Goal: Task Accomplishment & Management: Use online tool/utility

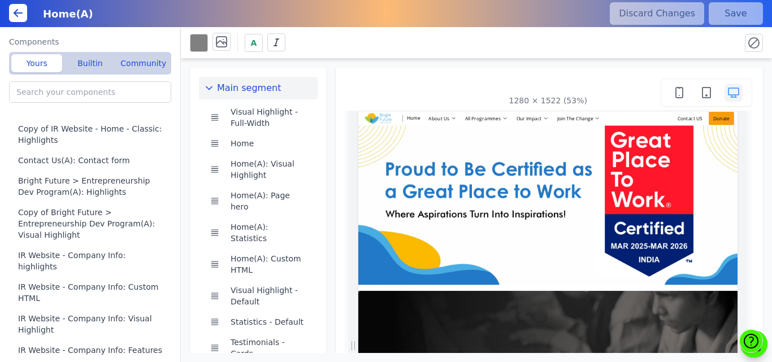
scroll to position [0, 15]
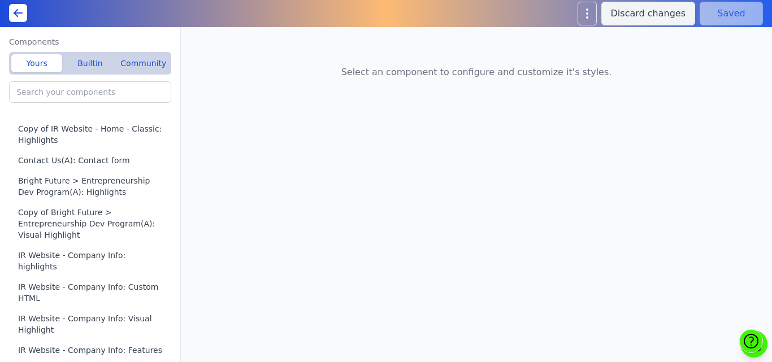
type input "Home(A): Featured Offerings"
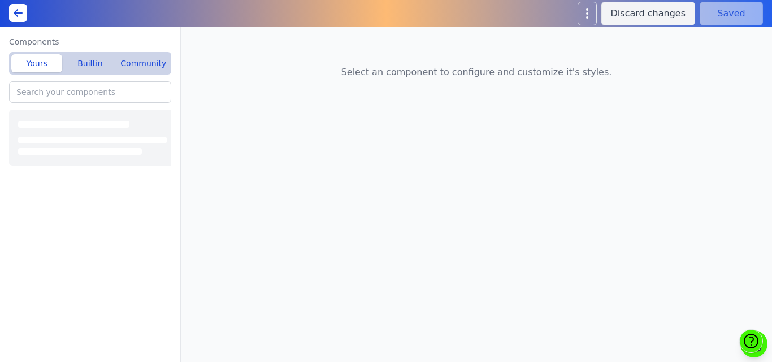
type input "IR Website - Company Info: Visual Highlight"
type input "Home(A): Featured Offerings"
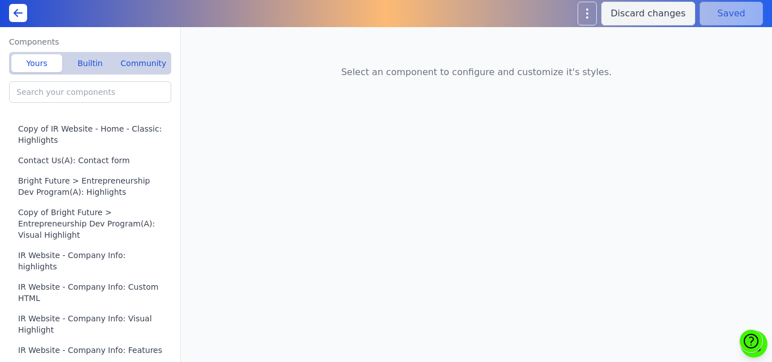
type input "Livelihood Program(A): Visual Highlight"
type input "Bright Future > Entrepreneurship Dev Program(A): Visual Highlight"
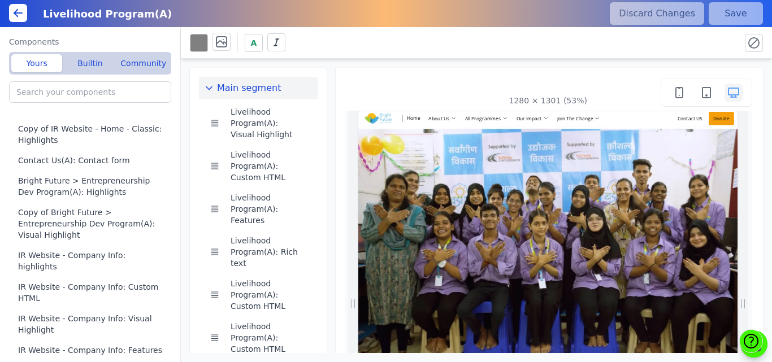
click at [19, 13] on icon at bounding box center [18, 13] width 8 height 0
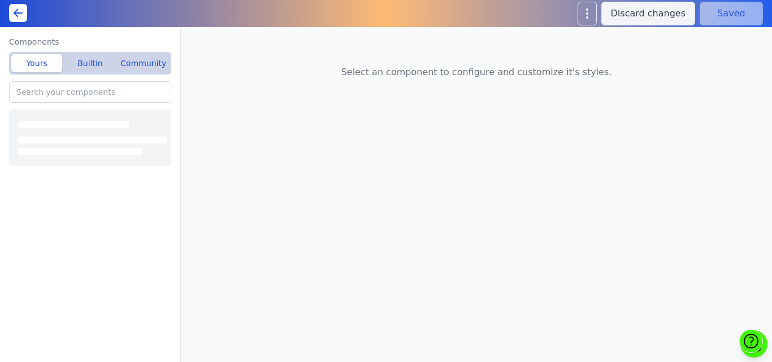
type input "Livelihood Program(A): Visual Highlight"
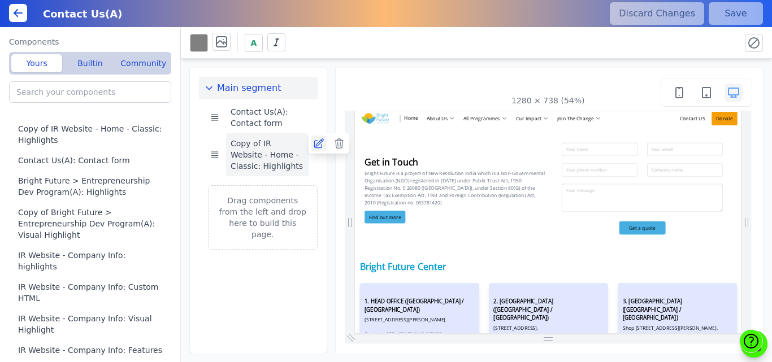
click at [321, 147] on icon at bounding box center [318, 143] width 9 height 9
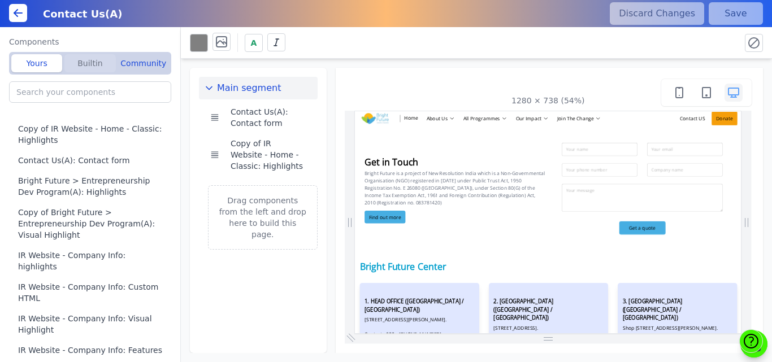
click at [86, 66] on button "Builtin" at bounding box center [89, 63] width 51 height 18
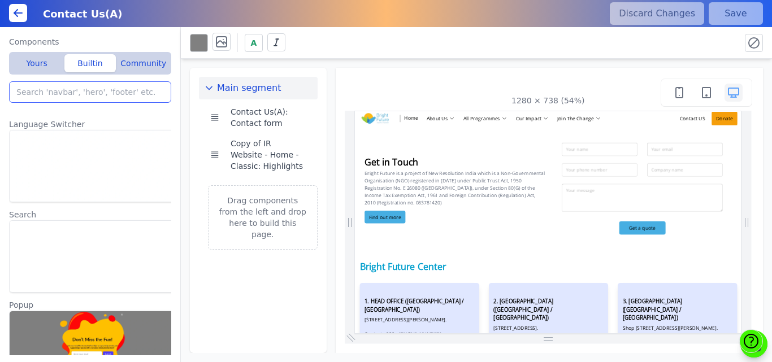
click at [71, 94] on input "search" at bounding box center [90, 91] width 162 height 21
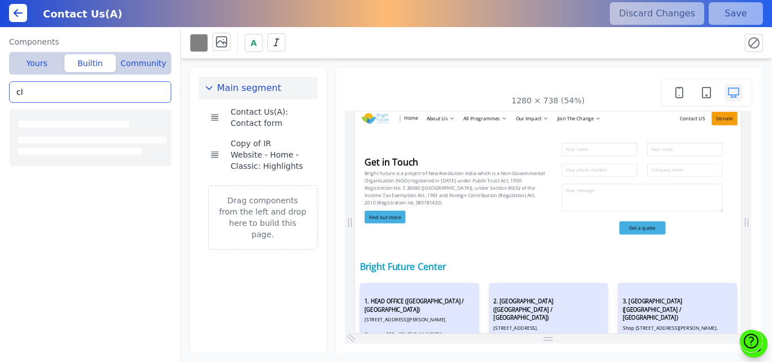
type input "c"
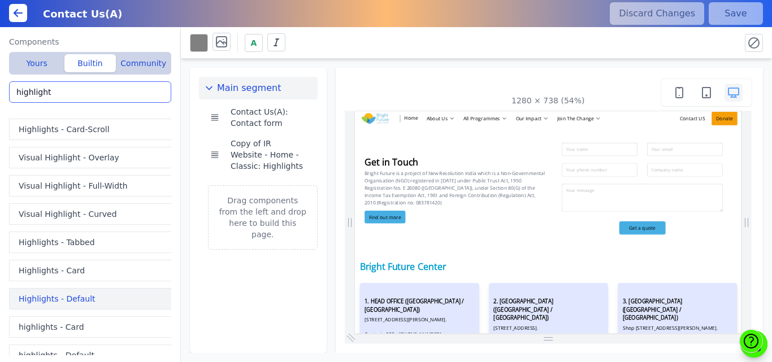
type input "highlight"
click at [40, 299] on button "Highlights - Default" at bounding box center [92, 298] width 167 height 21
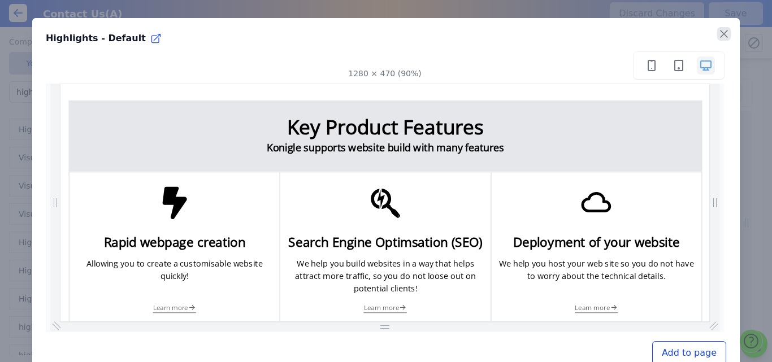
click at [720, 36] on icon "button" at bounding box center [723, 34] width 7 height 7
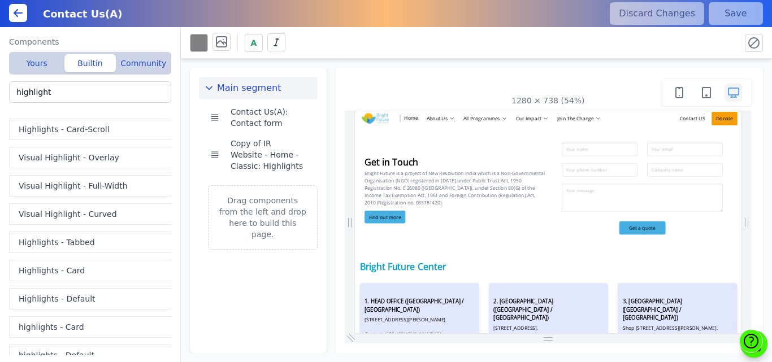
click at [175, 128] on div "Components Yours Builtin Community Copy of IR Website - Home - Classic: Highlig…" at bounding box center [90, 194] width 181 height 335
click at [42, 234] on button "Highlights - Tabbed" at bounding box center [92, 242] width 167 height 21
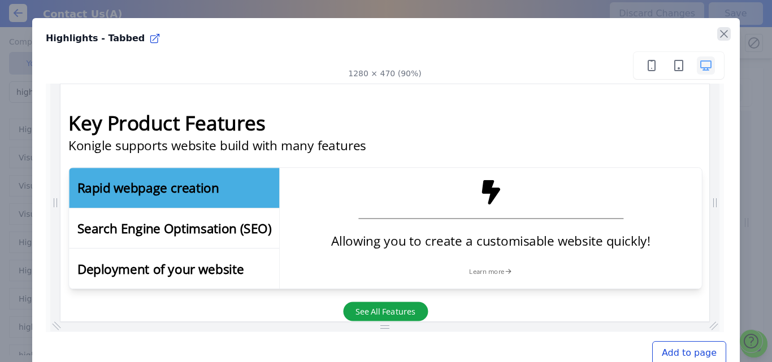
click at [717, 39] on icon "button" at bounding box center [724, 34] width 14 height 14
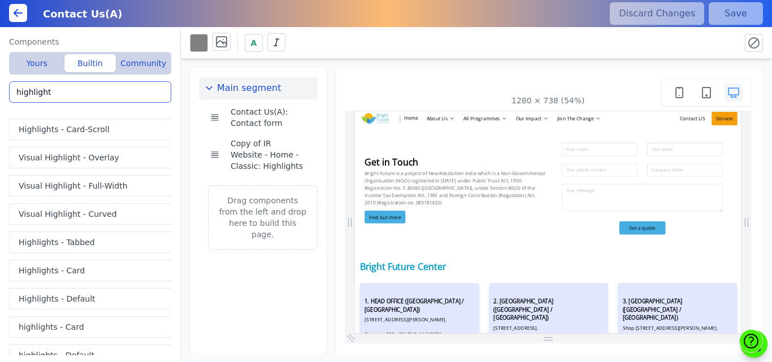
click at [88, 92] on input "highlight" at bounding box center [90, 91] width 162 height 21
click at [85, 132] on button "Highlights - Card-Scroll" at bounding box center [92, 129] width 167 height 21
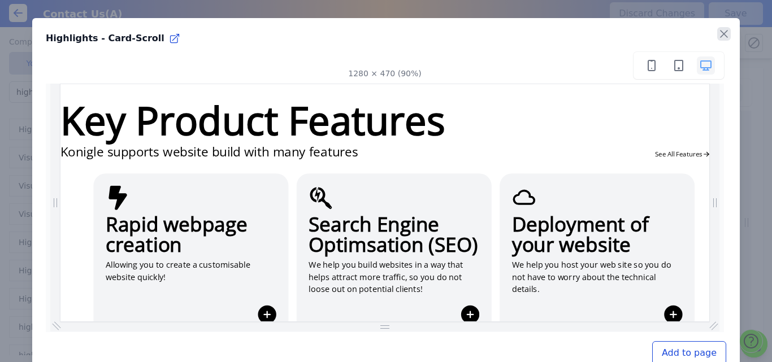
click at [717, 37] on icon "button" at bounding box center [724, 34] width 14 height 14
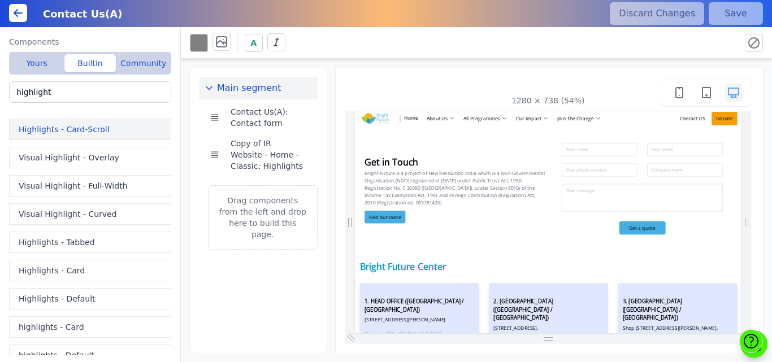
click at [64, 134] on button "Highlights - Card-Scroll" at bounding box center [92, 129] width 167 height 21
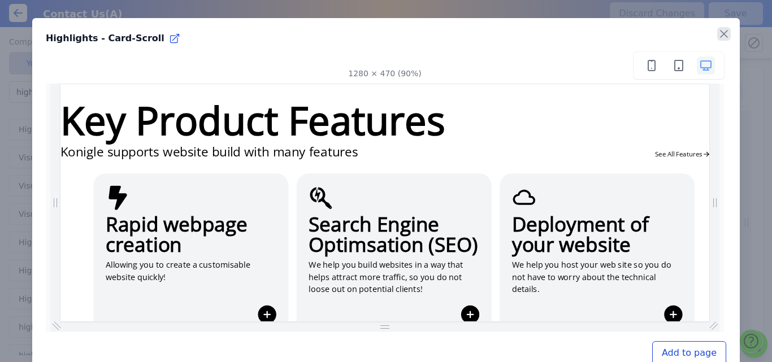
click at [720, 36] on icon "button" at bounding box center [723, 34] width 7 height 7
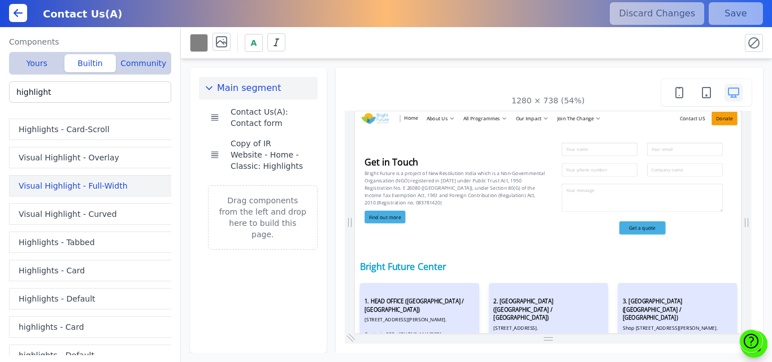
click at [63, 181] on button "Visual Highlight - Full-Width" at bounding box center [92, 185] width 167 height 21
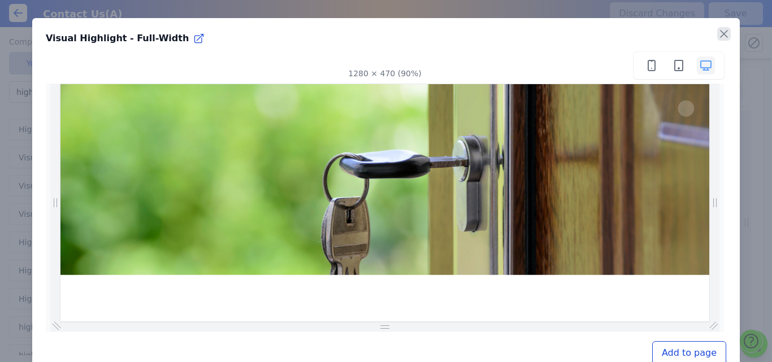
click at [719, 33] on icon "button" at bounding box center [724, 34] width 14 height 14
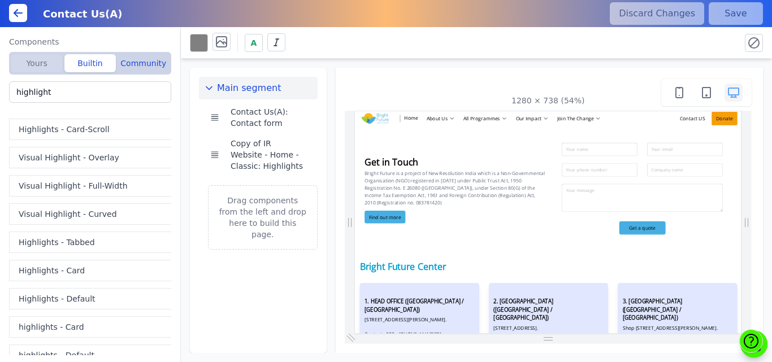
click at [45, 64] on button "Yours" at bounding box center [36, 63] width 51 height 18
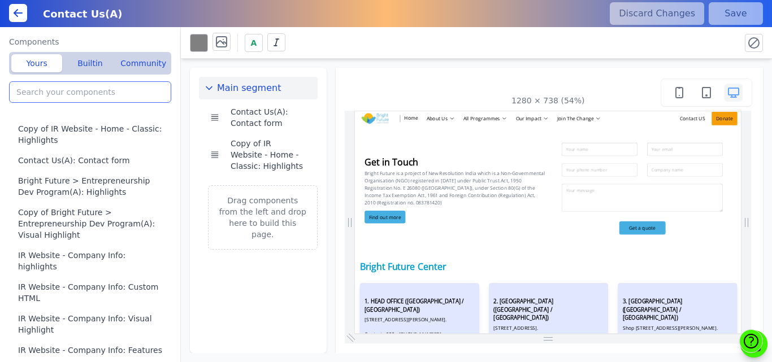
click at [58, 91] on input "search" at bounding box center [90, 91] width 162 height 21
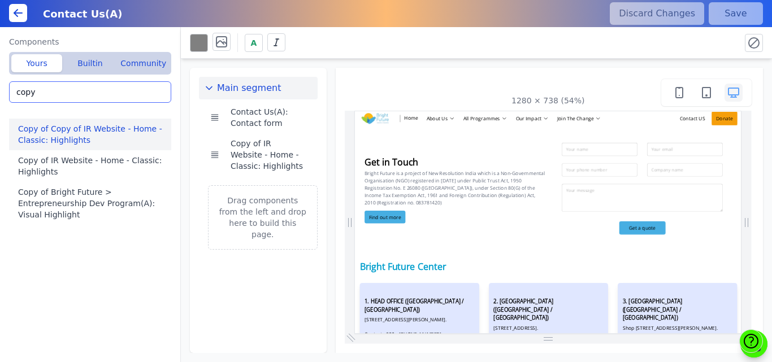
type input "copy"
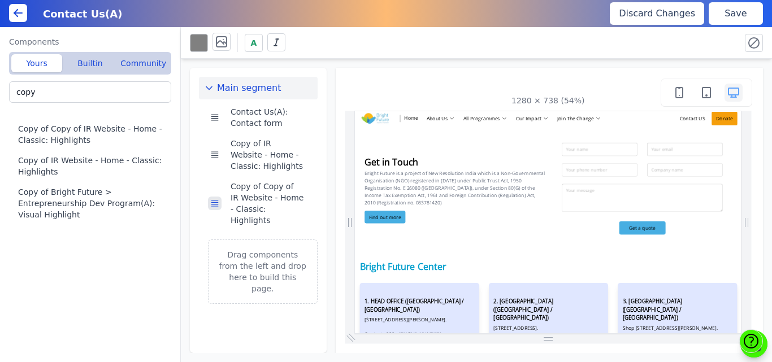
click at [221, 197] on button at bounding box center [215, 204] width 14 height 14
click at [530, 56] on div "A" at bounding box center [476, 43] width 591 height 32
click at [768, 129] on div "Main segment Contact Us(A): Contact form Copy of IR Website - Home - Classic: H…" at bounding box center [476, 206] width 591 height 294
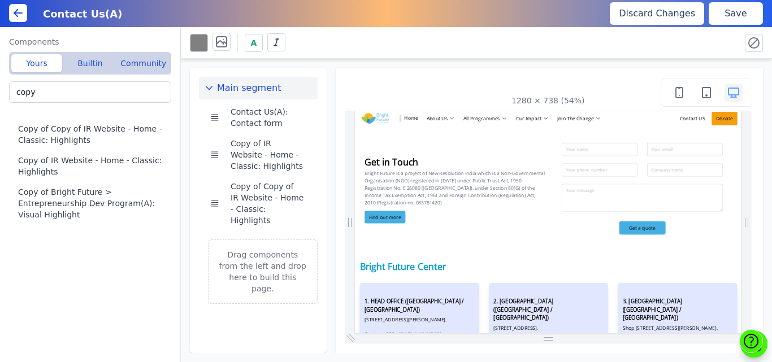
click at [768, 129] on div "Main segment Contact Us(A): Contact form Copy of IR Website - Home - Classic: H…" at bounding box center [476, 206] width 591 height 294
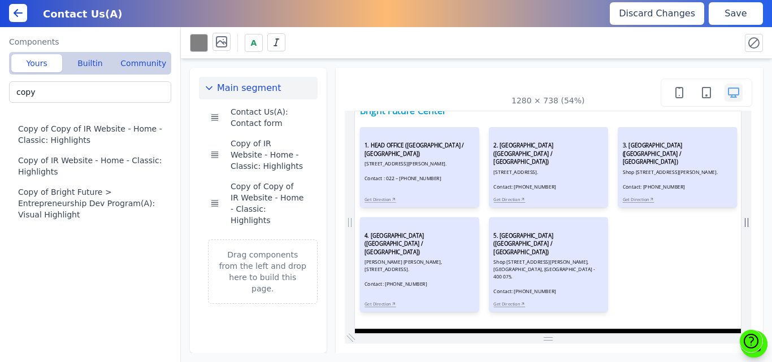
scroll to position [294, 0]
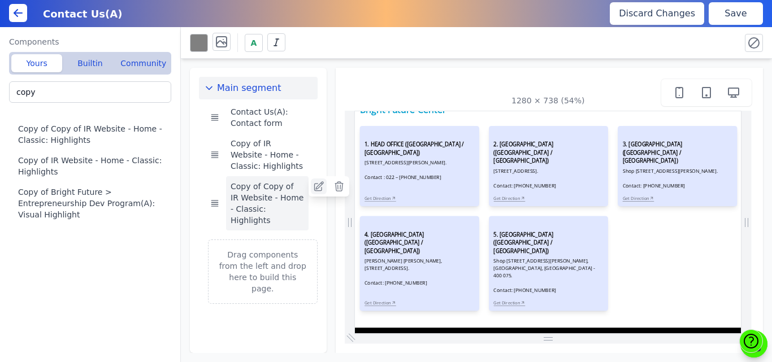
click at [314, 193] on link at bounding box center [319, 187] width 16 height 16
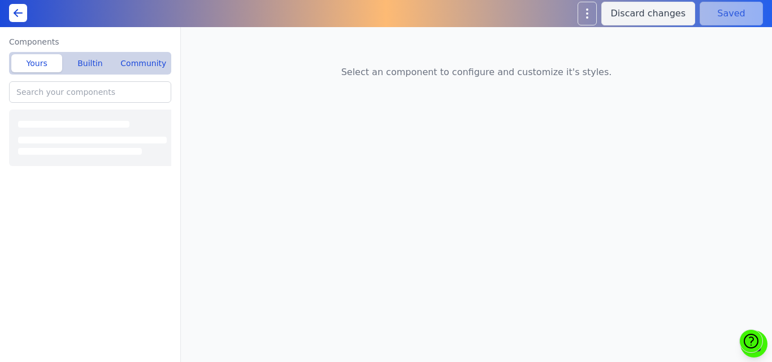
type input "Copy of IR Website - Home - Classic: Highlights"
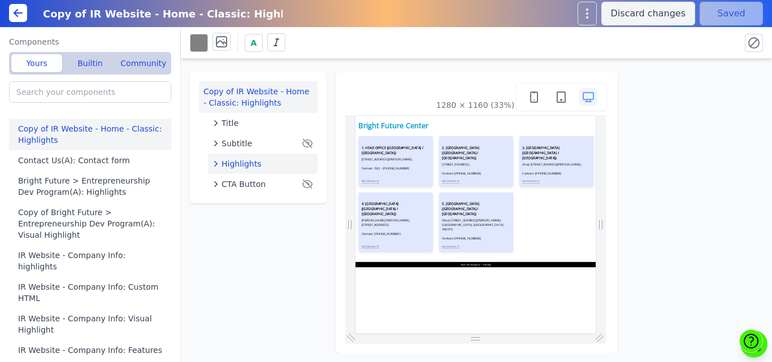
click at [246, 171] on button "Highlights" at bounding box center [263, 164] width 110 height 20
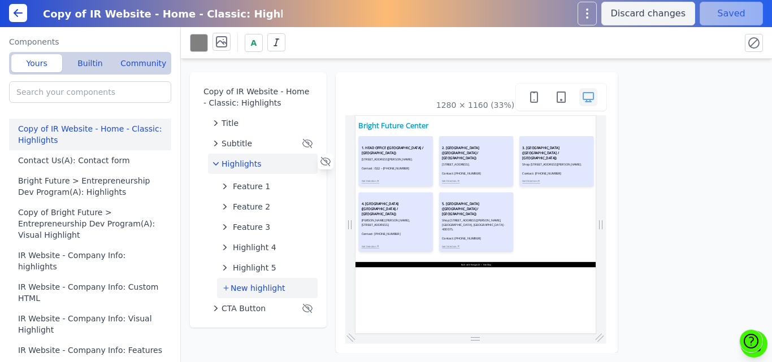
click at [249, 285] on span "New highlight" at bounding box center [258, 288] width 55 height 11
click at [249, 285] on span "Highlight 6" at bounding box center [255, 288] width 44 height 11
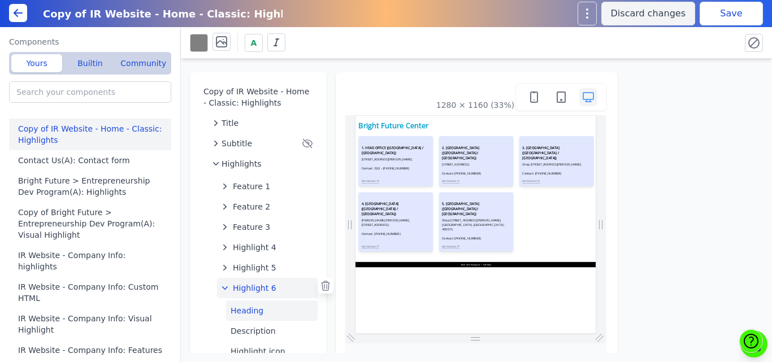
click at [249, 310] on button "Heading" at bounding box center [272, 311] width 92 height 20
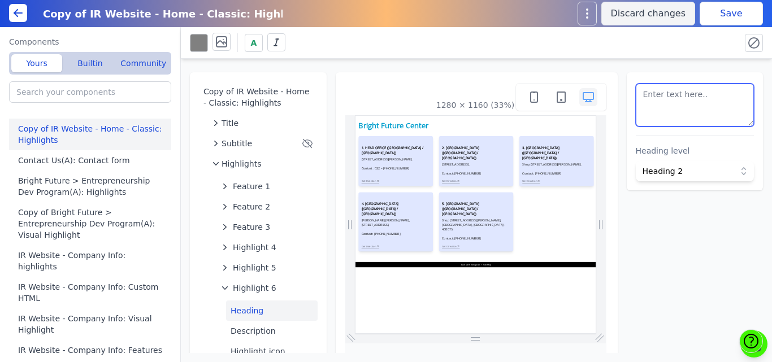
click at [698, 108] on textarea at bounding box center [695, 105] width 119 height 43
paste textarea "6. [GEOGRAPHIC_DATA] ([GEOGRAPHIC_DATA] / [GEOGRAPHIC_DATA])"
type textarea "6. [GEOGRAPHIC_DATA] ([GEOGRAPHIC_DATA] / [GEOGRAPHIC_DATA])"
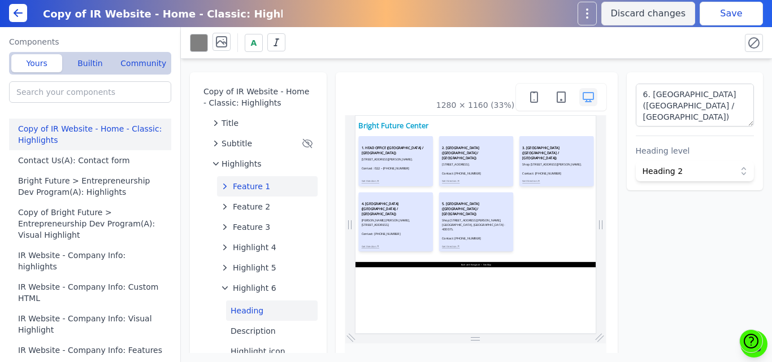
click at [259, 183] on span "Feature 1" at bounding box center [251, 186] width 37 height 11
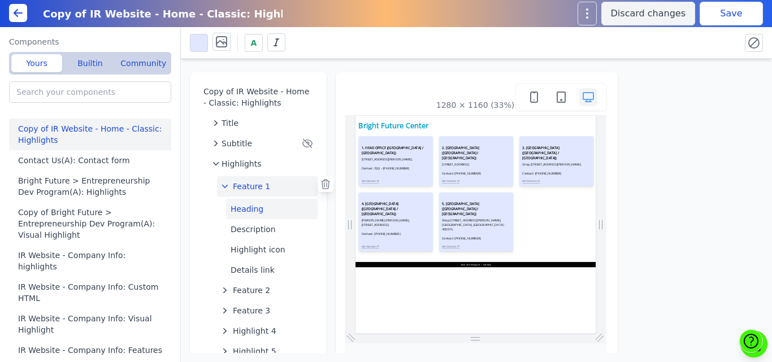
click at [253, 210] on button "Heading" at bounding box center [272, 209] width 92 height 20
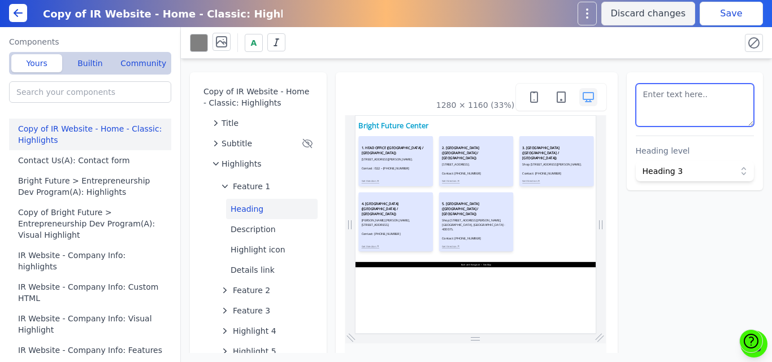
click at [676, 107] on textarea at bounding box center [695, 105] width 119 height 43
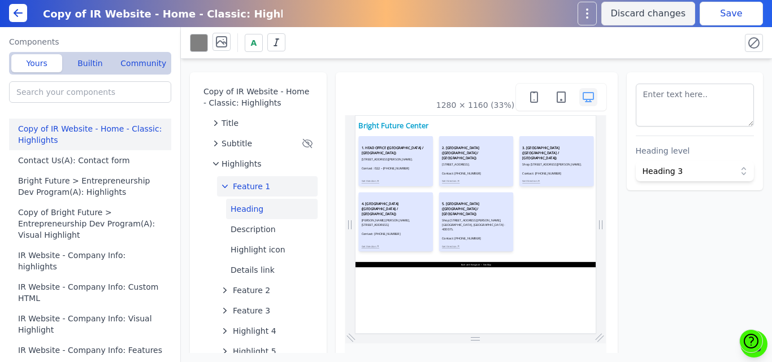
click at [269, 188] on button "Feature 1" at bounding box center [267, 186] width 101 height 20
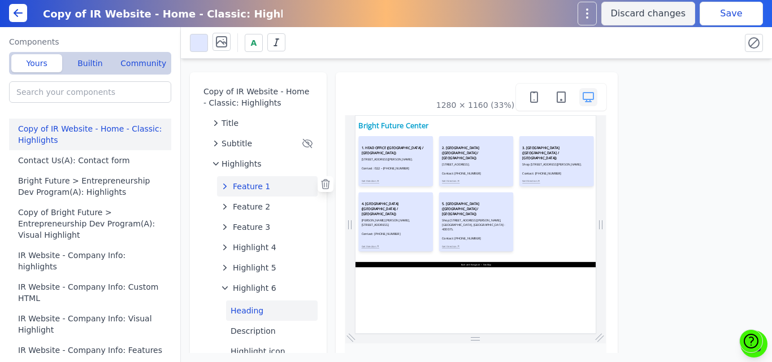
click at [248, 307] on button "Heading" at bounding box center [272, 311] width 92 height 20
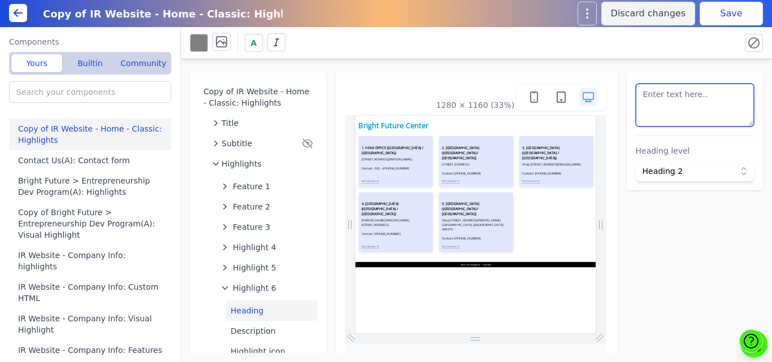
click at [652, 100] on textarea at bounding box center [695, 105] width 119 height 43
paste textarea "<h3 style=" font-size: 18px; font-weight: bold;">6. DHARAVI CENTER (MUMBAI / MA…"
click at [710, 111] on textarea "6. DHARAVI CENTER (MUa <h3 style=" font-size: 18px; font-weight: bold;">6. DHAR…" at bounding box center [695, 105] width 119 height 43
paste textarea "<h3 style=" font-size: 18px; font-weight: bold;">6. DHARAVI CENTER (MUMBAI / MA…"
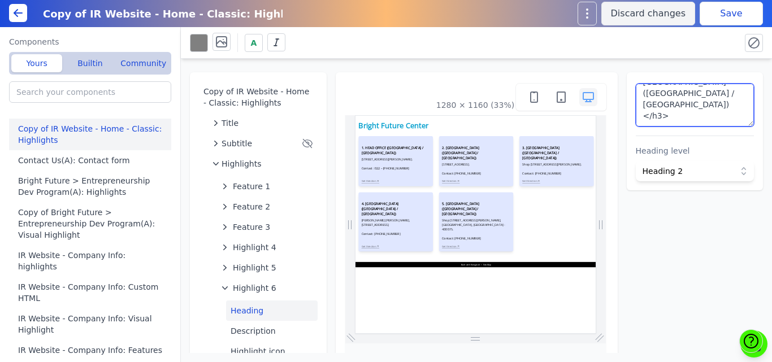
scroll to position [41, 0]
click at [715, 13] on button "Save" at bounding box center [731, 14] width 63 height 24
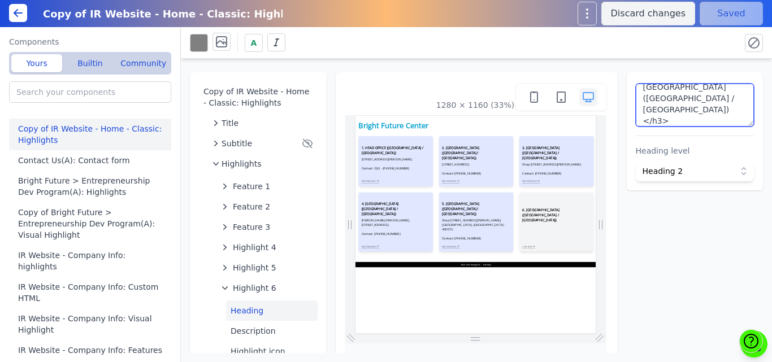
scroll to position [0, 0]
click at [675, 96] on textarea "<h3 style=" font-size: 18px; font-weight: bold;">6. DHARAVI CENTER (MUMBAI / MA…" at bounding box center [695, 105] width 119 height 43
type textarea "<h3 style=" font-size: 18px; font-weight: bold;">6. DHARAVI CENTER (MUMBAI / MA…"
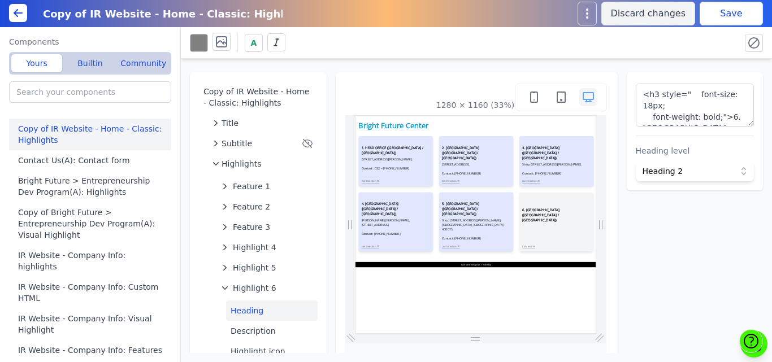
click at [677, 50] on div "A" at bounding box center [460, 43] width 541 height 20
click at [714, 21] on button "Save" at bounding box center [731, 14] width 63 height 24
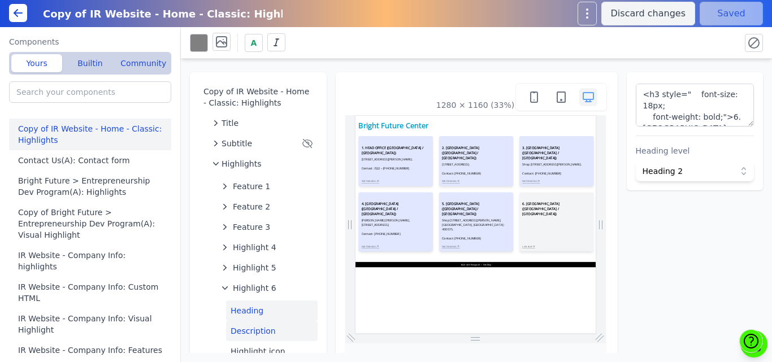
click at [252, 324] on button "Description" at bounding box center [272, 331] width 92 height 20
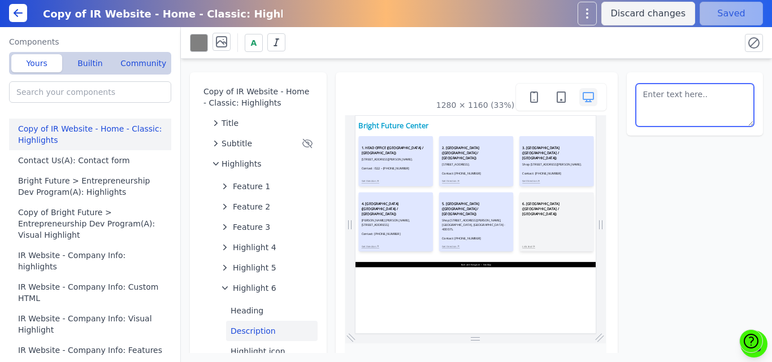
click at [670, 98] on textarea at bounding box center [695, 105] width 119 height 43
paste textarea "Gala No. 6 A / 144, Ashok Mill Compound, Dharavi Main Road, Near Sion Station, …"
click at [636, 92] on textarea "Gala [STREET_ADDRESS]. Contact: [PHONE_NUMBER]" at bounding box center [695, 105] width 119 height 43
type textarea "Gala [STREET_ADDRESS]. Contact: [PHONE_NUMBER]"
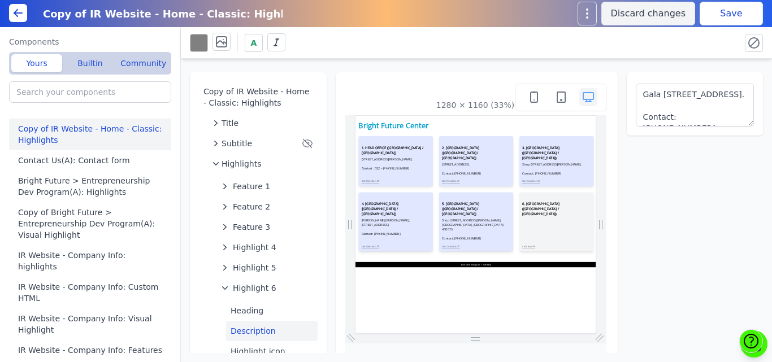
drag, startPoint x: 703, startPoint y: 38, endPoint x: 716, endPoint y: 25, distance: 18.4
click at [713, 28] on div "A" at bounding box center [476, 43] width 591 height 32
click at [722, 21] on button "Save" at bounding box center [731, 14] width 63 height 24
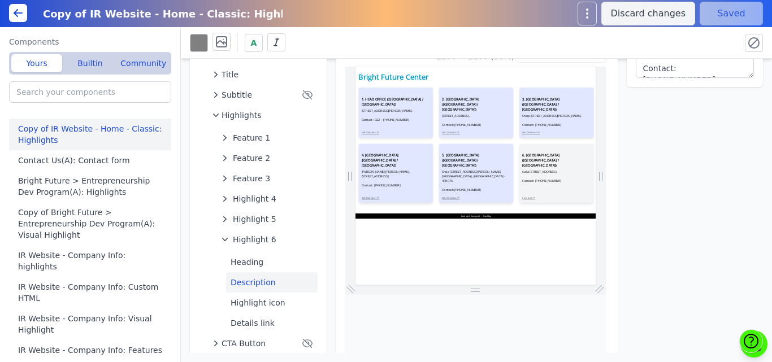
scroll to position [58, 0]
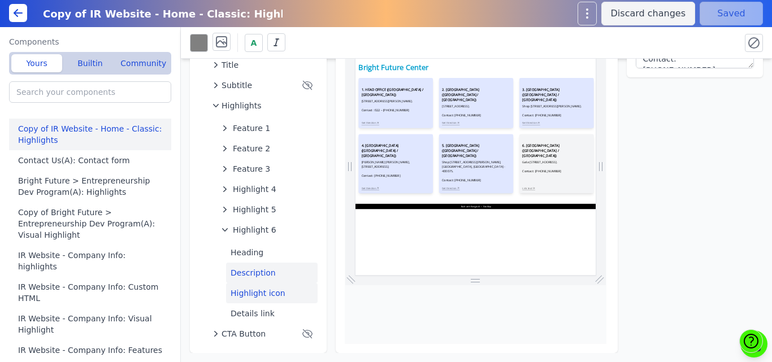
click at [254, 290] on button "Highlight icon" at bounding box center [272, 293] width 92 height 20
click at [272, 314] on button "Details link" at bounding box center [272, 313] width 92 height 20
type textarea "Link text"
select select "_self"
select select
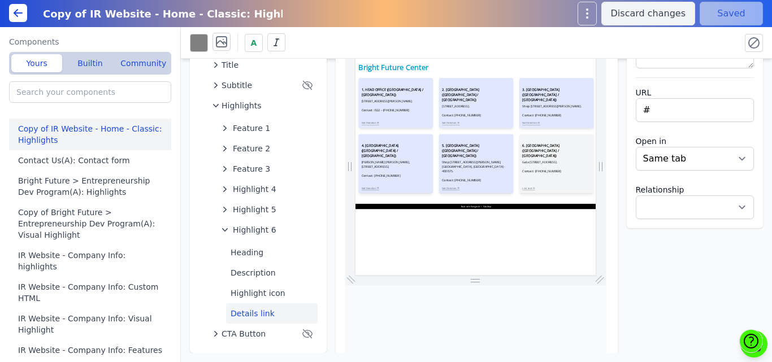
scroll to position [0, 0]
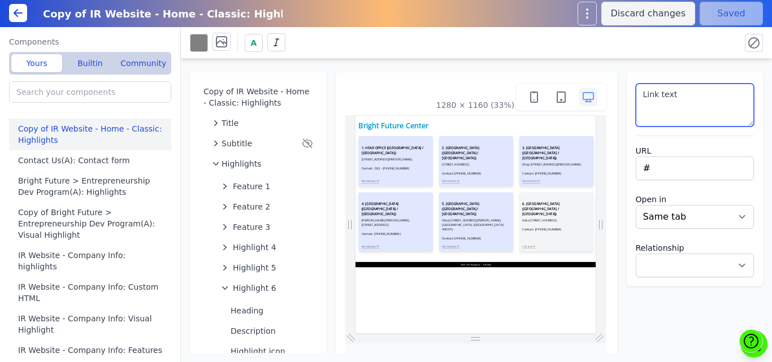
drag, startPoint x: 679, startPoint y: 99, endPoint x: 635, endPoint y: 97, distance: 44.1
click at [636, 97] on textarea "Link text" at bounding box center [695, 105] width 119 height 43
type textarea "Get Direction"
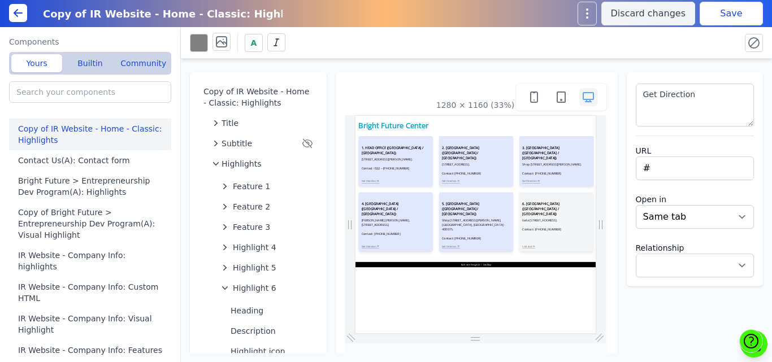
click at [711, 63] on div "Copy of IR Website - Home - Classic: Highlights Title Subtitle Highlights Featu…" at bounding box center [476, 206] width 591 height 294
click at [728, 14] on button "Save" at bounding box center [731, 14] width 63 height 24
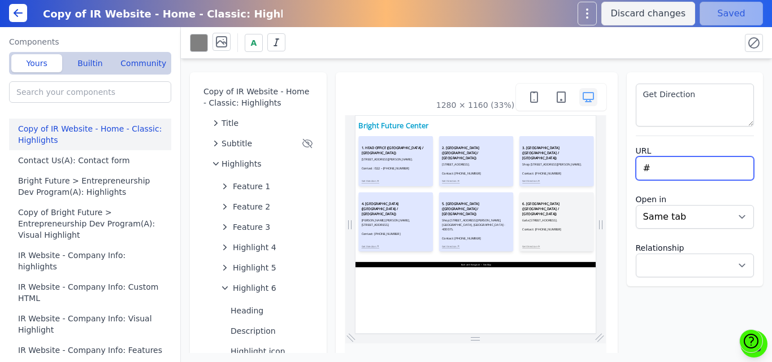
drag, startPoint x: 1036, startPoint y: 281, endPoint x: 1056, endPoint y: 256, distance: 31.8
select select
paste input "https://maps.app.goo.gl/XY45mJUYXvT7ERb6A"
type input "https://maps.app.goo.gl/XY45mJUYXvT7ERb6A"
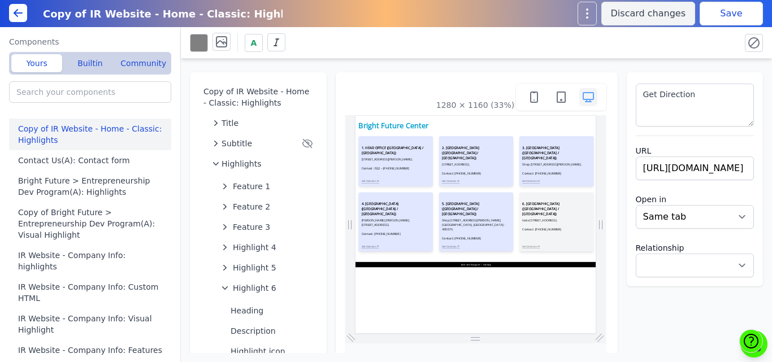
select select
click at [728, 52] on div "A" at bounding box center [460, 43] width 541 height 20
click at [723, 16] on button "Save" at bounding box center [731, 14] width 63 height 24
click at [237, 287] on span "Highlight 6" at bounding box center [255, 288] width 44 height 11
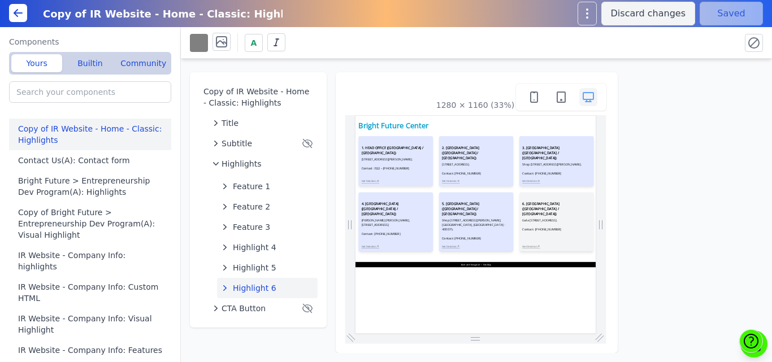
click at [194, 41] on button at bounding box center [199, 43] width 18 height 18
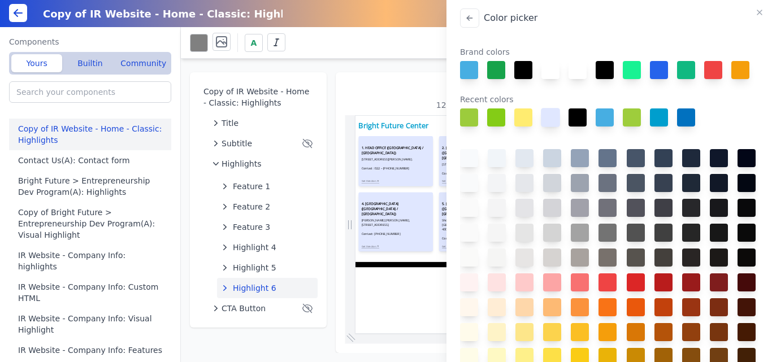
click at [548, 127] on button at bounding box center [550, 117] width 19 height 19
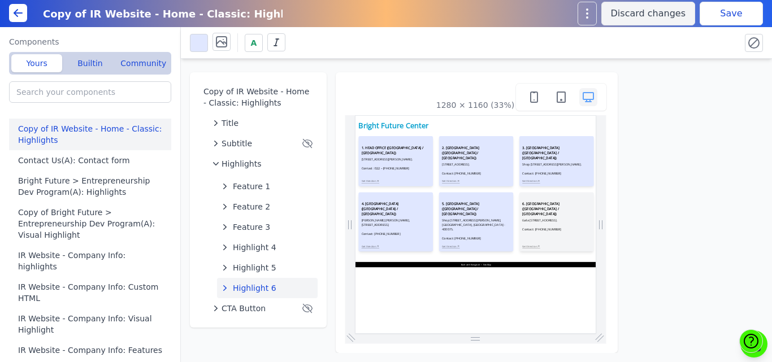
click at [734, 16] on button "Save" at bounding box center [731, 14] width 63 height 24
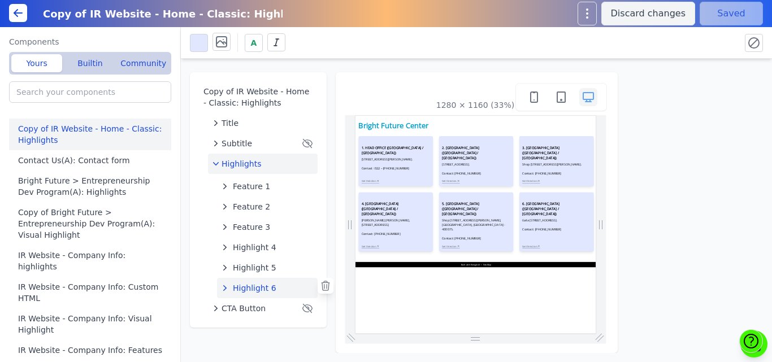
click at [233, 160] on span "Highlights" at bounding box center [242, 163] width 40 height 11
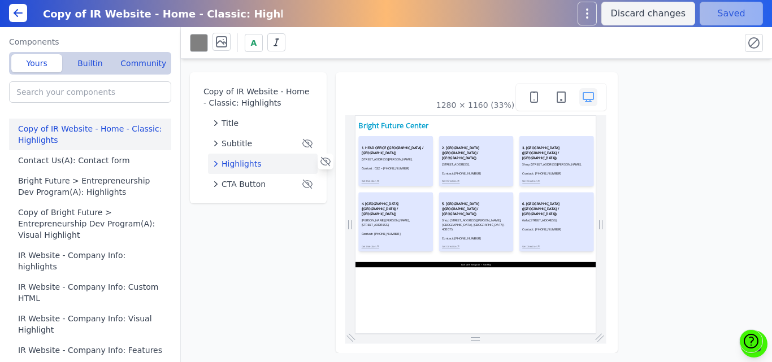
click at [233, 164] on span "Highlights" at bounding box center [242, 163] width 40 height 11
click at [240, 162] on span "Highlights" at bounding box center [242, 163] width 40 height 11
click at [597, 14] on button "button" at bounding box center [586, 14] width 19 height 24
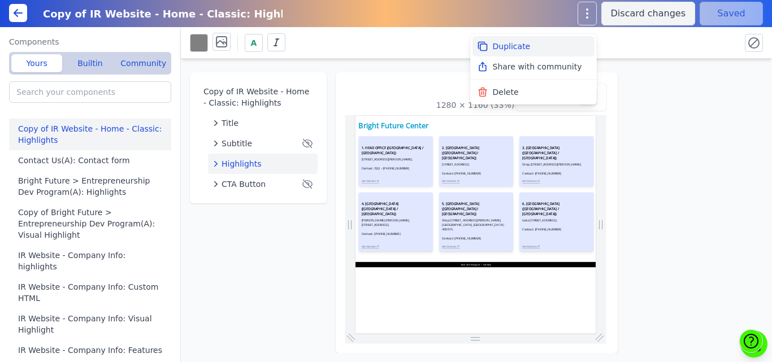
click at [517, 42] on button "Duplicate" at bounding box center [533, 46] width 122 height 20
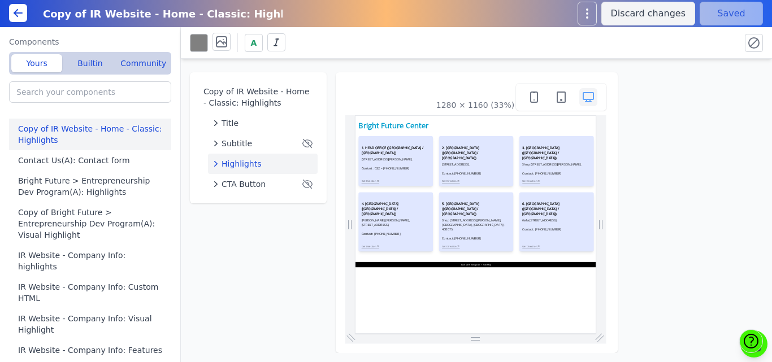
type input "Copy of Copy of IR Website - Home - Classic: Highlights"
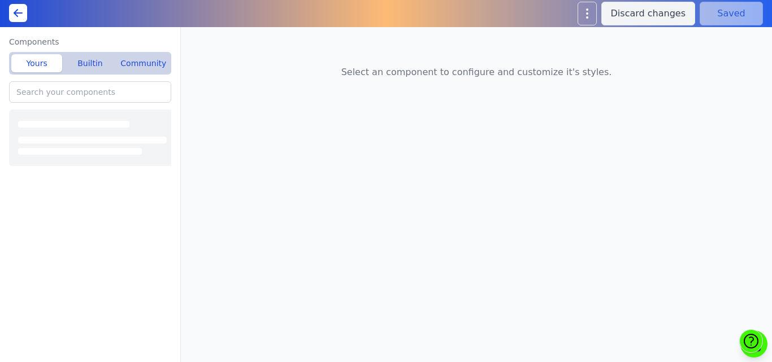
type input "Copy of Copy of IR Website - Home - Classic: Highlights"
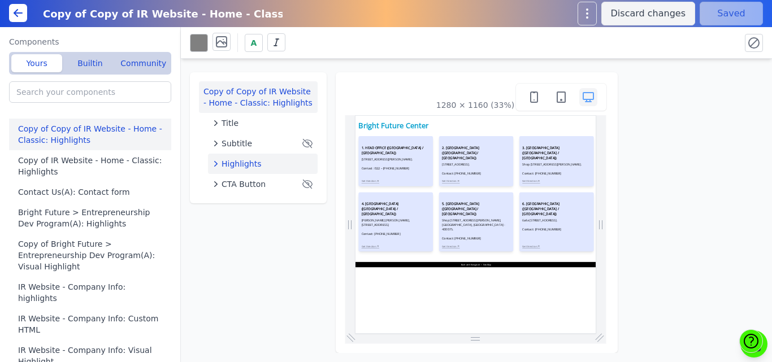
click at [262, 165] on div "Highlights" at bounding box center [262, 163] width 101 height 11
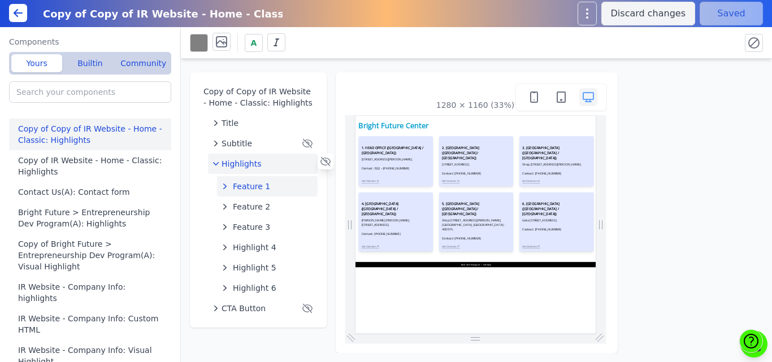
click at [251, 184] on span "Feature 1" at bounding box center [251, 186] width 37 height 11
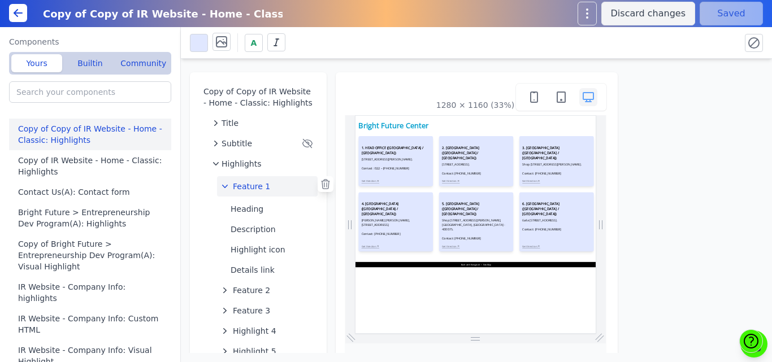
click at [247, 185] on span "Feature 1" at bounding box center [251, 186] width 37 height 11
click at [241, 186] on span "Feature 1" at bounding box center [251, 186] width 37 height 11
click at [246, 212] on button "Heading" at bounding box center [272, 209] width 92 height 20
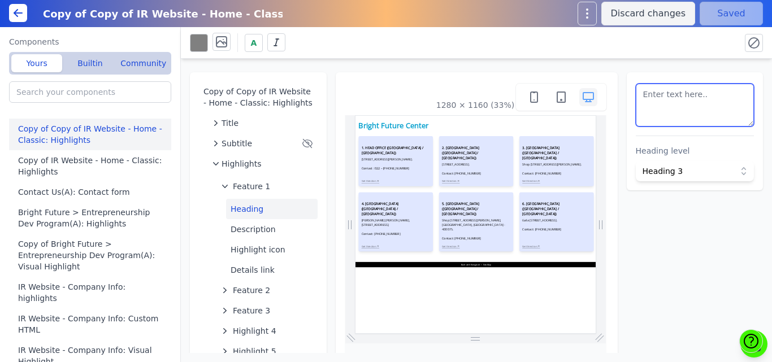
scroll to position [24, 0]
drag, startPoint x: 718, startPoint y: 92, endPoint x: 695, endPoint y: 117, distance: 33.6
click at [695, 117] on textarea at bounding box center [695, 105] width 119 height 43
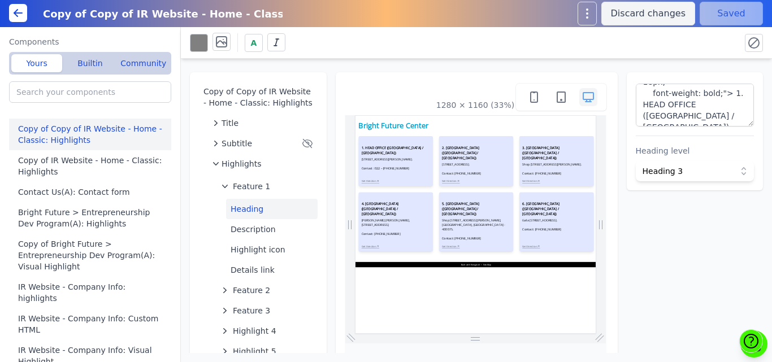
click at [545, 40] on div "A" at bounding box center [460, 43] width 541 height 20
click at [728, 15] on button "Save" at bounding box center [731, 14] width 63 height 24
drag, startPoint x: 726, startPoint y: 115, endPoint x: 622, endPoint y: 86, distance: 107.9
click at [627, 86] on div "<h3 style=" font-size: 18px; font-weight: bold;"> 1. HEAD OFFICE (MUMBAI / MAHA…" at bounding box center [695, 131] width 137 height 118
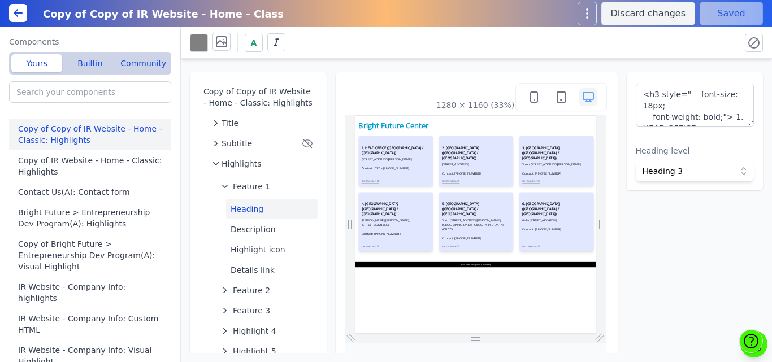
click at [187, 66] on div "Copy of Copy of IR Website - Home - Classic: Highlights Title Subtitle Highligh…" at bounding box center [476, 206] width 591 height 294
click at [662, 115] on textarea "<h3 style=" font-size: 18px; font-weight: bold;"> 1. HEAD OFFICE (MUMBAI / MAHA…" at bounding box center [695, 105] width 119 height 43
paste textarea "<h3 style=" font-size: 18px; font-weight: bold;">7. NALASOPARA CENTER (MUMBAI /…"
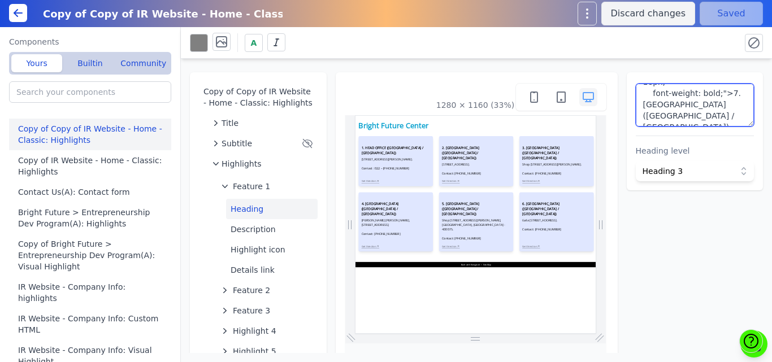
scroll to position [41, 0]
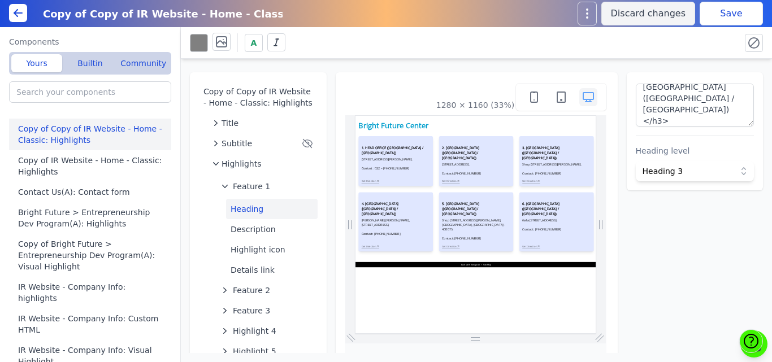
click at [679, 63] on div "Copy of Copy of IR Website - Home - Classic: Highlights Title Subtitle Highligh…" at bounding box center [476, 206] width 591 height 294
click at [713, 18] on button "Save" at bounding box center [731, 14] width 63 height 24
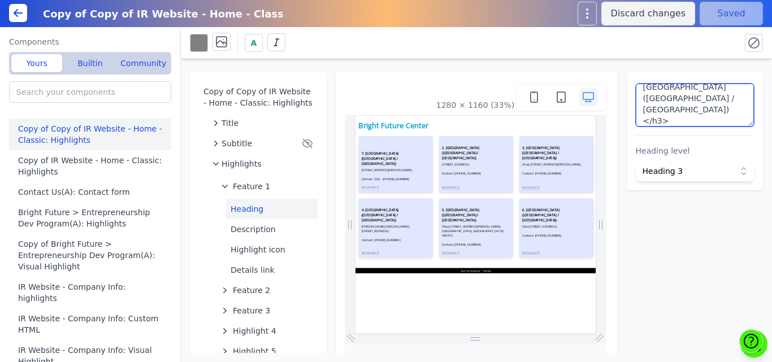
scroll to position [0, 0]
click at [657, 92] on textarea "<h3 style=" font-size: 18px; font-weight: bold;">7. NALASOPARA CENTER (MUMBAI /…" at bounding box center [695, 105] width 119 height 43
type textarea "<h3 style=" font-size: 18px; font-weight: bold;">7. NALASOPARA CENTER (MUMBAI /…"
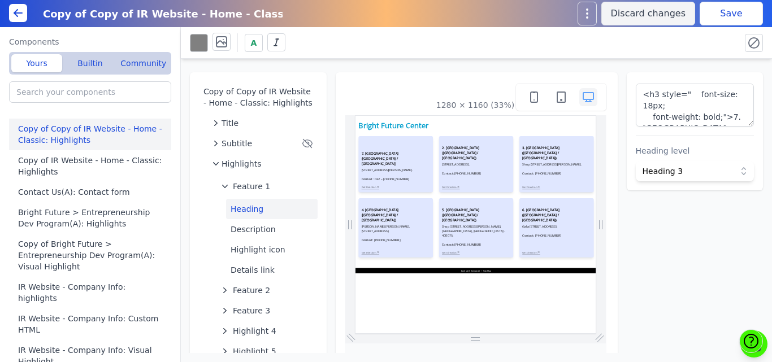
drag, startPoint x: 684, startPoint y: 47, endPoint x: 706, endPoint y: 14, distance: 40.3
click at [699, 25] on div "Copy of Copy of IR Website - Home - Classic: Highlights Discard changes Save Co…" at bounding box center [386, 181] width 772 height 362
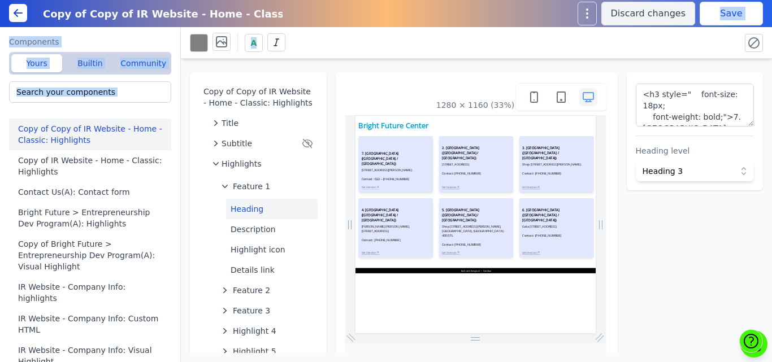
click at [707, 14] on button "Save" at bounding box center [731, 14] width 63 height 24
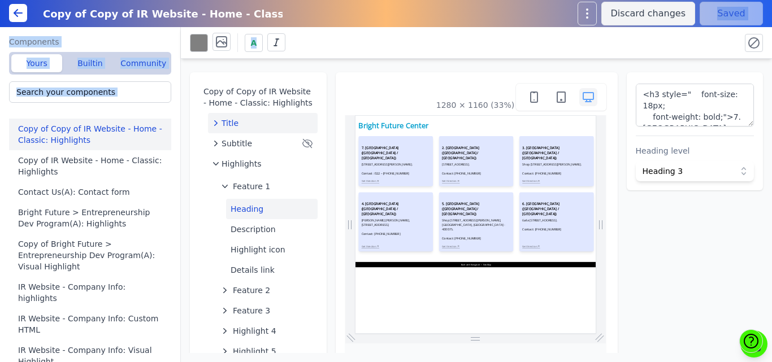
click at [259, 120] on div "Title" at bounding box center [262, 123] width 101 height 11
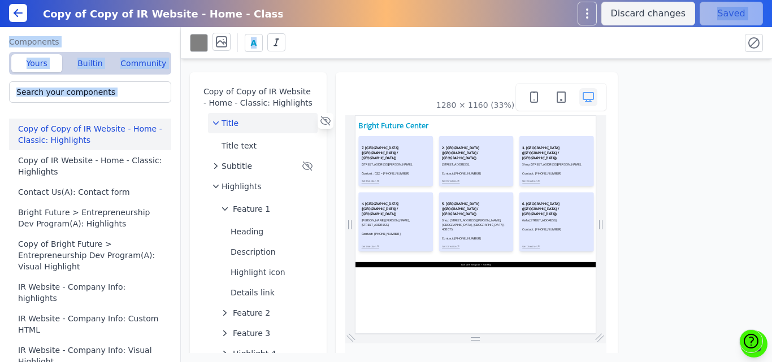
click at [277, 124] on div "Title" at bounding box center [262, 123] width 101 height 11
click at [320, 122] on icon at bounding box center [325, 121] width 10 height 8
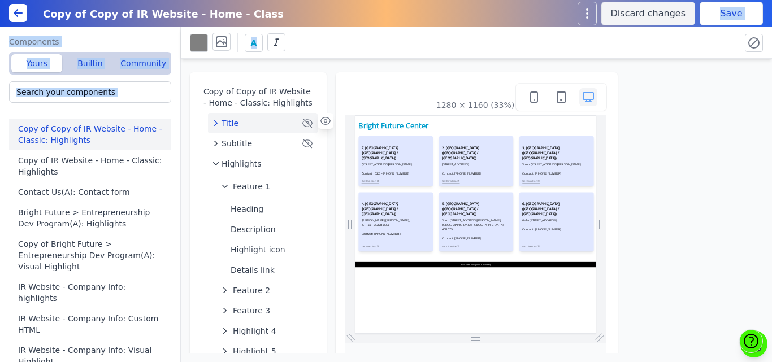
click at [725, 13] on button "Save" at bounding box center [731, 14] width 63 height 24
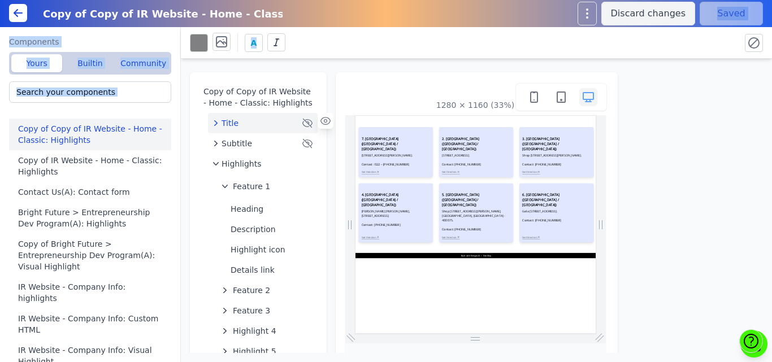
click at [458, 38] on div "A" at bounding box center [460, 43] width 541 height 20
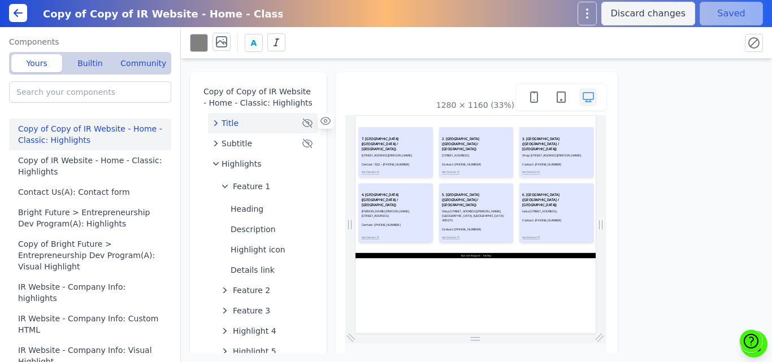
click at [242, 116] on button "Title" at bounding box center [263, 123] width 110 height 20
click at [0, 0] on icon at bounding box center [0, 0] width 0 height 0
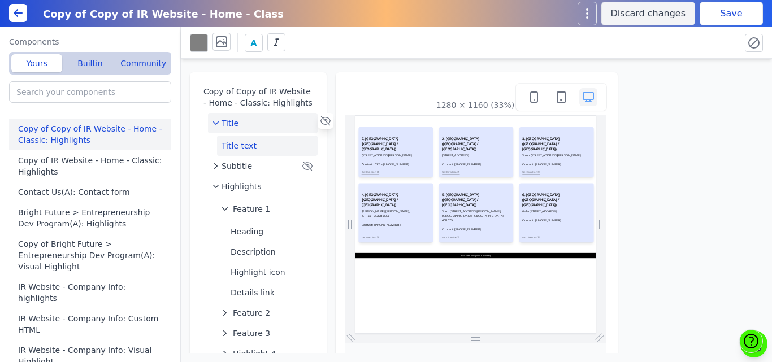
click at [270, 147] on button "Title text" at bounding box center [267, 146] width 101 height 20
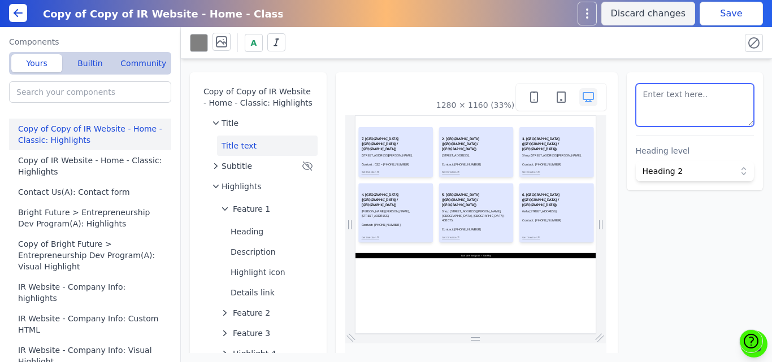
drag, startPoint x: 714, startPoint y: 98, endPoint x: 626, endPoint y: 93, distance: 87.7
click at [627, 93] on div "Heading level Heading 2" at bounding box center [695, 131] width 137 height 118
click at [365, 11] on div "Copy of Copy of IR Website - Home - Classic: Highlights" at bounding box center [302, 13] width 532 height 21
click at [654, 112] on textarea at bounding box center [695, 105] width 119 height 43
drag, startPoint x: 711, startPoint y: 100, endPoint x: 565, endPoint y: 84, distance: 147.3
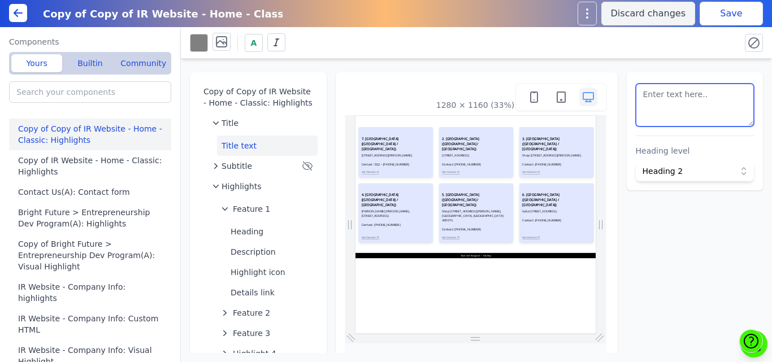
click at [565, 84] on div "Copy of Copy of IR Website - Home - Classic: Highlights Title Title text Subtit…" at bounding box center [476, 206] width 591 height 294
paste textarea "<h3 style=" font-size: 18px; font-weight: bold;">"
drag, startPoint x: 685, startPoint y: 97, endPoint x: 706, endPoint y: 106, distance: 23.0
click at [706, 106] on textarea "<h3 style=" font-size: 18px; font-weight: bold;"></h3>" at bounding box center [695, 105] width 119 height 43
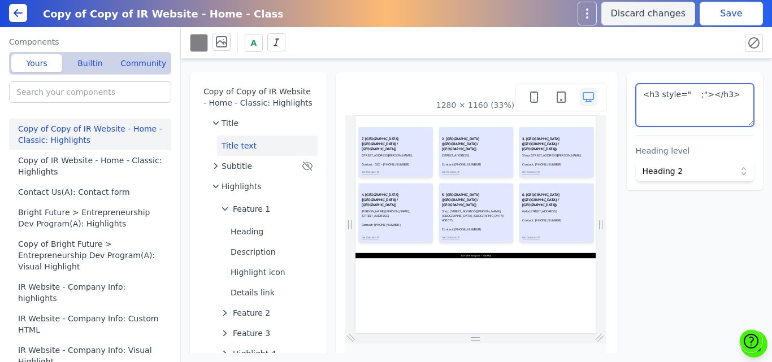
scroll to position [0, 0]
click at [723, 12] on button "Save" at bounding box center [731, 14] width 63 height 24
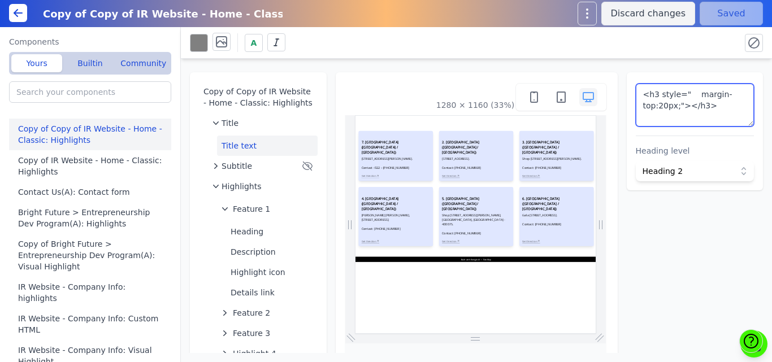
click at [654, 106] on textarea "<h3 style=" margin-top:20px;"></h3>" at bounding box center [695, 105] width 119 height 43
click at [667, 106] on textarea "<h3 style=" margin-top:20px;"></h3>" at bounding box center [695, 105] width 119 height 43
drag, startPoint x: 687, startPoint y: 92, endPoint x: 670, endPoint y: 106, distance: 21.7
click at [670, 106] on textarea "<h3 style=" margin-top:20px;"></h3>" at bounding box center [695, 105] width 119 height 43
paste textarea "-152"
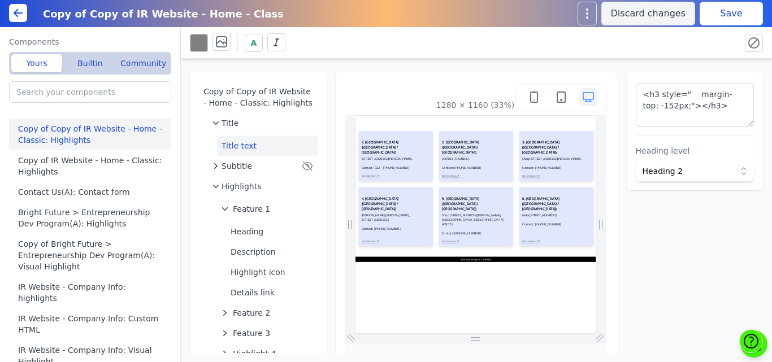
click at [702, 40] on div "A" at bounding box center [460, 43] width 541 height 20
click at [710, 19] on button "Save" at bounding box center [731, 14] width 63 height 24
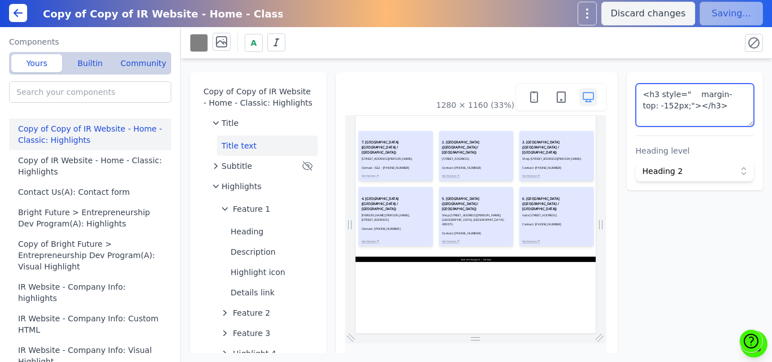
click at [670, 105] on textarea "<h3 style=" margin-top: -152px;"></h3>" at bounding box center [695, 105] width 119 height 43
click at [693, 52] on div "A" at bounding box center [460, 43] width 541 height 20
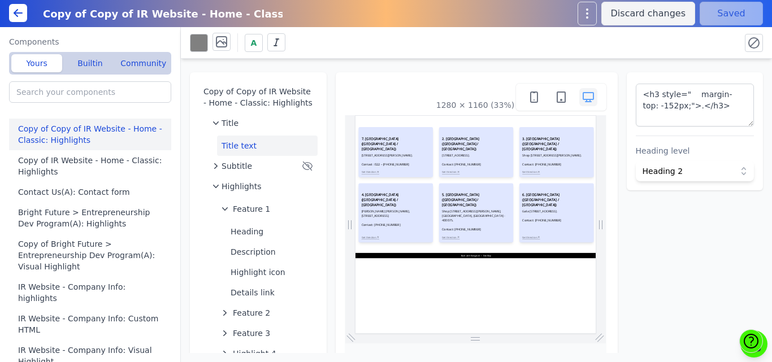
click at [702, 31] on div "A" at bounding box center [476, 43] width 591 height 32
click at [671, 55] on div "A" at bounding box center [476, 43] width 591 height 32
click at [673, 106] on textarea "<h3 style=" margin-top: -152px;">.</h3>" at bounding box center [695, 105] width 119 height 43
click at [686, 47] on div "A" at bounding box center [460, 43] width 541 height 20
click at [714, 15] on button "Save" at bounding box center [731, 14] width 63 height 24
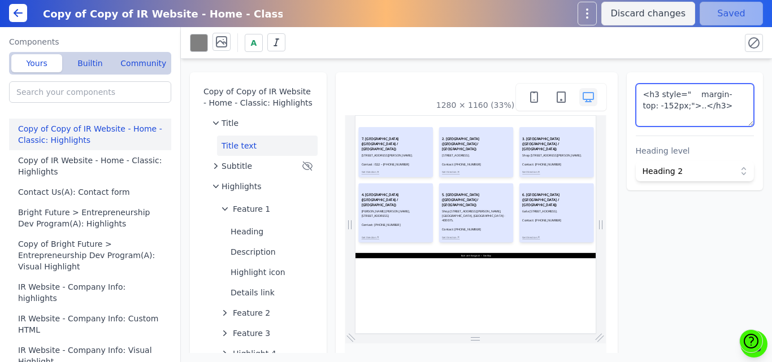
click at [719, 94] on textarea "<h3 style=" margin-top: -152px;">..</h3>" at bounding box center [695, 105] width 119 height 43
click at [698, 62] on div "Copy of Copy of IR Website - Home - Classic: Highlights Title Title text Subtit…" at bounding box center [476, 206] width 591 height 294
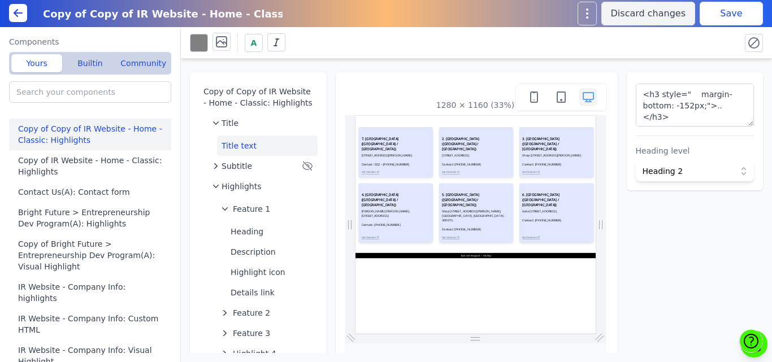
click at [722, 12] on button "Save" at bounding box center [731, 14] width 63 height 24
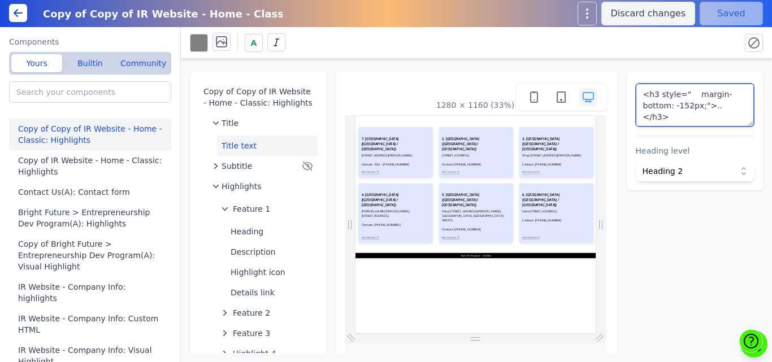
click at [706, 106] on textarea "<h3 style=" margin-bottom: -152px;">..</h3>" at bounding box center [695, 105] width 119 height 43
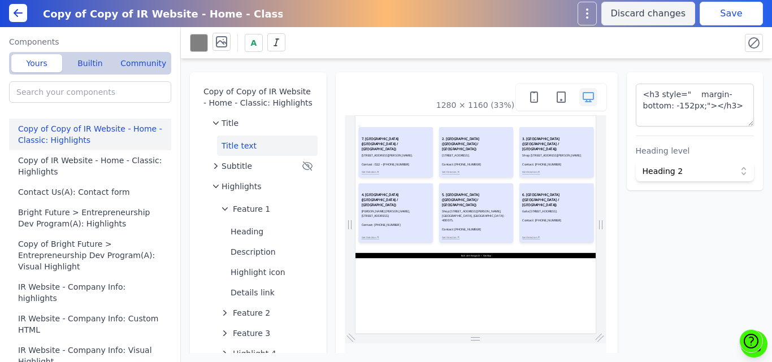
click at [705, 35] on div "A" at bounding box center [460, 43] width 541 height 20
click at [718, 16] on button "Save" at bounding box center [731, 14] width 63 height 24
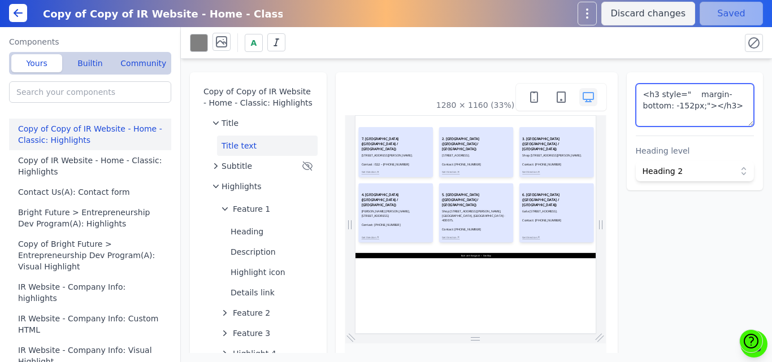
click at [701, 107] on textarea "<h3 style=" margin-bottom: -152px;"></h3>" at bounding box center [695, 105] width 119 height 43
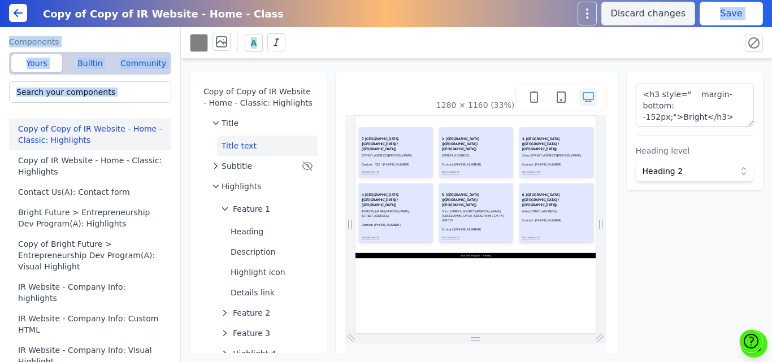
drag, startPoint x: 694, startPoint y: 36, endPoint x: 720, endPoint y: 15, distance: 32.6
click at [720, 15] on div "Copy of Copy of IR Website - Home - Classic: Highlights Discard changes Save Co…" at bounding box center [386, 181] width 772 height 362
click at [720, 15] on button "Save" at bounding box center [731, 14] width 63 height 24
click at [690, 41] on div "A" at bounding box center [460, 43] width 541 height 20
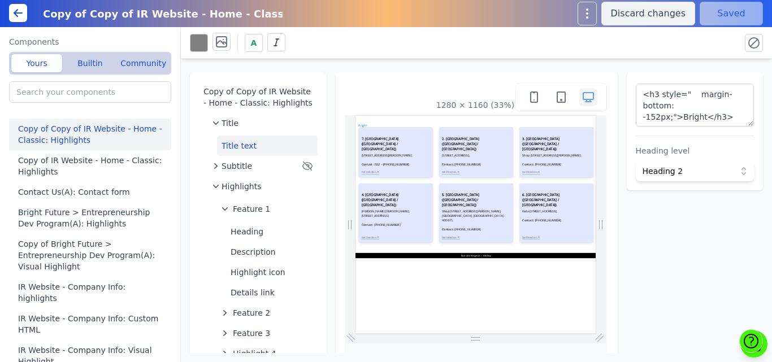
click at [693, 45] on div "A" at bounding box center [460, 43] width 541 height 20
click at [648, 106] on textarea "<h3 style=" margin-bottom: -152px;">Bright</h3>" at bounding box center [695, 105] width 119 height 43
type textarea "<h3 style=" margin-top: -152px;">Bright</h3>"
click at [707, 46] on div "A" at bounding box center [460, 43] width 541 height 20
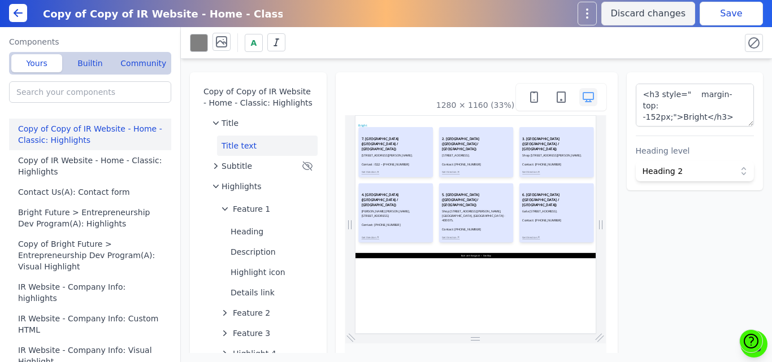
click at [718, 18] on button "Save" at bounding box center [731, 14] width 63 height 24
click at [247, 212] on span "Feature 1" at bounding box center [251, 208] width 37 height 11
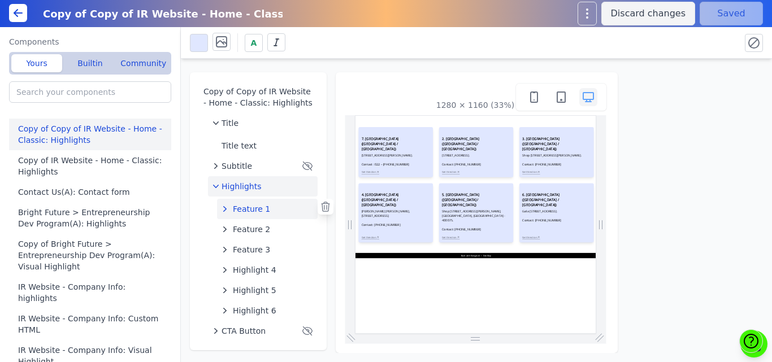
click at [236, 180] on button "Highlights" at bounding box center [263, 186] width 110 height 20
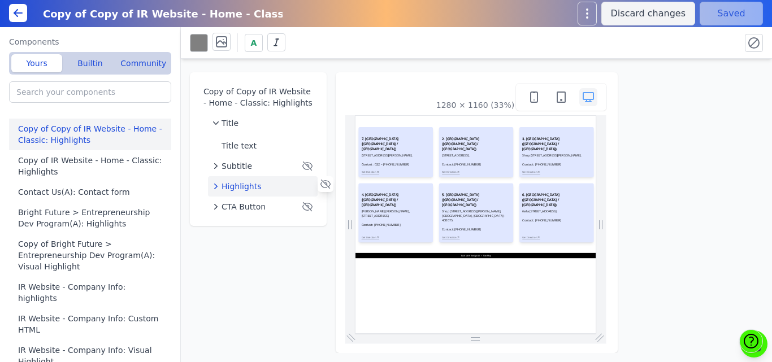
click at [239, 191] on span "Highlights" at bounding box center [242, 186] width 40 height 11
click at [242, 207] on span "Feature 1" at bounding box center [251, 208] width 37 height 11
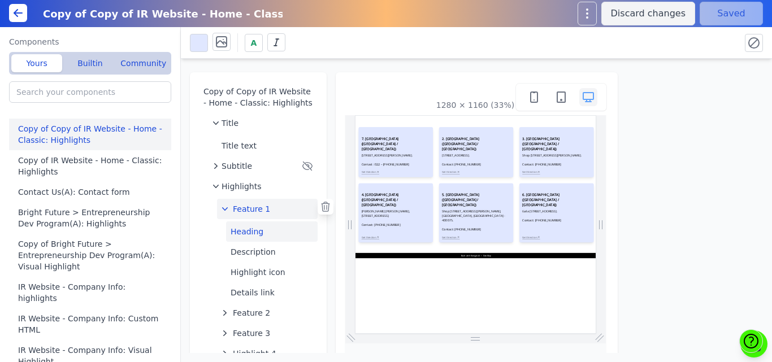
click at [245, 232] on button "Heading" at bounding box center [272, 232] width 92 height 20
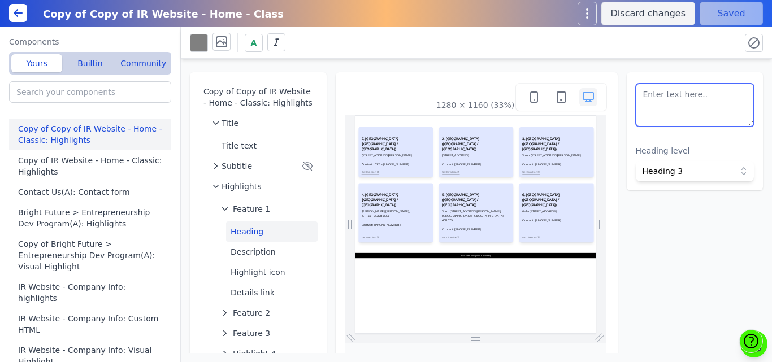
click at [661, 106] on textarea at bounding box center [695, 105] width 119 height 43
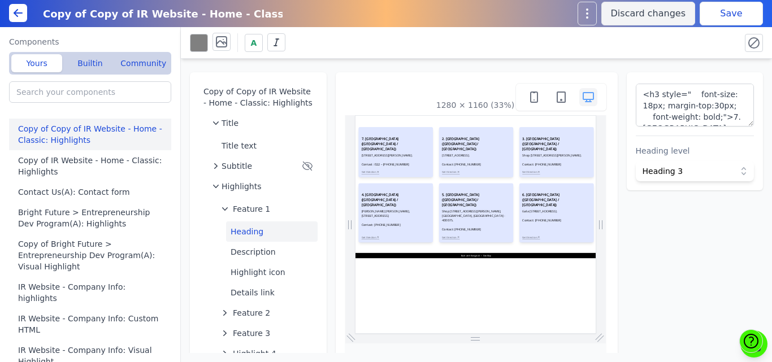
click at [718, 20] on button "Save" at bounding box center [731, 14] width 63 height 24
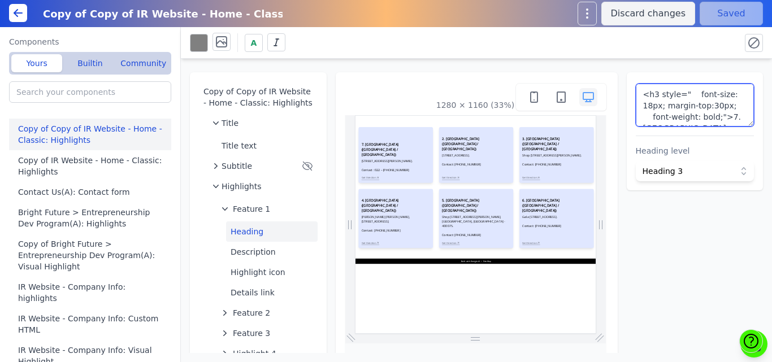
click at [707, 111] on textarea "<h3 style=" font-size: 18px; margin-top:30px; font-weight: bold;">7. NALASOPARA…" at bounding box center [695, 105] width 119 height 43
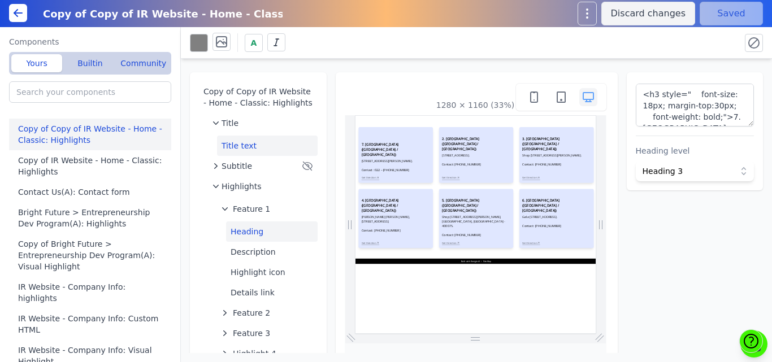
click at [245, 137] on button "Title text" at bounding box center [267, 146] width 101 height 20
type textarea "<h3 style=" margin-top: -152px;">Bright</h3>"
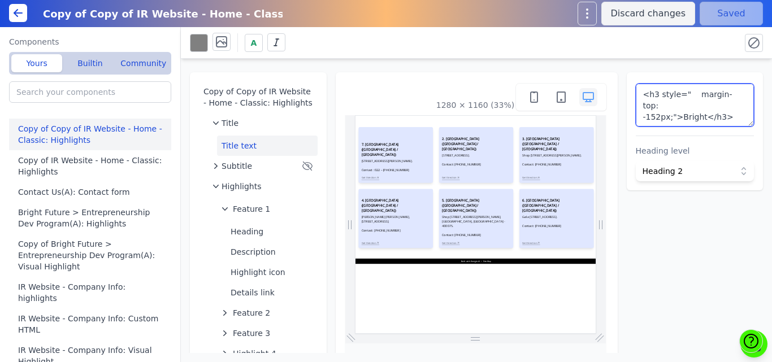
click at [700, 107] on textarea "<h3 style=" margin-top: -152px;">Bright</h3>" at bounding box center [695, 105] width 119 height 43
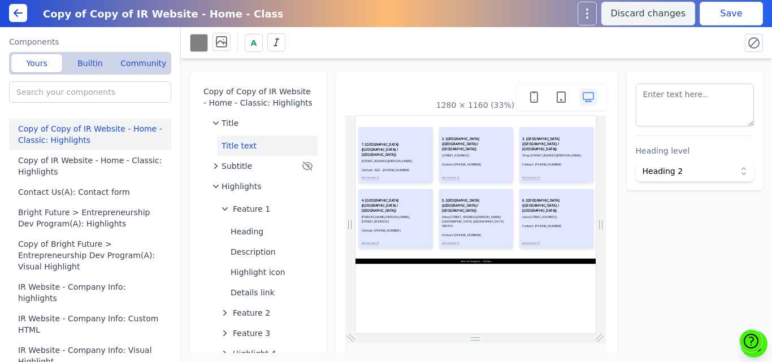
click at [707, 47] on div "A" at bounding box center [460, 43] width 541 height 20
click at [722, 25] on div "Copy of Copy of IR Website - Home - Classic: Highlights Discard changes Save" at bounding box center [386, 13] width 772 height 27
click at [719, 20] on button "Save" at bounding box center [731, 14] width 63 height 24
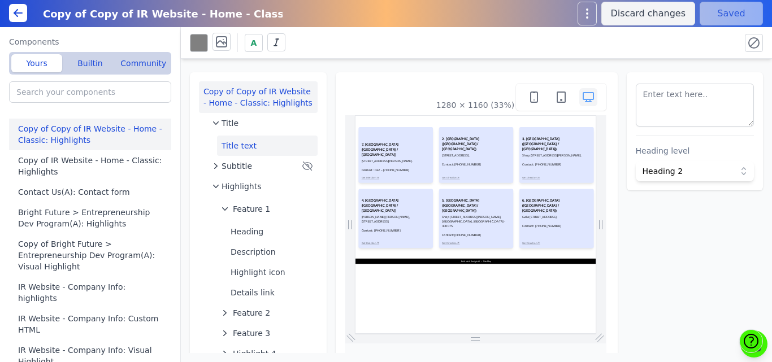
click at [228, 107] on button "Copy of Copy of IR Website - Home - Classic: Highlights" at bounding box center [258, 97] width 119 height 32
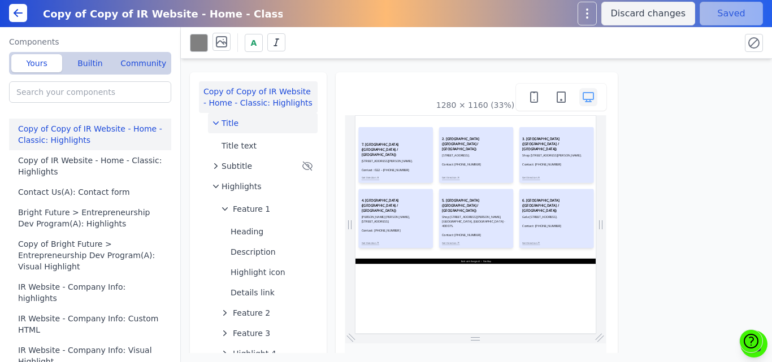
click at [228, 121] on span "Title" at bounding box center [230, 123] width 17 height 11
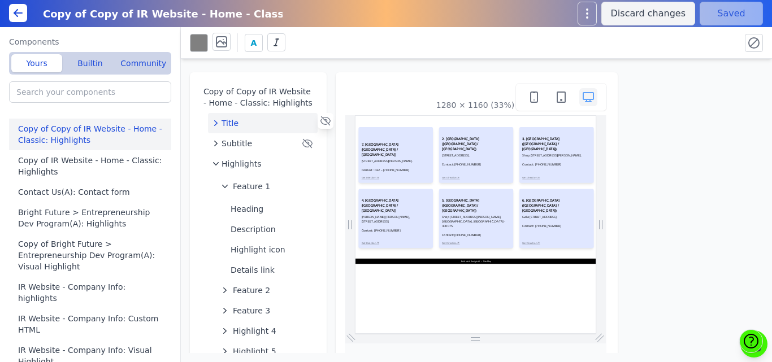
click at [228, 121] on span "Title" at bounding box center [230, 123] width 17 height 11
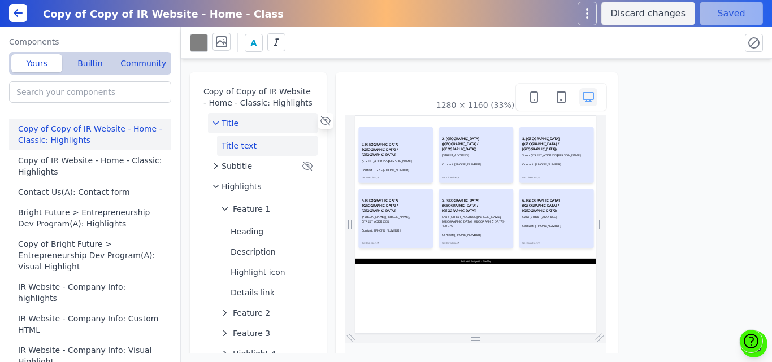
click at [238, 138] on button "Title text" at bounding box center [267, 146] width 101 height 20
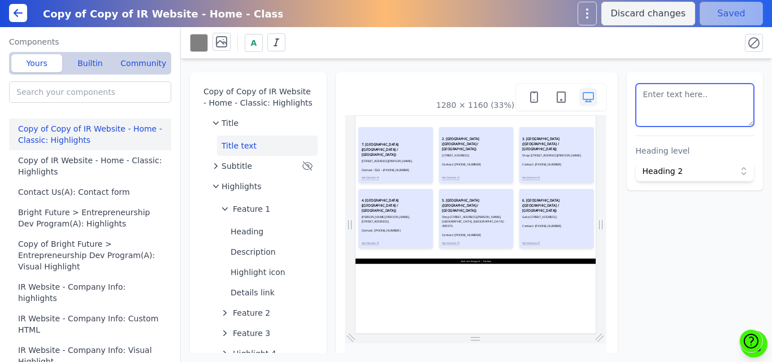
click at [679, 106] on textarea at bounding box center [695, 105] width 119 height 43
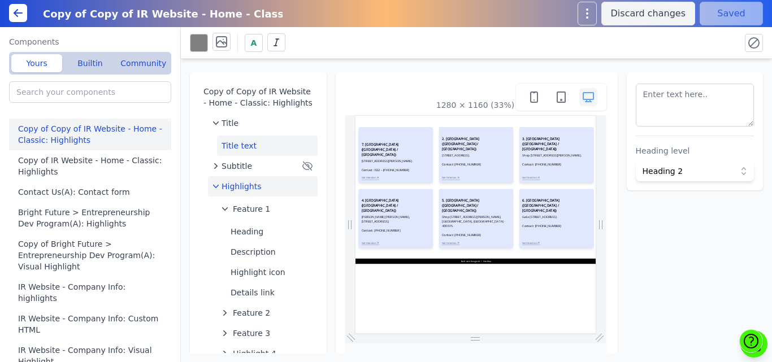
click at [251, 187] on span "Highlights" at bounding box center [242, 186] width 40 height 11
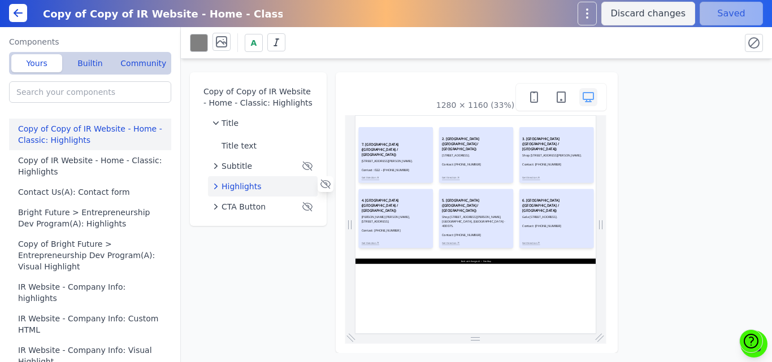
click at [244, 185] on span "Highlights" at bounding box center [242, 186] width 40 height 11
click at [245, 204] on span "Feature 1" at bounding box center [251, 208] width 37 height 11
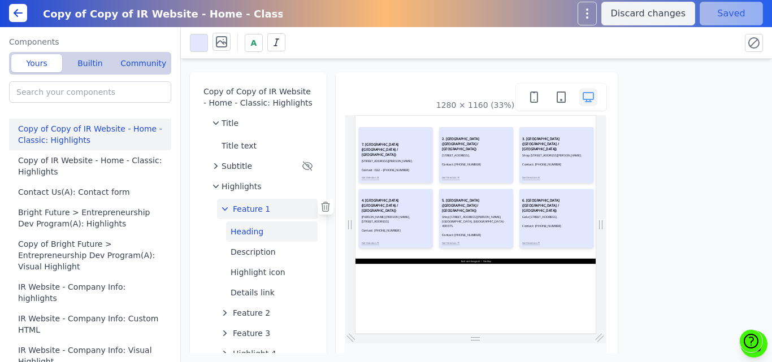
click at [246, 232] on button "Heading" at bounding box center [272, 232] width 92 height 20
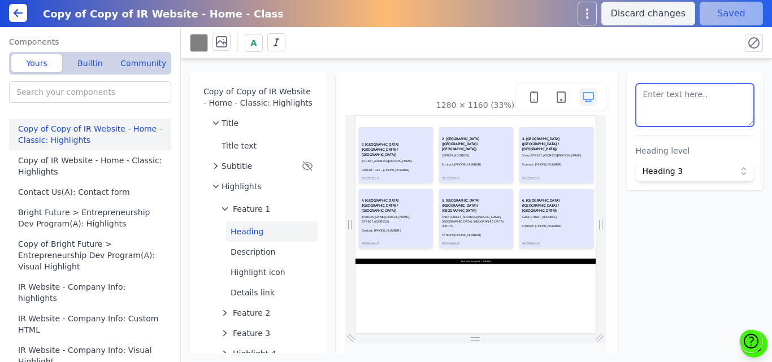
click at [656, 104] on textarea at bounding box center [695, 105] width 119 height 43
type textarea "<h3 style=" font-size: 18px; font-weight: bold;">7. NALASOPARA CENTER (MUMBAI /…"
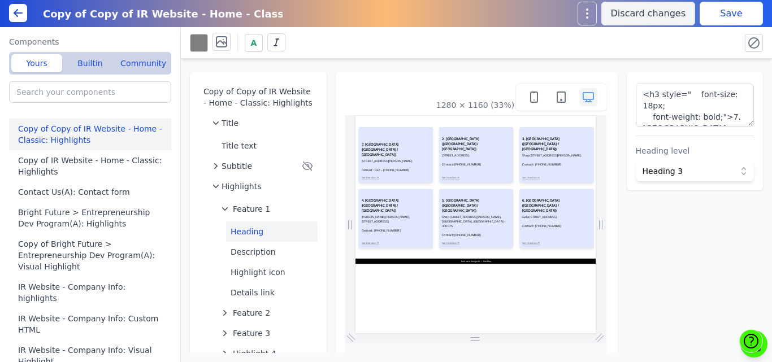
click at [727, 16] on button "Save" at bounding box center [731, 14] width 63 height 24
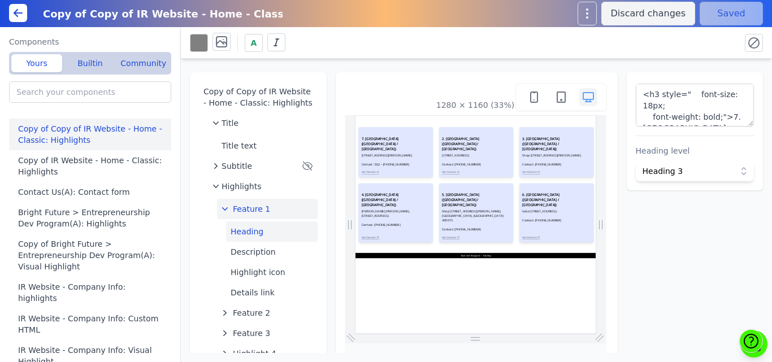
click at [244, 209] on span "Feature 1" at bounding box center [251, 208] width 37 height 11
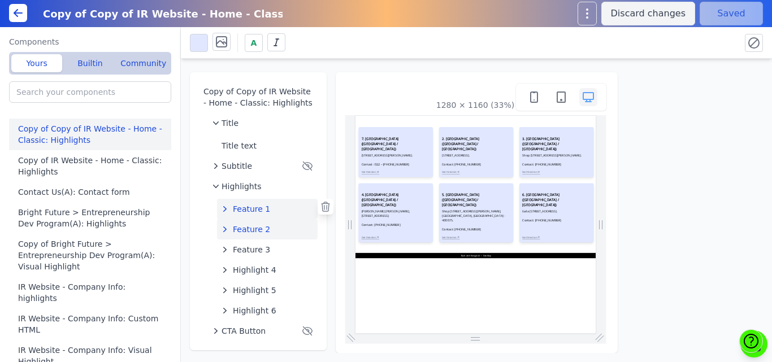
click at [244, 230] on span "Feature 2" at bounding box center [251, 229] width 37 height 11
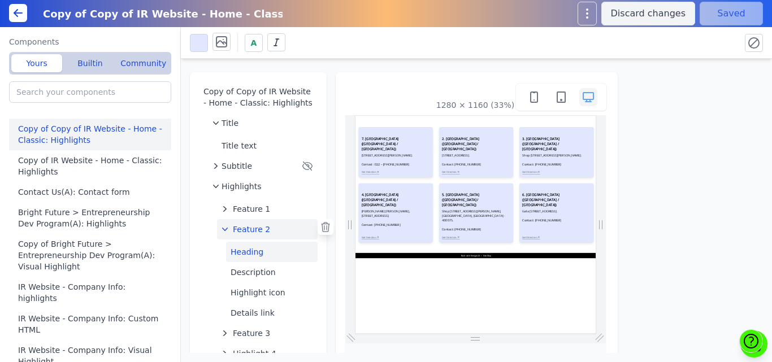
click at [247, 253] on button "Heading" at bounding box center [272, 252] width 92 height 20
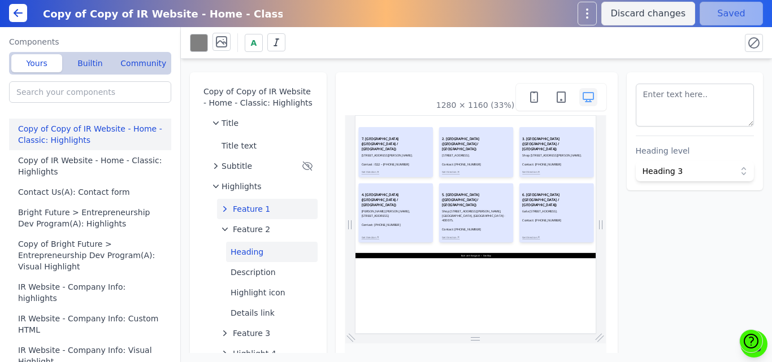
click at [279, 206] on button "Feature 1" at bounding box center [267, 209] width 101 height 20
click at [246, 250] on button "Description" at bounding box center [272, 252] width 92 height 20
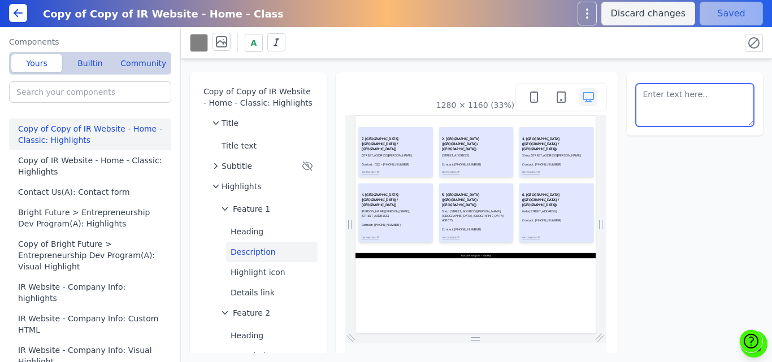
click at [682, 106] on textarea at bounding box center [695, 105] width 119 height 43
paste textarea "Sharda apartment, 2nd floor bright future center, near nityanand hall, Nalasopa…"
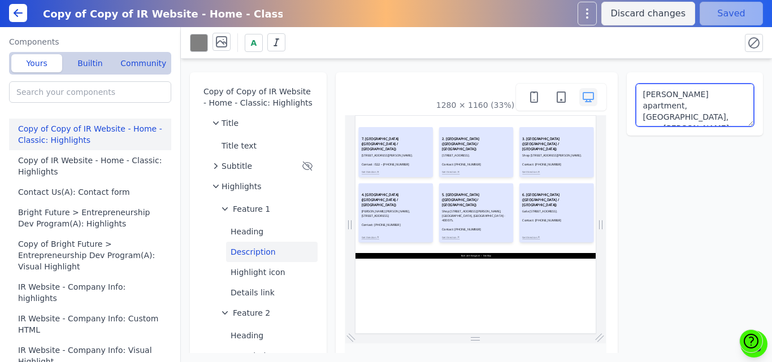
scroll to position [35, 0]
click at [721, 116] on textarea "Sharda apartment, 2nd floor bright future center, near nityanand hall, Nalasopa…" at bounding box center [695, 105] width 119 height 43
click at [731, 95] on textarea "Sharda apartment, 2nd floor bright future center, near nityanand hall, Nalasopa…" at bounding box center [695, 105] width 119 height 43
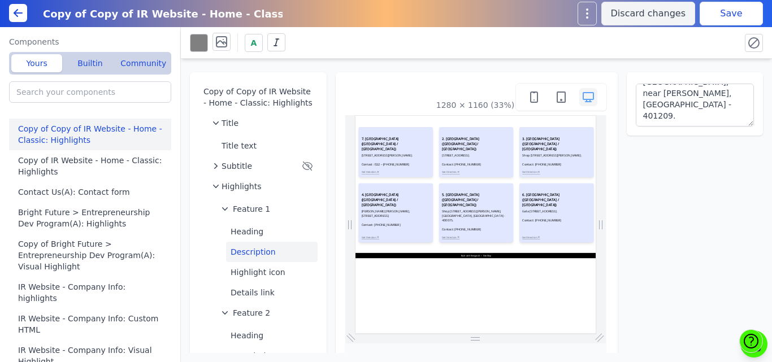
click at [701, 41] on div "A" at bounding box center [460, 43] width 541 height 20
click at [716, 14] on button "Save" at bounding box center [731, 14] width 63 height 24
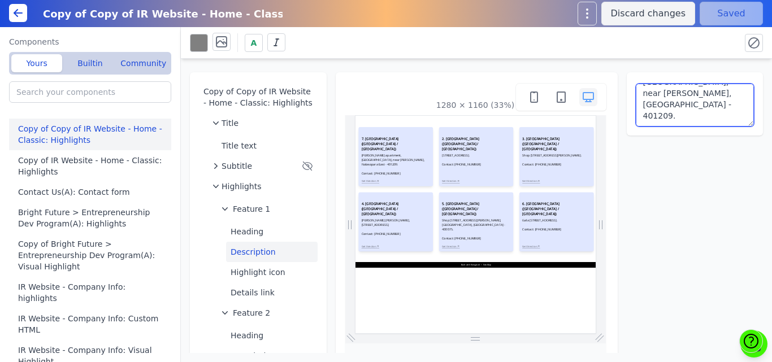
scroll to position [0, 0]
click at [710, 116] on textarea "Sharda apartment, 2nd floor bright future center, near nityanand hall, Nalasopa…" at bounding box center [695, 105] width 119 height 43
click at [731, 108] on textarea "Sharda apartment, 2nd floor bright future center, near nityanand hall, Nalasopa…" at bounding box center [695, 105] width 119 height 43
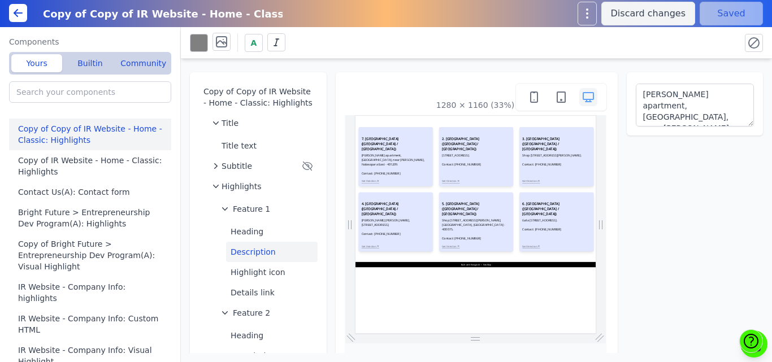
click at [718, 34] on div "A" at bounding box center [460, 43] width 541 height 20
click at [681, 58] on div "A" at bounding box center [476, 43] width 591 height 32
click at [680, 47] on div "A" at bounding box center [460, 43] width 541 height 20
click at [244, 289] on button "Details link" at bounding box center [272, 293] width 92 height 20
type textarea "Get Direction"
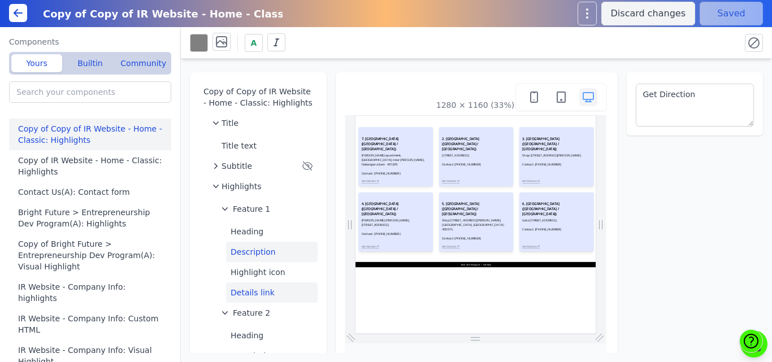
select select
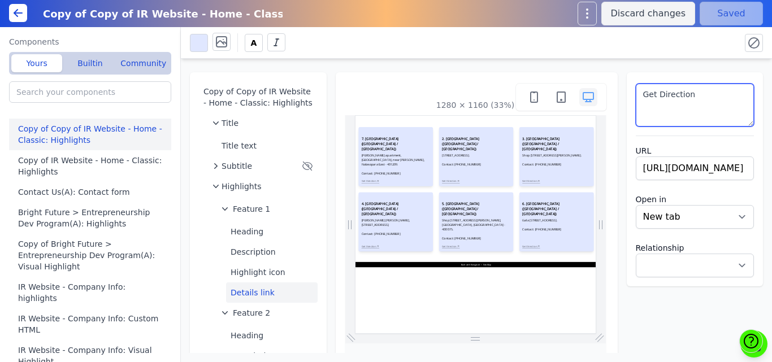
click at [692, 99] on textarea "Get Direction" at bounding box center [695, 105] width 119 height 43
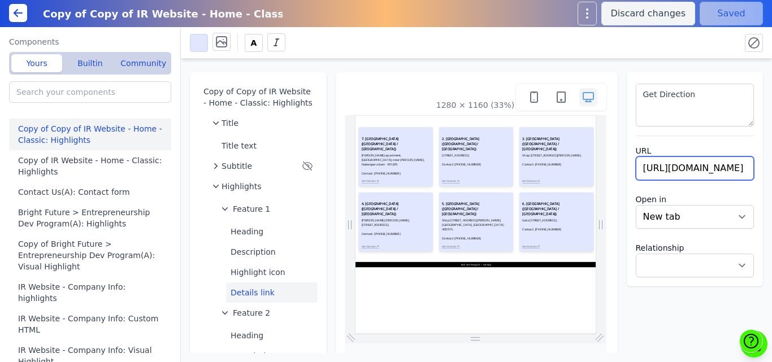
click at [661, 171] on input "https://maps.app.goo.gl/JQvg4jwrexHRqvhw9" at bounding box center [695, 169] width 119 height 24
paste input "y4shUDgqE25WnnzY6"
type input "https://maps.app.goo.gl/y4shUDgqE25WnnzY6"
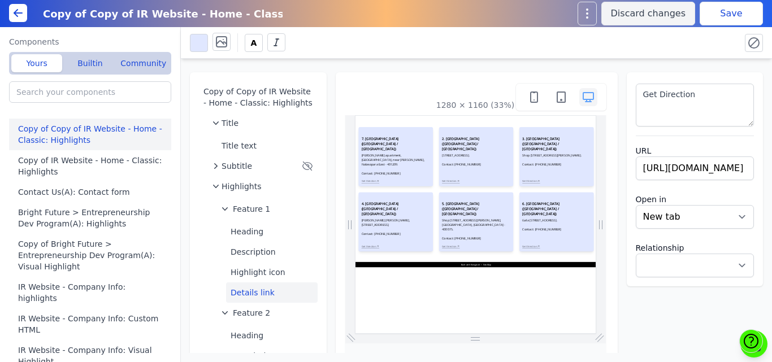
select select
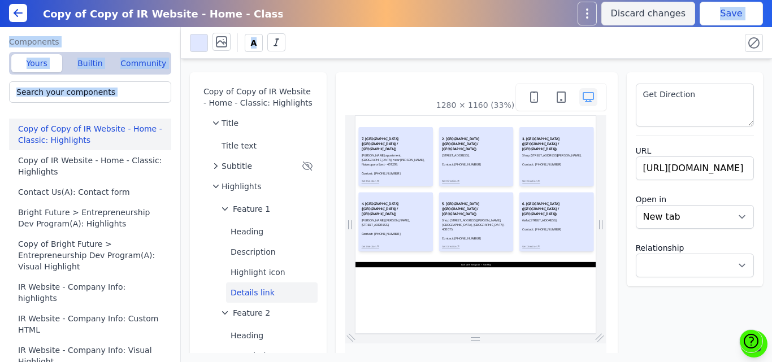
drag, startPoint x: 693, startPoint y: 36, endPoint x: 714, endPoint y: 16, distance: 29.2
click at [714, 16] on div "Copy of Copy of IR Website - Home - Classic: Highlights Discard changes Save Co…" at bounding box center [386, 181] width 772 height 362
click at [714, 16] on button "Save" at bounding box center [731, 14] width 63 height 24
click at [246, 210] on span "Feature 1" at bounding box center [251, 208] width 37 height 11
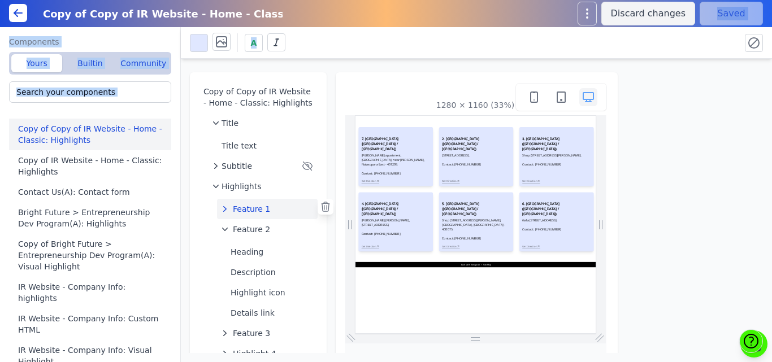
click at [241, 207] on span "Feature 1" at bounding box center [251, 208] width 37 height 11
click at [237, 293] on button "Details link" at bounding box center [272, 293] width 92 height 20
select select
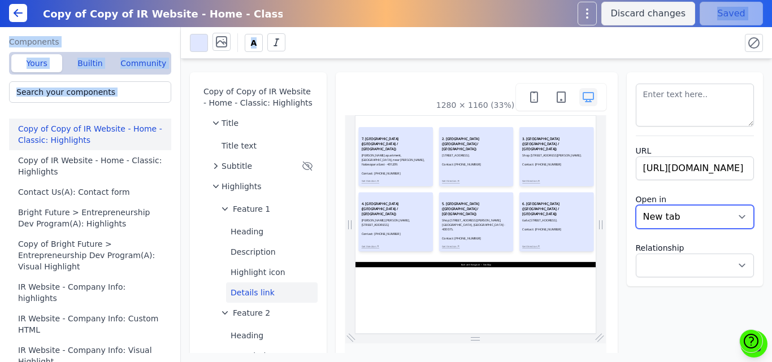
click at [649, 223] on select "New tab Same tab" at bounding box center [695, 217] width 119 height 24
click at [636, 205] on select "New tab Same tab" at bounding box center [695, 217] width 119 height 24
click at [231, 211] on button "Feature 1" at bounding box center [267, 209] width 101 height 20
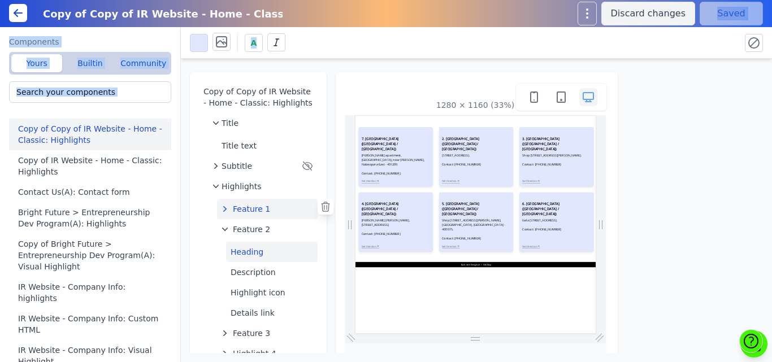
click at [241, 251] on button "Heading" at bounding box center [272, 252] width 92 height 20
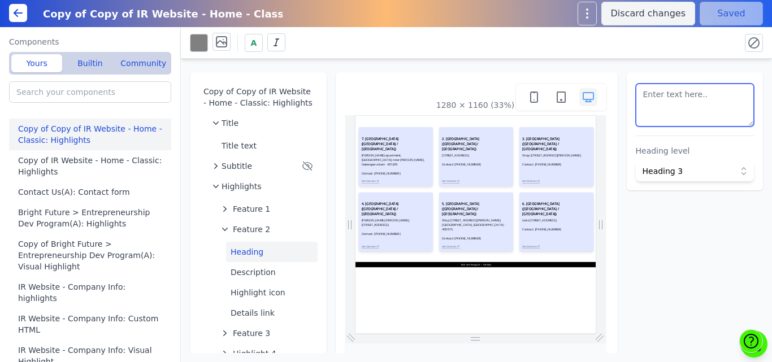
click at [681, 108] on textarea at bounding box center [695, 105] width 119 height 43
paste textarea "<h3 style=" font-size: 18px; font-weight: bold;">8. KANDIVALI CENTER (MUMBAI / …"
type textarea "<h3 style=" font-size: 18px; font-weight: bold;">8. KANDIVALI CENTER (MUMBAI / …"
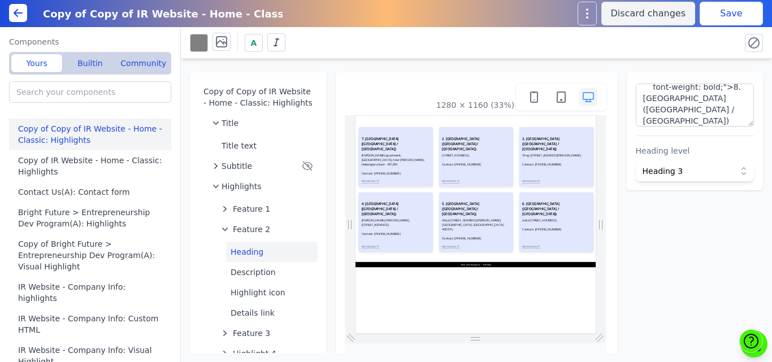
click at [713, 43] on div "A" at bounding box center [460, 43] width 541 height 20
click at [722, 13] on button "Save" at bounding box center [731, 14] width 63 height 24
click at [235, 229] on span "Feature 2" at bounding box center [251, 229] width 37 height 11
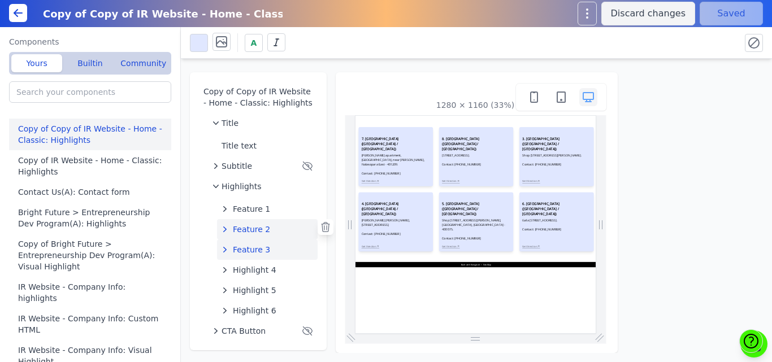
click at [241, 247] on span "Feature 3" at bounding box center [251, 249] width 37 height 11
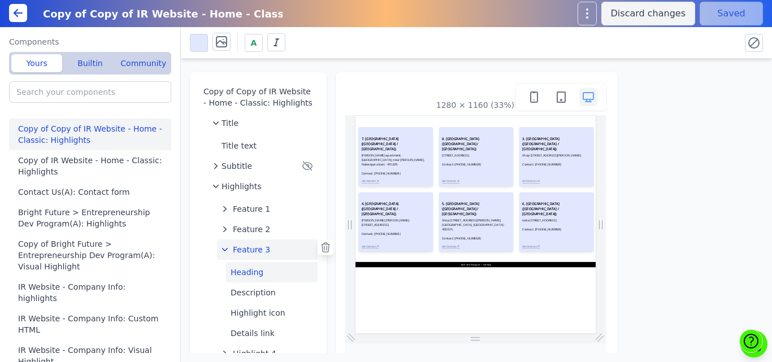
click at [246, 272] on button "Heading" at bounding box center [272, 272] width 92 height 20
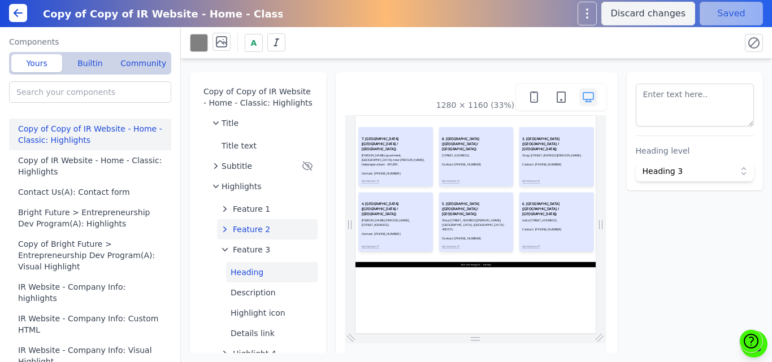
click at [251, 228] on span "Feature 2" at bounding box center [251, 229] width 37 height 11
click at [250, 273] on button "Description" at bounding box center [272, 272] width 92 height 20
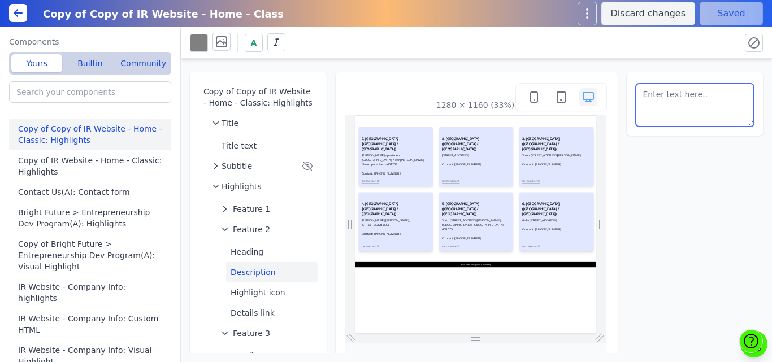
click at [686, 102] on textarea at bounding box center [695, 105] width 119 height 43
paste textarea "Shop No. 186/RWG 1st floor, Old Link Road Ganesh Nagar, Near Ekta Nagar Bus Sto…"
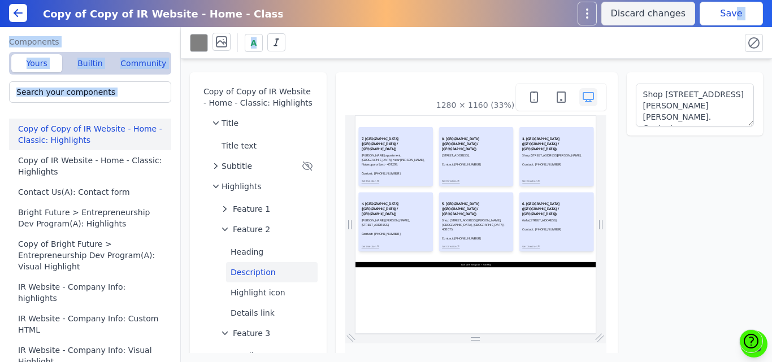
drag, startPoint x: 666, startPoint y: 53, endPoint x: 736, endPoint y: 12, distance: 81.3
click at [736, 12] on div "Copy of Copy of IR Website - Home - Classic: Highlights Discard changes Save Co…" at bounding box center [386, 181] width 772 height 362
click at [736, 12] on button "Save" at bounding box center [731, 14] width 63 height 24
click at [240, 307] on button "Details link" at bounding box center [272, 313] width 92 height 20
type textarea "Get Direction"
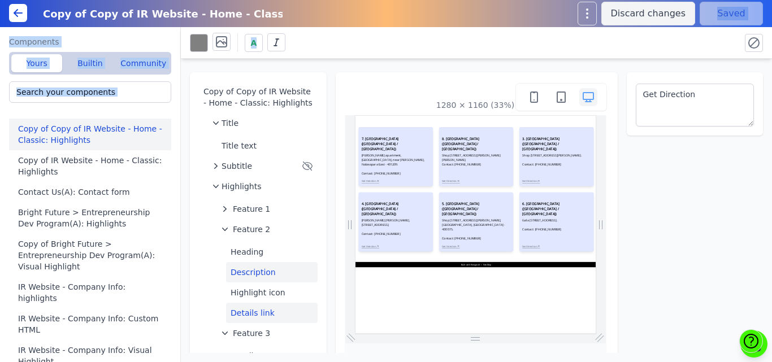
select select
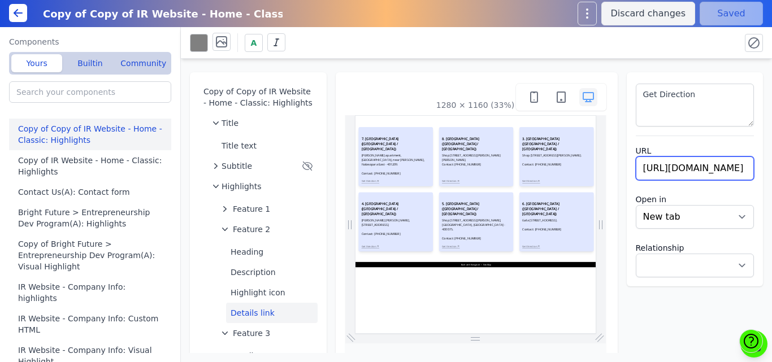
click at [713, 170] on input "https://maps.app.goo.gl/V4dEEUiLmMdikKt26" at bounding box center [695, 169] width 119 height 24
paste input "yUaoDZptmc5yB1Ge"
type input "https://maps.app.goo.gl/yUaoDZptmc5yB1Ge6"
select select
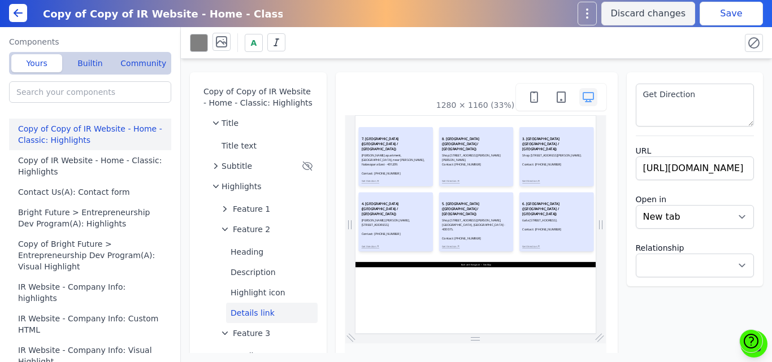
scroll to position [0, 0]
click at [710, 42] on div "A" at bounding box center [460, 43] width 541 height 20
click at [718, 15] on button "Save" at bounding box center [731, 14] width 63 height 24
click at [249, 268] on button "Description" at bounding box center [272, 272] width 92 height 20
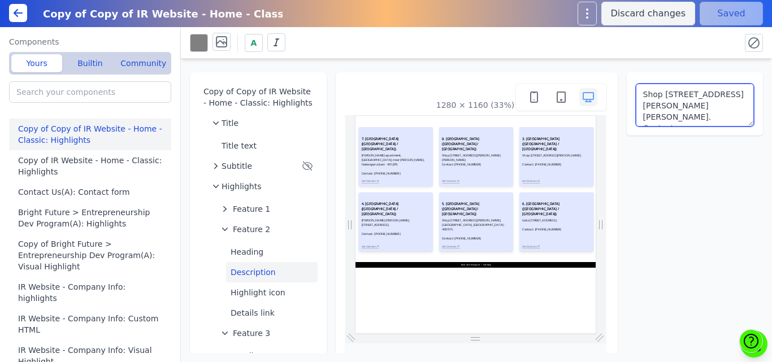
click at [638, 93] on textarea "Shop No. 186/RWG 1st floor, Old Link Road Ganesh Nagar, Near Ekta Nagar Bus Sto…" at bounding box center [695, 105] width 119 height 43
click at [727, 99] on textarea "Shop No. 186/RWG 1st floor, Old Link Road Ganesh Nagar, Near Ekta Nagar Bus Sto…" at bounding box center [695, 105] width 119 height 43
type textarea "Shop No. 186/RWG 1st floor, Old Link Road Ganesh Nagar, Near Ekta Nagar Bus Sto…"
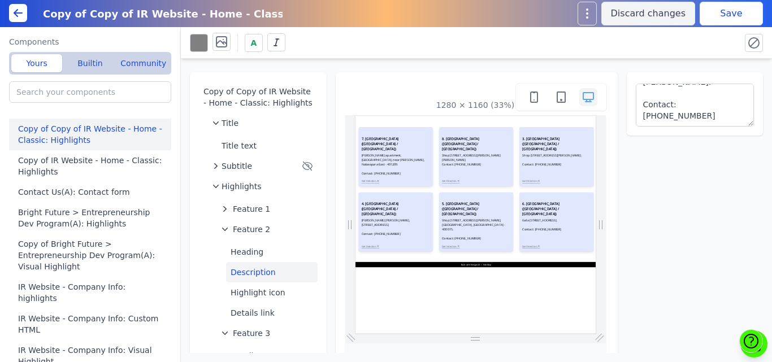
drag, startPoint x: 709, startPoint y: 38, endPoint x: 715, endPoint y: 22, distance: 17.0
click at [712, 27] on div "A" at bounding box center [476, 43] width 591 height 32
click at [718, 11] on button "Save" at bounding box center [731, 14] width 63 height 24
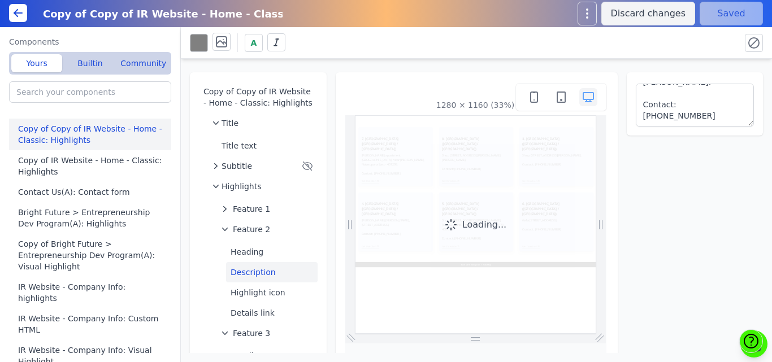
scroll to position [0, 0]
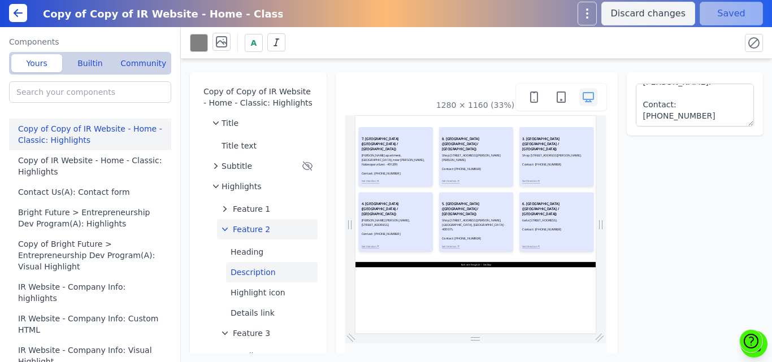
click at [236, 233] on span "Feature 2" at bounding box center [251, 229] width 37 height 11
click at [241, 275] on button "Heading" at bounding box center [272, 272] width 92 height 20
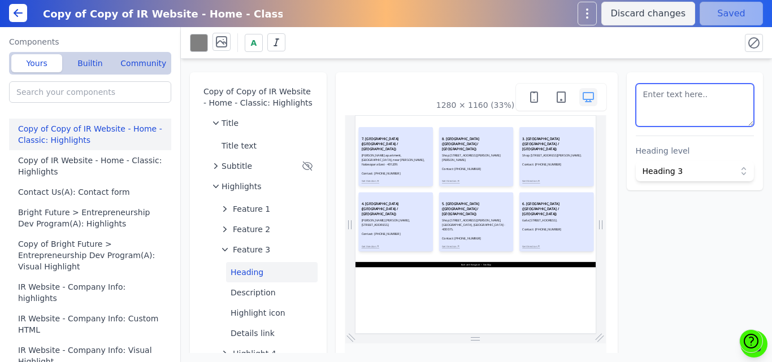
click at [706, 106] on textarea at bounding box center [695, 105] width 119 height 43
click at [741, 99] on textarea at bounding box center [695, 105] width 119 height 43
drag, startPoint x: 718, startPoint y: 115, endPoint x: 702, endPoint y: 116, distance: 15.9
click at [702, 116] on textarea at bounding box center [695, 105] width 119 height 43
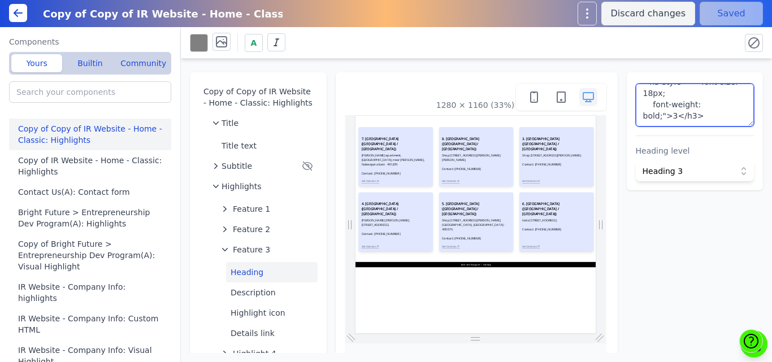
scroll to position [12, 0]
paste textarea "9. [GEOGRAPHIC_DATA] ([GEOGRAPHIC_DATA] / [GEOGRAPHIC_DATA])"
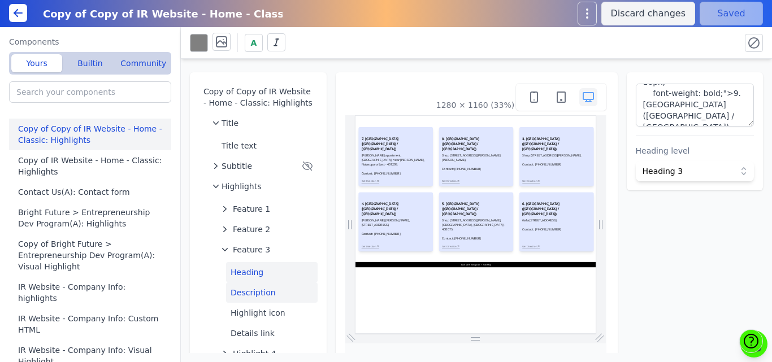
click at [275, 288] on button "Description" at bounding box center [272, 293] width 92 height 20
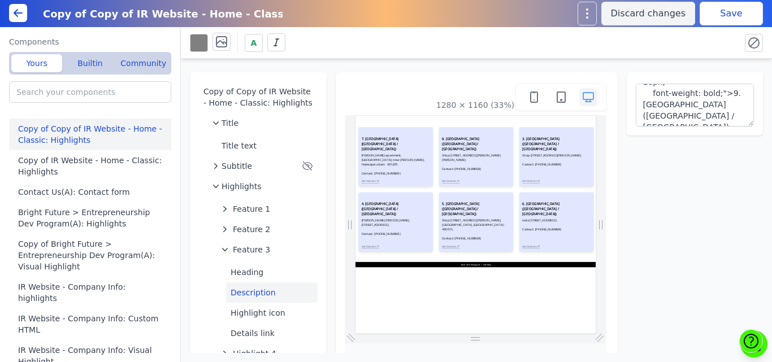
type textarea "Shop No. 105 / 111, Gala No. 8, Dr. E. Moses Road, Near Four Seasons Hotel, Wor…"
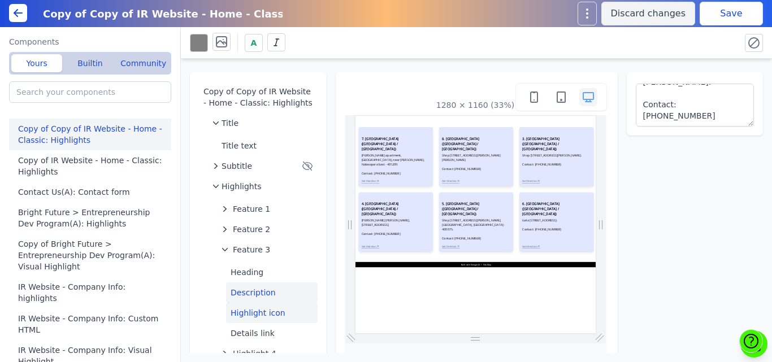
click at [242, 311] on button "Highlight icon" at bounding box center [272, 313] width 92 height 20
click at [251, 292] on button "Description" at bounding box center [272, 293] width 92 height 20
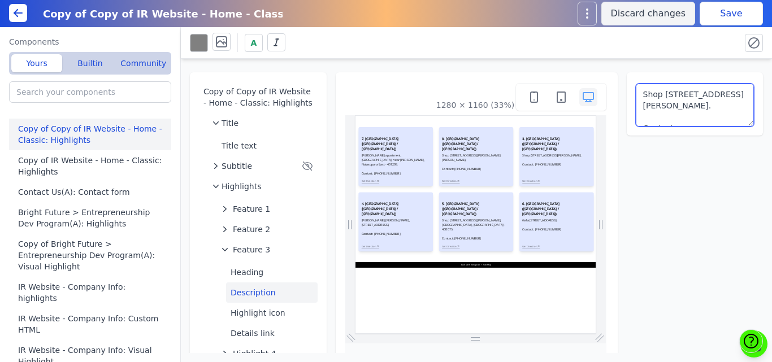
click at [685, 105] on textarea "Shop No. 105 / 111, Gala No. 8, Dr. E. Moses Road, Near Four Seasons Hotel, Wor…" at bounding box center [695, 105] width 119 height 43
paste textarea "aboo Sadan, Near Omkar Apartment, Mahatma Phule Nagar, Wagle Estate, Thane West…"
click at [710, 112] on textarea "Saboo Sadan, Near Omkar Apartment, Mahatma Phule Nagar, Wagle Estate, Thane Wes…" at bounding box center [695, 105] width 119 height 43
click at [677, 98] on textarea "Saboo Sadan, Near Omkar Apartment, Mahatma Phule Nagar, Wagle Estate, Thane Wes…" at bounding box center [695, 105] width 119 height 43
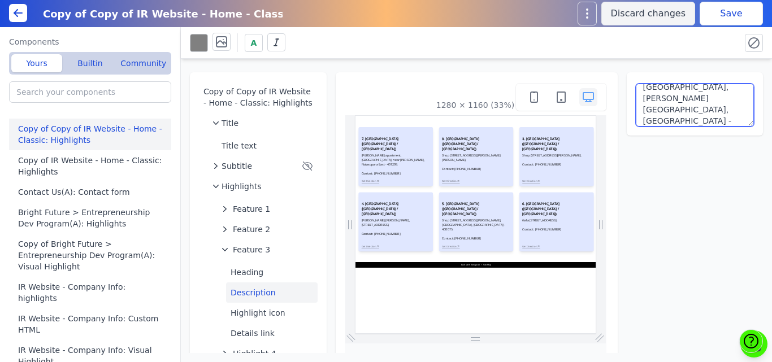
scroll to position [64, 0]
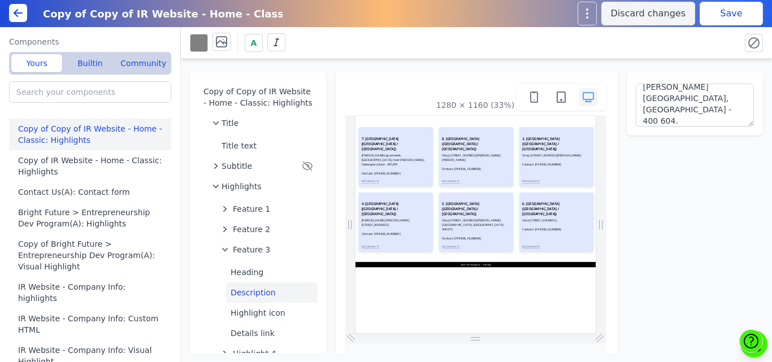
click at [727, 9] on button "Save" at bounding box center [731, 14] width 63 height 24
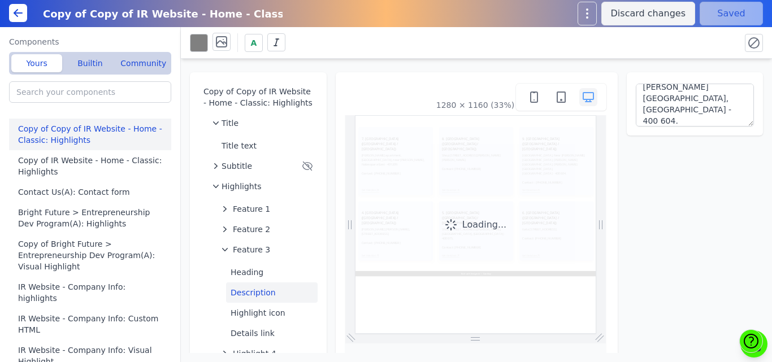
scroll to position [0, 0]
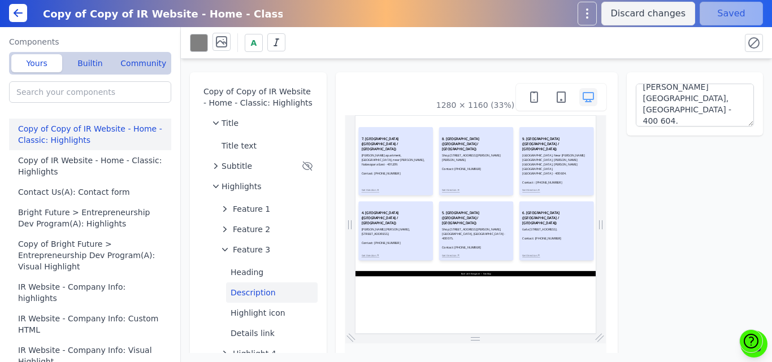
click at [444, 23] on div "Copy of Copy of IR Website - Home - Classic: Highlights" at bounding box center [302, 13] width 532 height 21
click at [241, 335] on button "Details link" at bounding box center [272, 333] width 92 height 20
type textarea "Get Direction"
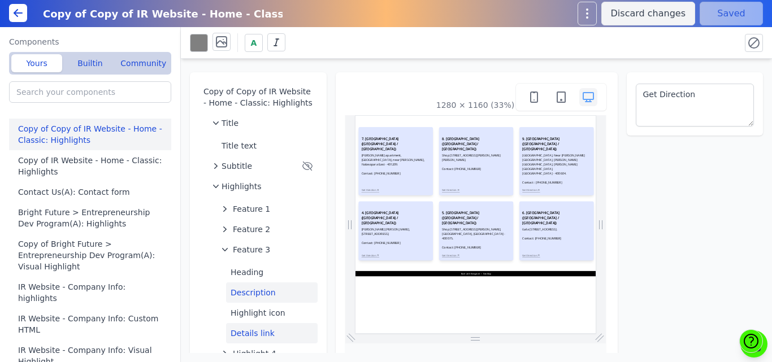
select select
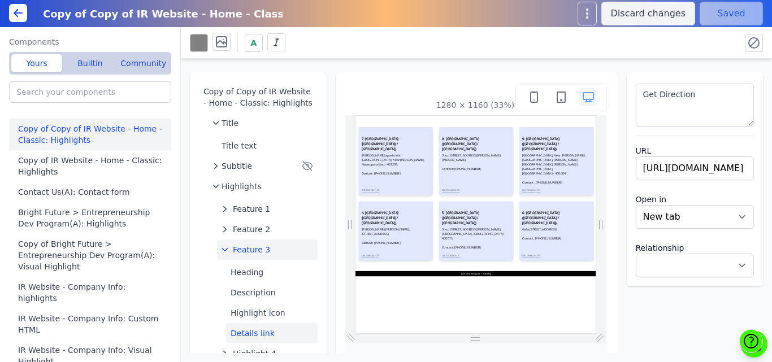
click at [249, 252] on span "Feature 3" at bounding box center [251, 249] width 37 height 11
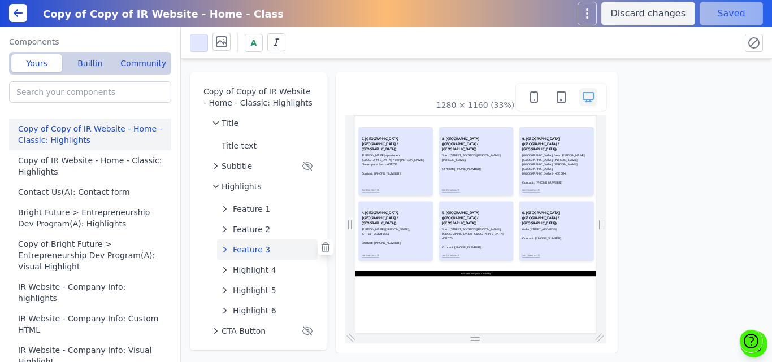
click at [249, 252] on span "Feature 3" at bounding box center [251, 249] width 37 height 11
click at [248, 327] on button "Details link" at bounding box center [272, 333] width 92 height 20
select select
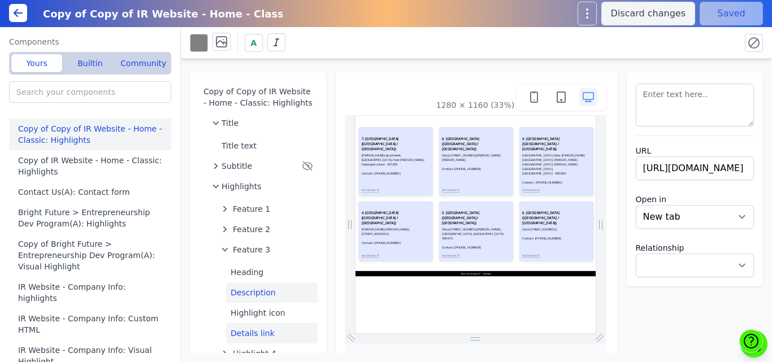
click at [242, 287] on button "Description" at bounding box center [272, 293] width 92 height 20
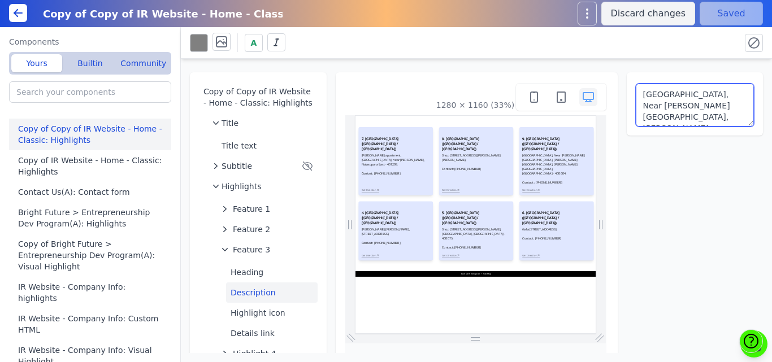
click at [697, 106] on textarea "Saboo Sadan, Near Omkar Apartment, Mahatma Phule Nagar, Wagle Estate, Thane Wes…" at bounding box center [695, 105] width 119 height 43
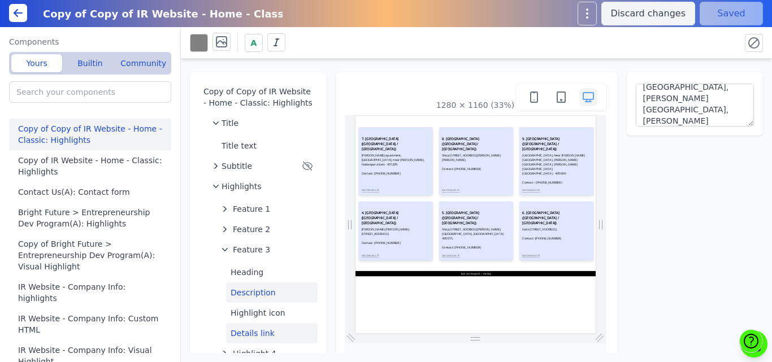
click at [240, 334] on button "Details link" at bounding box center [272, 333] width 92 height 20
type textarea "Get Direction"
select select
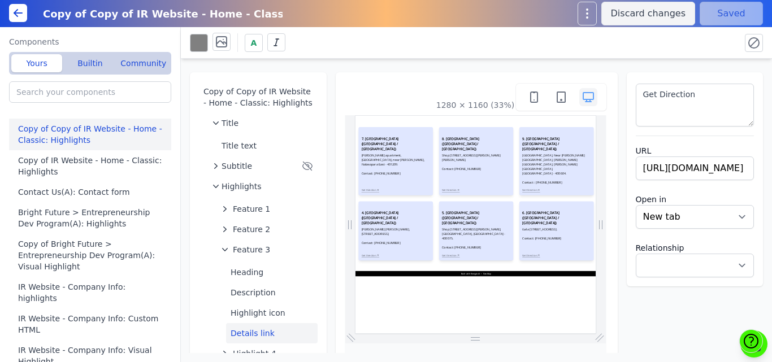
scroll to position [0, 0]
click at [667, 168] on input "https://maps.app.goo.gl/CfRwF4Cp3rQwGPWC7" at bounding box center [695, 169] width 119 height 24
click at [662, 166] on input "https://maps.app.goo.gl/CfRwF4Cp3rQwGPWC7" at bounding box center [695, 169] width 119 height 24
paste input "Qb9TGs1EktXDVMTc8"
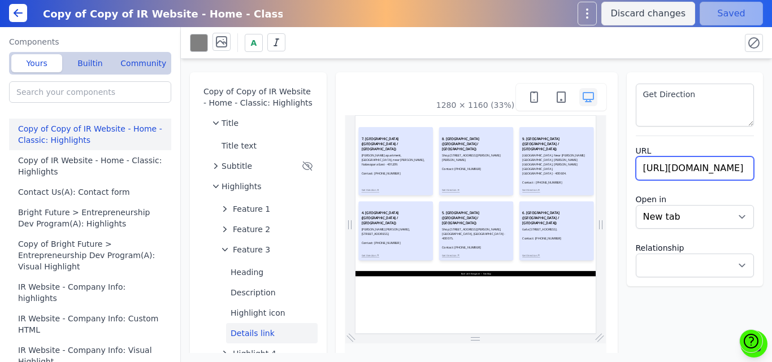
type input "https://maps.app.goo.gl/Qb9TGs1EktXDVMTc8"
select select
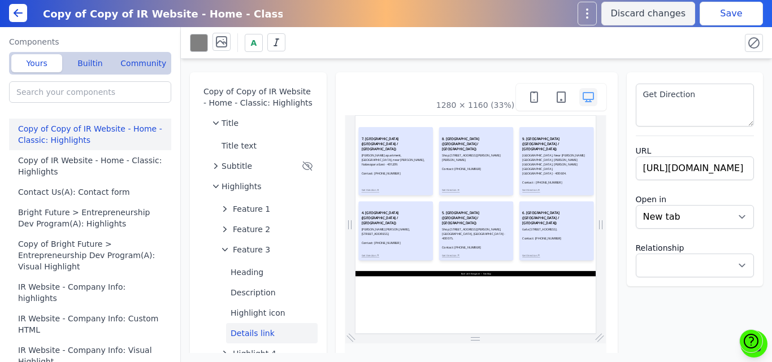
scroll to position [0, 0]
click at [687, 75] on div "Get Direction URL https://maps.app.goo.gl/Qb9TGs1EktXDVMTc8 Open in New tab Sam…" at bounding box center [695, 179] width 137 height 214
click at [726, 20] on button "Save" at bounding box center [731, 14] width 63 height 24
click at [255, 249] on span "Feature 3" at bounding box center [251, 249] width 37 height 11
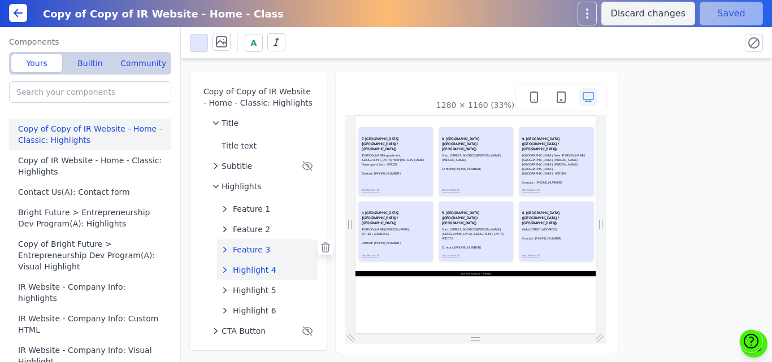
click at [259, 268] on span "Highlight 4" at bounding box center [255, 269] width 44 height 11
click at [329, 231] on div "Copy of Copy of IR Website - Home - Classic: Highlights Title Title text Subtit…" at bounding box center [476, 206] width 591 height 294
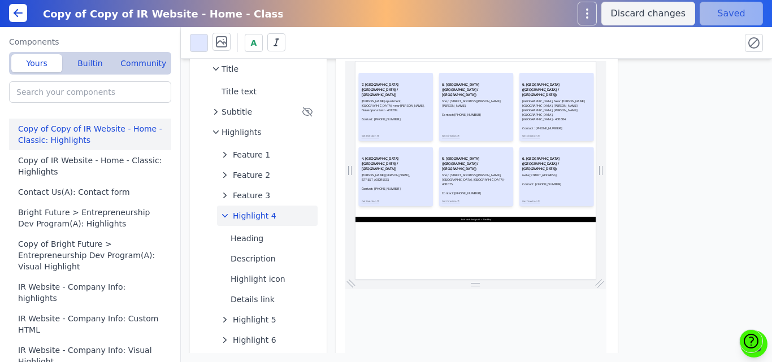
scroll to position [62, 0]
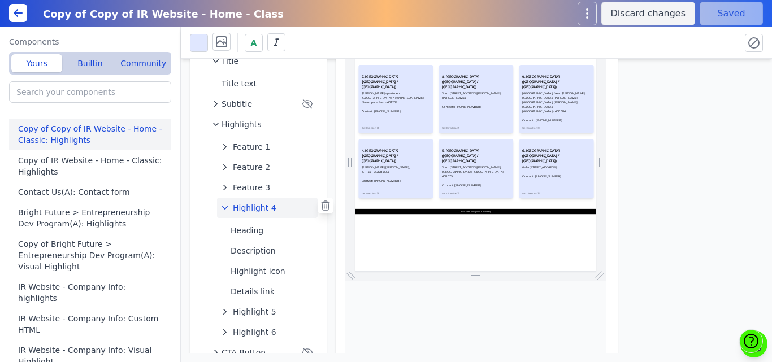
click at [238, 206] on span "Highlight 4" at bounding box center [255, 207] width 44 height 11
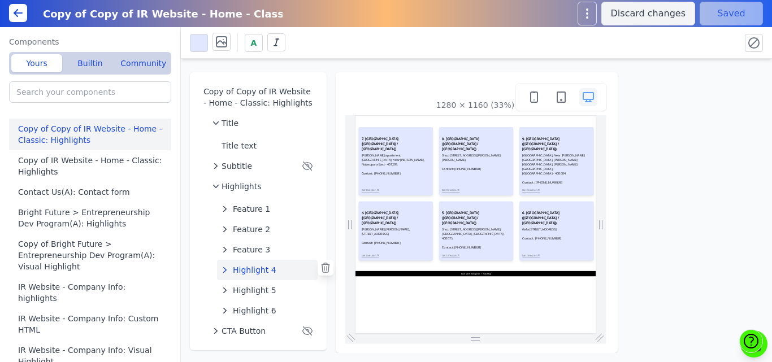
scroll to position [0, 0]
click at [242, 289] on span "Highlight 5" at bounding box center [255, 290] width 44 height 11
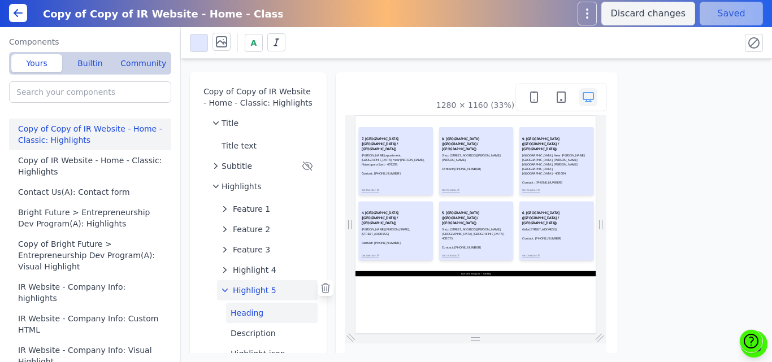
click at [242, 315] on button "Heading" at bounding box center [272, 313] width 92 height 20
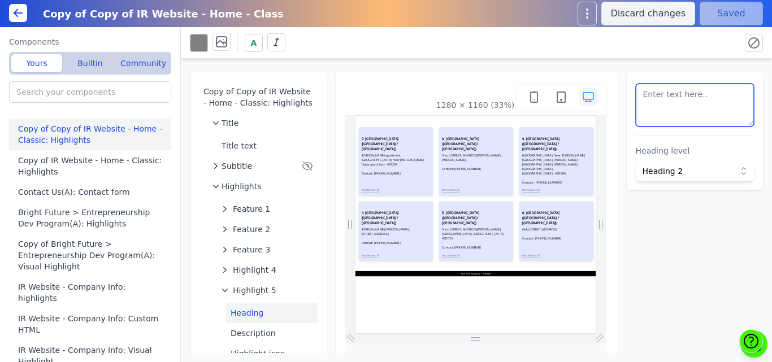
click at [652, 120] on textarea at bounding box center [695, 105] width 119 height 43
click at [692, 103] on textarea at bounding box center [695, 105] width 119 height 43
drag, startPoint x: 714, startPoint y: 84, endPoint x: 698, endPoint y: 119, distance: 38.7
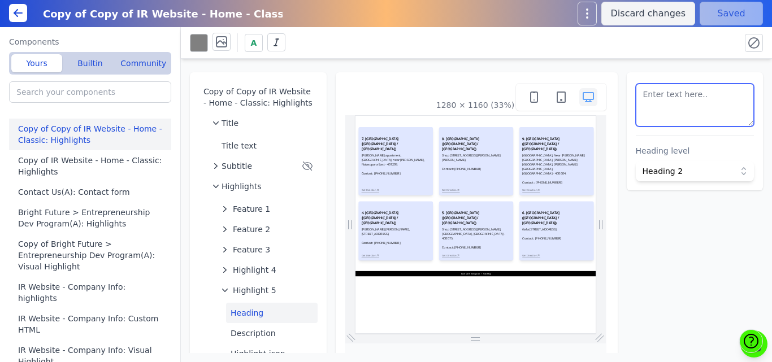
click at [698, 119] on textarea at bounding box center [695, 105] width 119 height 43
paste textarea "<h3 style=" font-size: 18px; font-weight: bold;">10. VIKHROLI CENTER (MUMBAI / …"
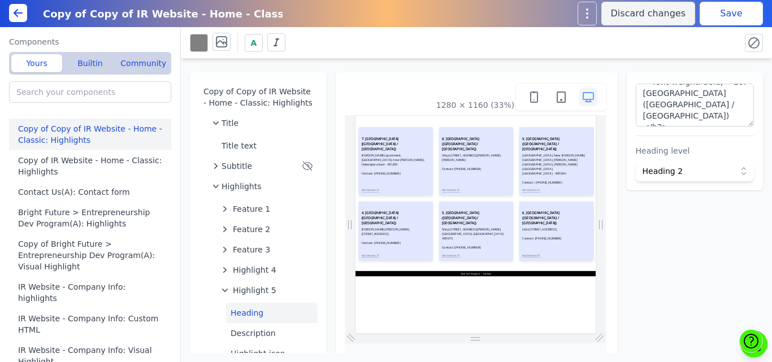
click at [681, 58] on div "A" at bounding box center [476, 43] width 591 height 32
click at [708, 12] on button "Save" at bounding box center [731, 14] width 63 height 24
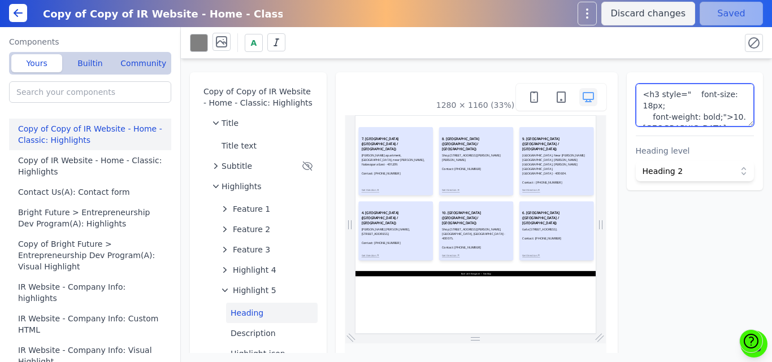
scroll to position [18, 0]
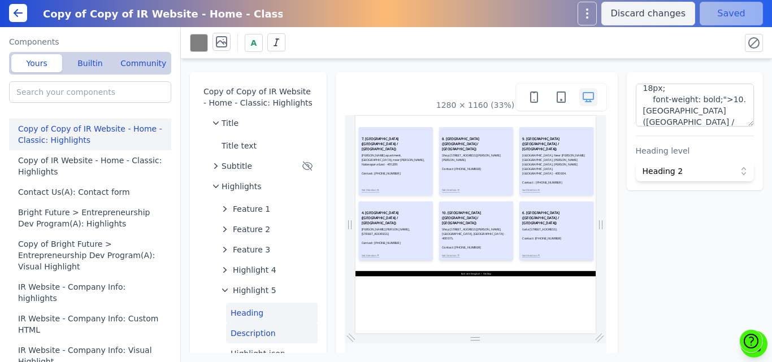
click at [253, 328] on button "Description" at bounding box center [272, 333] width 92 height 20
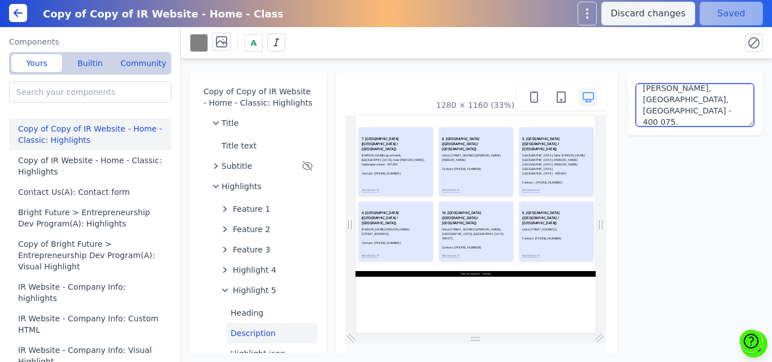
click at [669, 101] on textarea "Shop No. 1, 1st Floor, Nakhate Niwas, Near Sana Maternity Home, Ramabai Nagar, …" at bounding box center [695, 105] width 119 height 43
paste textarea "C 7, Municipal Colony, Near Shivaji Maidan, Vikhroli Park Site, Vikhroli West, …"
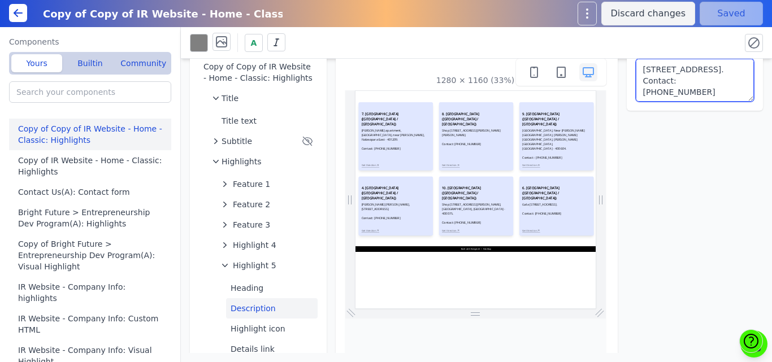
scroll to position [27, 0]
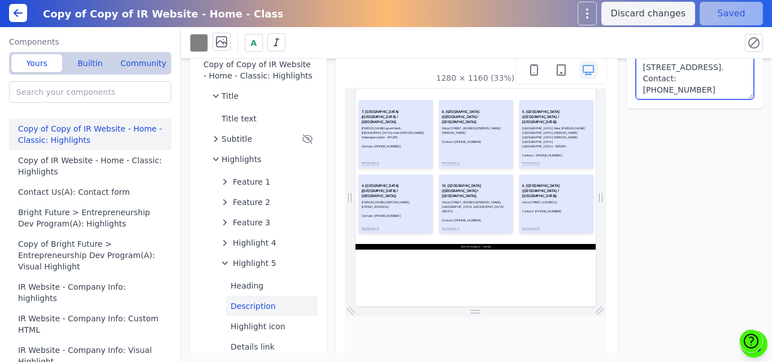
click at [641, 65] on textarea "C 7, Municipal Colony, Near Shivaji Maidan, Vikhroli Park Site, Vikhroli West, …" at bounding box center [695, 78] width 119 height 43
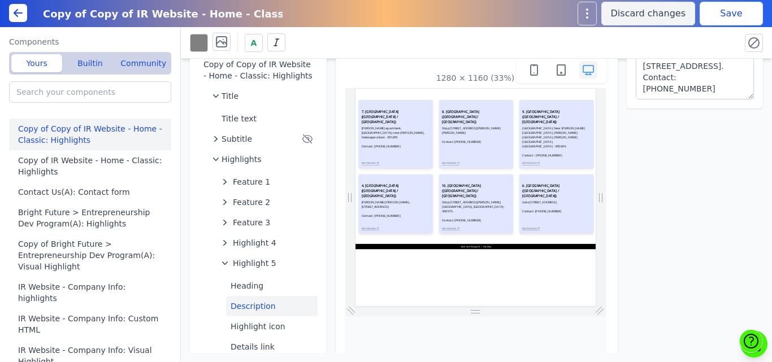
click at [659, 58] on div "A" at bounding box center [476, 43] width 591 height 32
click at [659, 65] on textarea "C 7, Municipal Colony, Near Shivaji Maidan, Vikhroli Park Site, Vikhroli West, …" at bounding box center [695, 78] width 119 height 43
click at [706, 47] on div "A" at bounding box center [460, 43] width 541 height 20
click at [713, 18] on button "Save" at bounding box center [731, 14] width 63 height 24
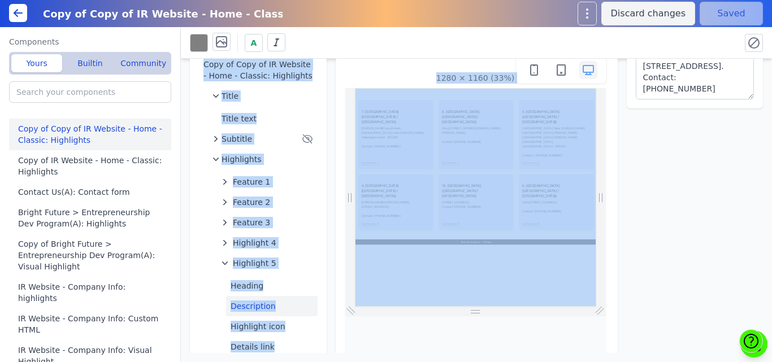
scroll to position [16, 0]
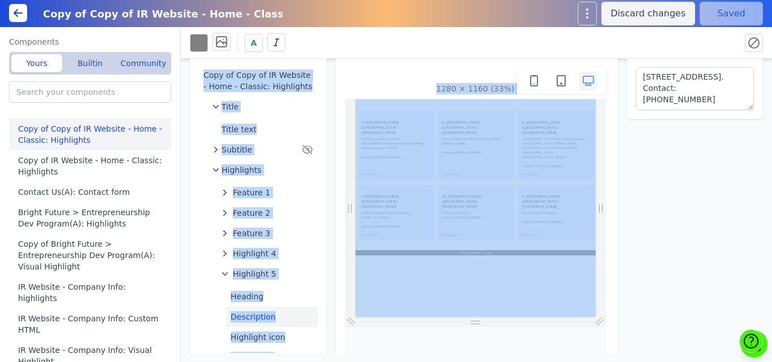
drag, startPoint x: 563, startPoint y: 34, endPoint x: 678, endPoint y: 128, distance: 147.7
click at [678, 128] on div "A Copy of Copy of IR Website - Home - Classic: Highlights Title Title text Subt…" at bounding box center [476, 194] width 591 height 335
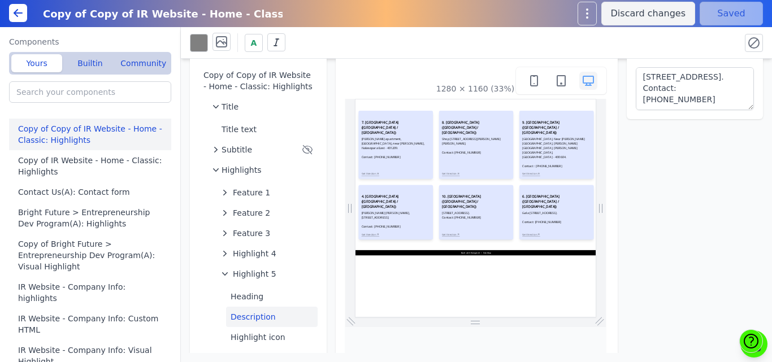
click at [678, 128] on div "Copy of Copy of IR Website - Home - Classic: Highlights Title Title text Subtit…" at bounding box center [476, 206] width 591 height 294
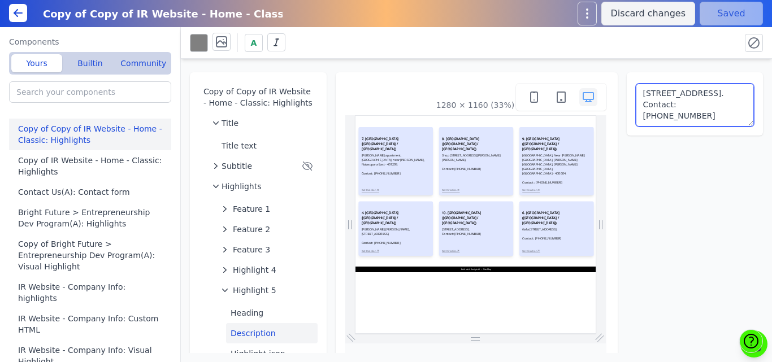
scroll to position [35, 0]
click at [727, 97] on textarea "C 7, Municipal Colony, Near Shivaji Maidan, Vikhroli Park Site, Vikhroli West, …" at bounding box center [695, 105] width 119 height 43
click at [666, 105] on textarea "C 7, Municipal Colony, Near Shivaji Maidan, Vikhroli Park Site, Vikhroli West, …" at bounding box center [695, 105] width 119 height 43
type textarea "C 7, Municipal Colony, Near Shivaji Maidan, Vikhroli Park Site, Vikhroli West, …"
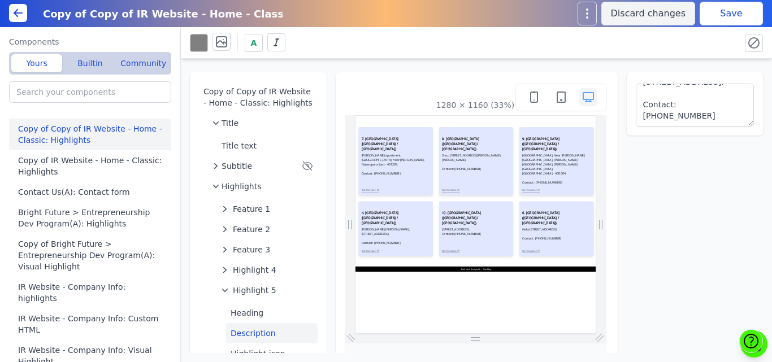
click at [711, 38] on div "A" at bounding box center [460, 43] width 541 height 20
click at [718, 10] on button "Save" at bounding box center [731, 14] width 63 height 24
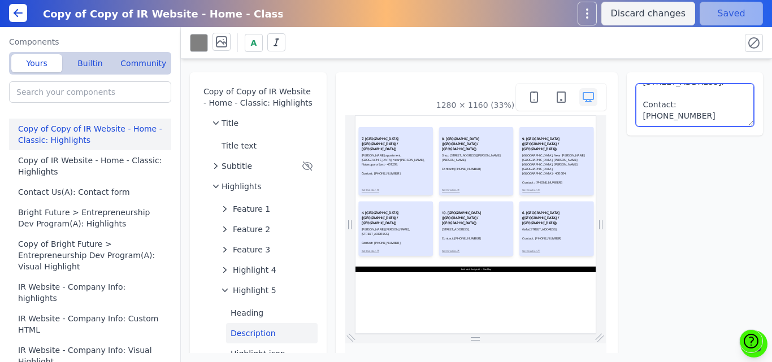
scroll to position [0, 0]
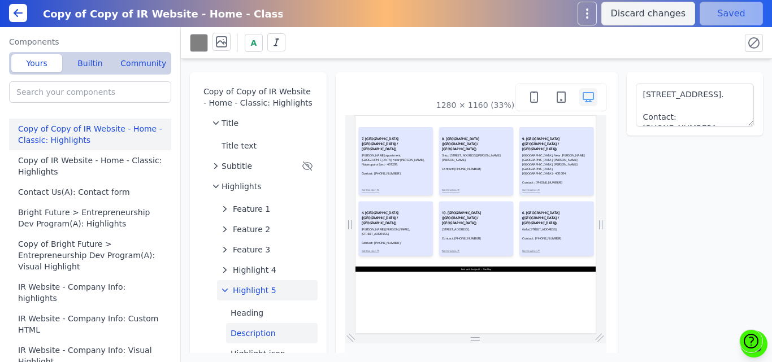
click at [243, 294] on span "Highlight 5" at bounding box center [255, 290] width 44 height 11
click at [240, 289] on span "Highlight 5" at bounding box center [255, 290] width 44 height 11
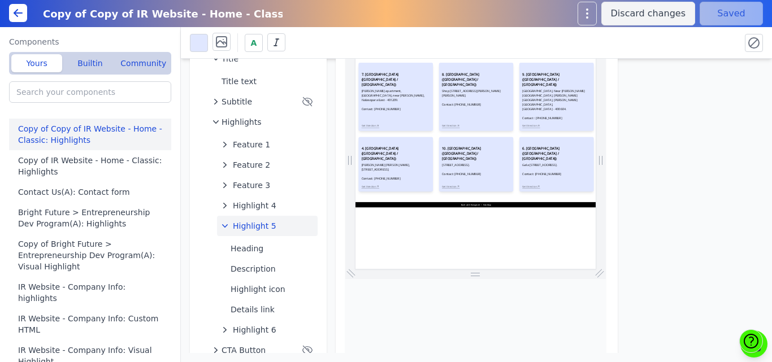
scroll to position [66, 0]
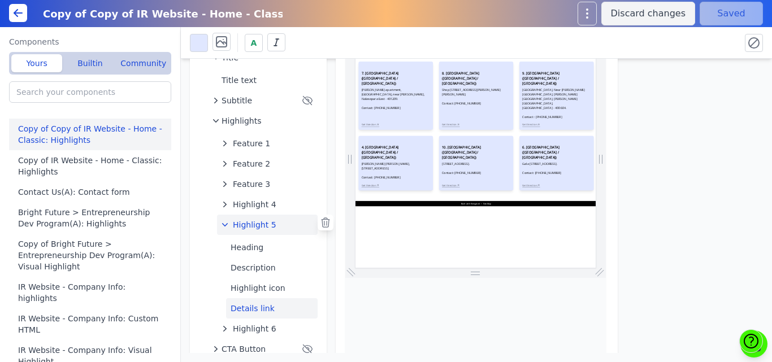
click at [251, 306] on button "Details link" at bounding box center [272, 308] width 92 height 20
select select
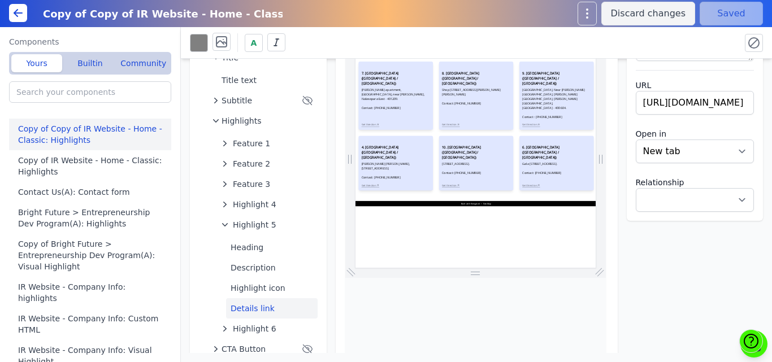
scroll to position [0, 0]
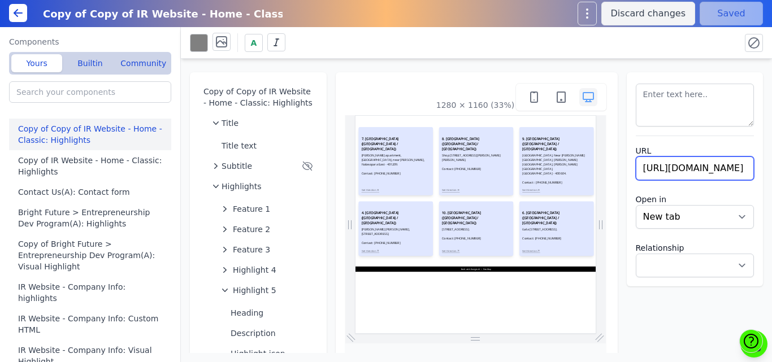
click at [658, 167] on input "https://maps.app.goo.gl/bRjAhWrnXsysqs5q6" at bounding box center [695, 169] width 119 height 24
paste input "jm3h12wqorZFzhtk7"
type input "https://maps.app.goo.gl/jm3h12wqorZFzhtk7"
select select
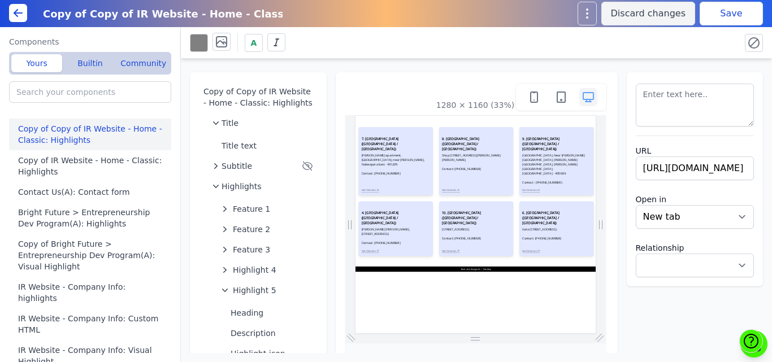
scroll to position [0, 0]
click at [665, 63] on div "Copy of Copy of IR Website - Home - Classic: Highlights Title Title text Subtit…" at bounding box center [476, 206] width 591 height 294
click at [715, 19] on button "Save" at bounding box center [731, 14] width 63 height 24
click at [752, 110] on div "URL https://maps.app.goo.gl/jm3h12wqorZFzhtk7 Open in New tab Same tab Relation…" at bounding box center [695, 179] width 137 height 214
click at [621, 69] on div "Copy of Copy of IR Website - Home - Classic: Highlights Title Title text Subtit…" at bounding box center [476, 206] width 591 height 294
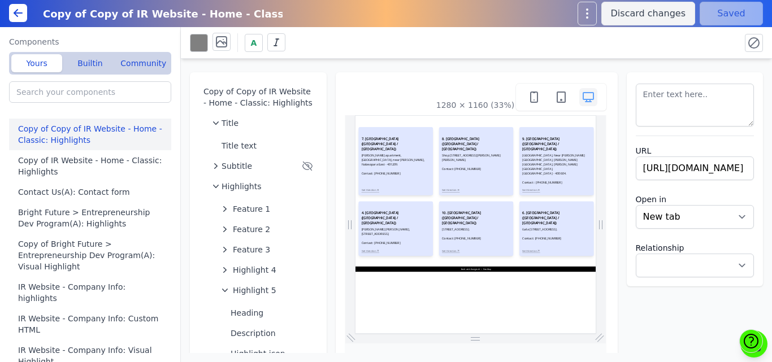
drag, startPoint x: 621, startPoint y: 69, endPoint x: 621, endPoint y: 105, distance: 36.2
click at [621, 105] on div "Copy of Copy of IR Website - Home - Classic: Highlights Title Title text Subtit…" at bounding box center [476, 206] width 591 height 294
click at [627, 105] on div "URL https://maps.app.goo.gl/jm3h12wqorZFzhtk7 Open in New tab Same tab Relation…" at bounding box center [695, 179] width 137 height 214
drag, startPoint x: 621, startPoint y: 105, endPoint x: 672, endPoint y: 93, distance: 52.8
click at [672, 93] on div "URL https://maps.app.goo.gl/jm3h12wqorZFzhtk7 Open in New tab Same tab Relation…" at bounding box center [695, 179] width 137 height 214
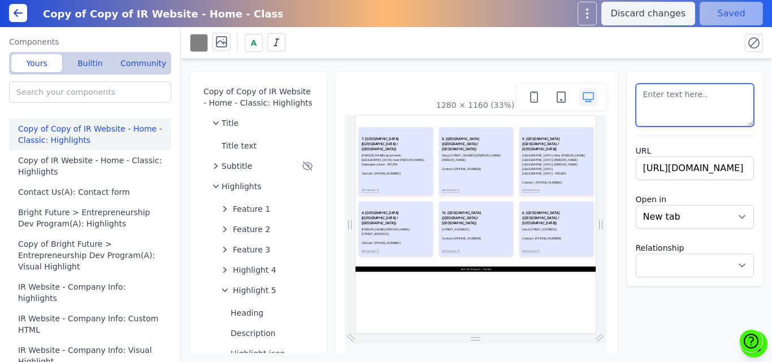
drag, startPoint x: 672, startPoint y: 93, endPoint x: 639, endPoint y: 73, distance: 39.5
click at [639, 73] on div "URL https://maps.app.goo.gl/jm3h12wqorZFzhtk7 Open in New tab Same tab Relation…" at bounding box center [695, 179] width 137 height 214
drag, startPoint x: 639, startPoint y: 73, endPoint x: 661, endPoint y: 108, distance: 41.4
click at [661, 108] on div "URL https://maps.app.goo.gl/jm3h12wqorZFzhtk7 Open in New tab Same tab Relation…" at bounding box center [695, 179] width 137 height 214
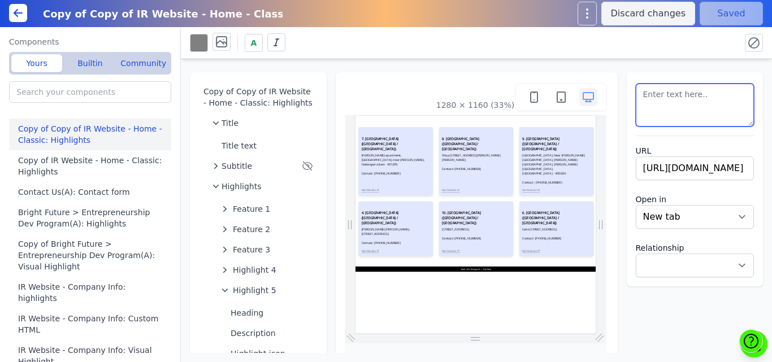
drag, startPoint x: 661, startPoint y: 108, endPoint x: 635, endPoint y: 69, distance: 46.9
click at [635, 69] on div "Copy of Copy of IR Website - Home - Classic: Highlights Title Title text Subtit…" at bounding box center [476, 206] width 591 height 294
click at [569, 63] on div "Copy of Copy of IR Website - Home - Classic: Highlights Title Title text Subtit…" at bounding box center [476, 206] width 591 height 294
click at [574, 64] on div "Copy of Copy of IR Website - Home - Classic: Highlights Title Title text Subtit…" at bounding box center [476, 206] width 591 height 294
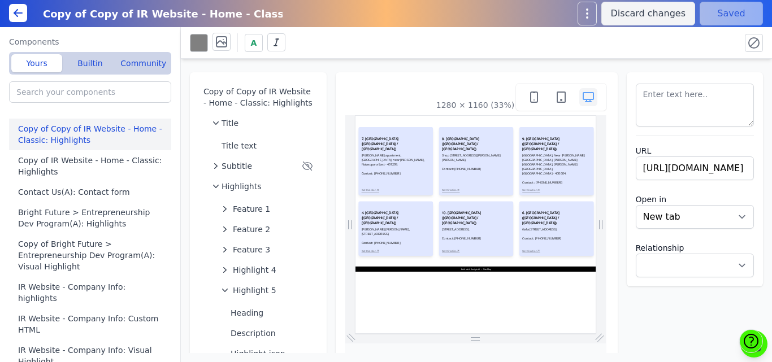
click at [574, 64] on div "Copy of Copy of IR Website - Home - Classic: Highlights Title Title text Subtit…" at bounding box center [476, 206] width 591 height 294
drag, startPoint x: 615, startPoint y: 73, endPoint x: 629, endPoint y: 114, distance: 42.7
click at [629, 114] on div "Copy of Copy of IR Website - Home - Classic: Highlights Title Title text Subtit…" at bounding box center [476, 206] width 591 height 294
click at [636, 114] on textarea at bounding box center [695, 105] width 119 height 43
drag, startPoint x: 629, startPoint y: 114, endPoint x: 652, endPoint y: 102, distance: 25.0
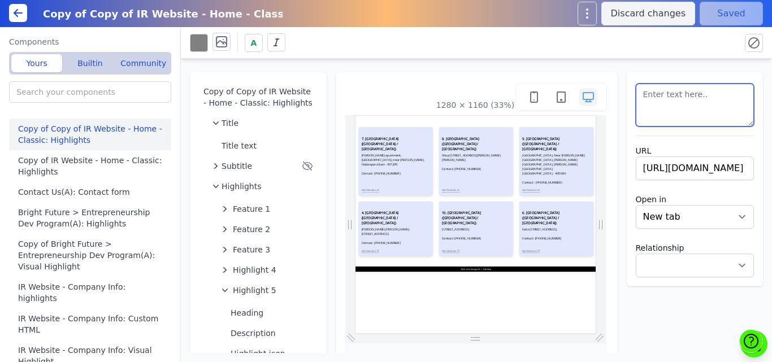
click at [652, 102] on textarea at bounding box center [695, 105] width 119 height 43
drag, startPoint x: 652, startPoint y: 102, endPoint x: 639, endPoint y: 85, distance: 21.4
click at [639, 85] on textarea at bounding box center [695, 105] width 119 height 43
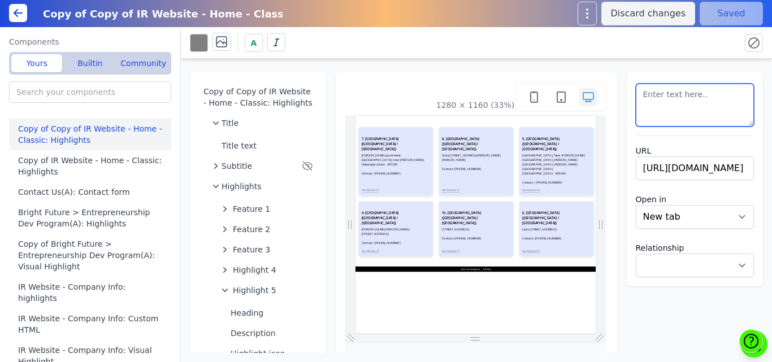
drag, startPoint x: 639, startPoint y: 85, endPoint x: 679, endPoint y: 163, distance: 88.0
click at [679, 163] on div "URL https://maps.app.goo.gl/jm3h12wqorZFzhtk7 Open in New tab Same tab Relation…" at bounding box center [695, 179] width 137 height 214
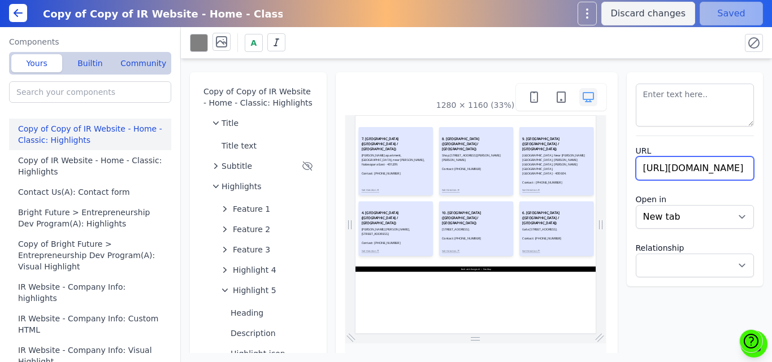
click at [679, 163] on input "https://maps.app.goo.gl/jm3h12wqorZFzhtk7" at bounding box center [695, 169] width 119 height 24
drag, startPoint x: 679, startPoint y: 163, endPoint x: 644, endPoint y: 159, distance: 35.8
click at [644, 159] on input "https://maps.app.goo.gl/jm3h12wqorZFzhtk7" at bounding box center [695, 169] width 119 height 24
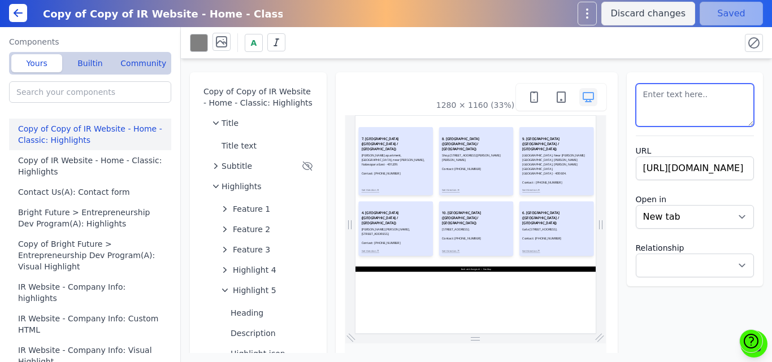
click at [649, 102] on textarea at bounding box center [695, 105] width 119 height 43
drag, startPoint x: 649, startPoint y: 102, endPoint x: 634, endPoint y: 82, distance: 24.2
click at [636, 82] on div at bounding box center [695, 103] width 119 height 45
click at [622, 67] on div "Copy of Copy of IR Website - Home - Classic: Highlights Title Title text Subtit…" at bounding box center [476, 206] width 591 height 294
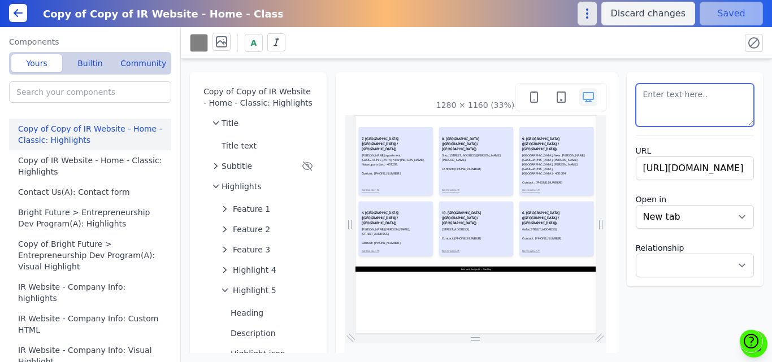
drag, startPoint x: 650, startPoint y: 97, endPoint x: 602, endPoint y: 13, distance: 96.9
click at [602, 13] on div "Copy of Copy of IR Website - Home - Classic: Highlights Discard changes Saved C…" at bounding box center [386, 181] width 772 height 362
click at [594, 13] on icon "button" at bounding box center [587, 14] width 14 height 14
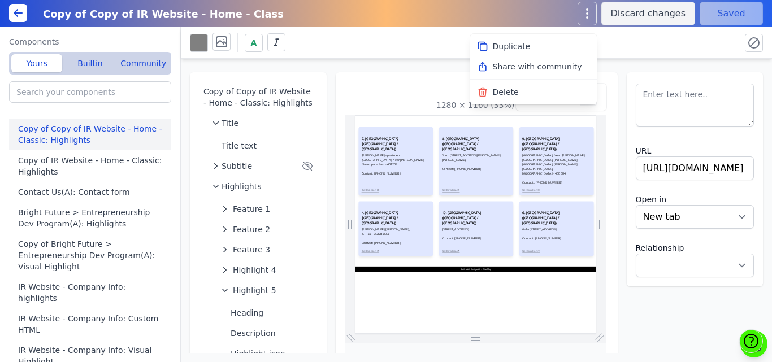
click at [622, 55] on div "A" at bounding box center [476, 43] width 591 height 32
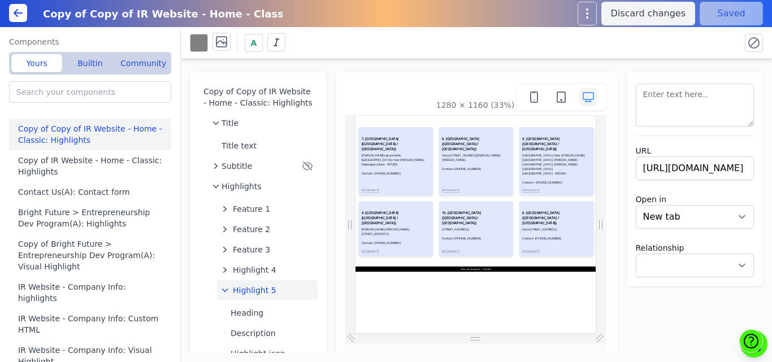
click at [246, 288] on span "Highlight 5" at bounding box center [255, 290] width 44 height 11
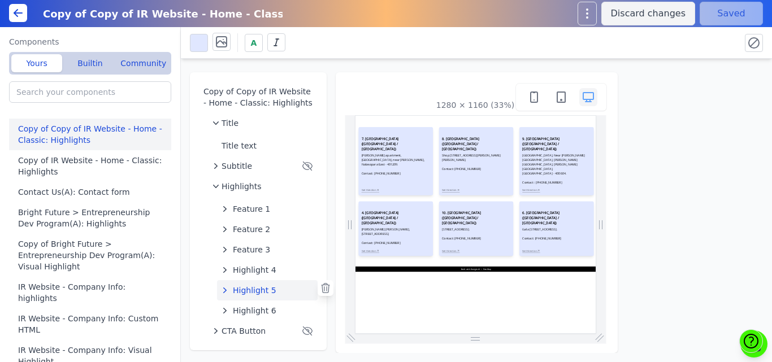
click at [254, 294] on span "Highlight 5" at bounding box center [255, 290] width 44 height 11
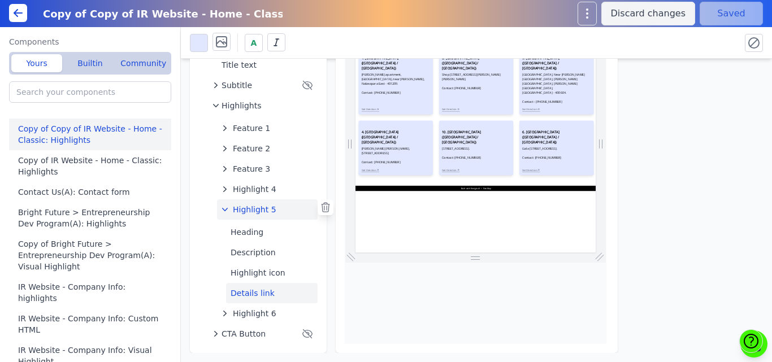
click at [247, 293] on button "Details link" at bounding box center [272, 293] width 92 height 20
select select
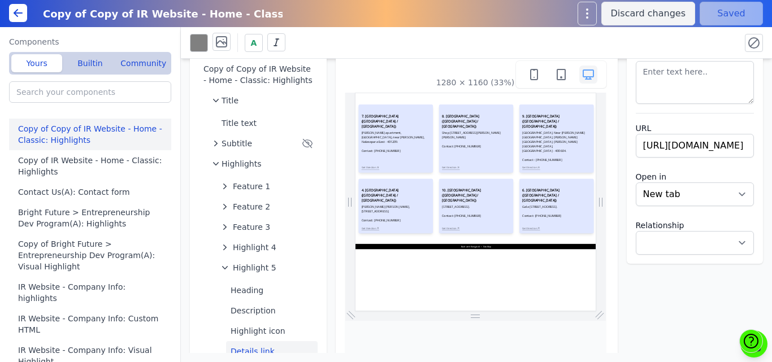
scroll to position [44, 0]
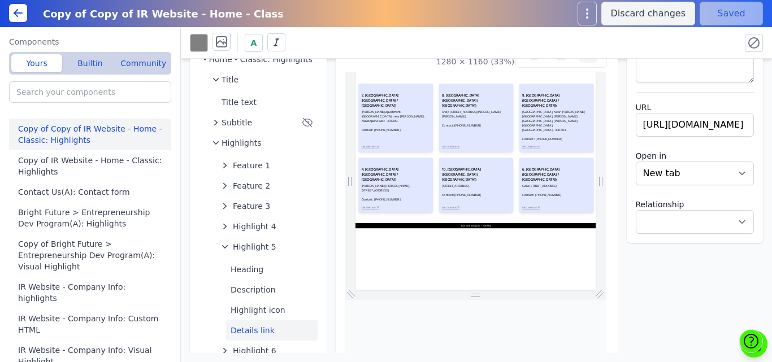
click at [514, 362] on html "7. NALASOPARA CENTER (MUMBAI / MAHARASHTRA) Sharda apartment, 2nd floor bright …" at bounding box center [716, 306] width 723 height 468
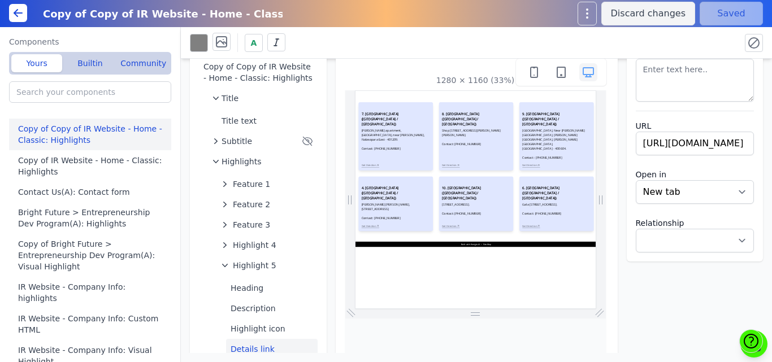
scroll to position [81, 0]
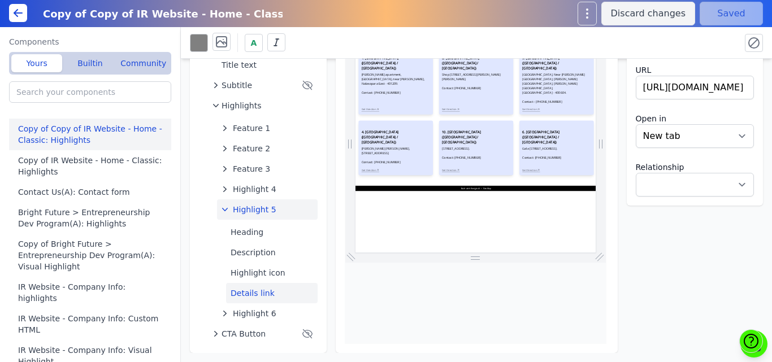
click at [264, 205] on span "Highlight 5" at bounding box center [255, 209] width 44 height 11
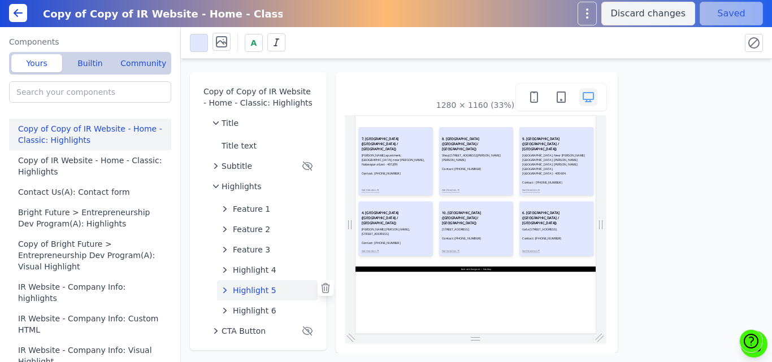
scroll to position [0, 0]
click at [262, 311] on span "Highlight 6" at bounding box center [255, 310] width 44 height 11
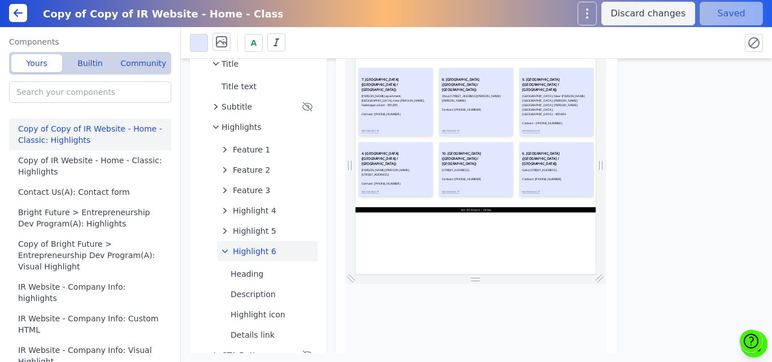
scroll to position [81, 0]
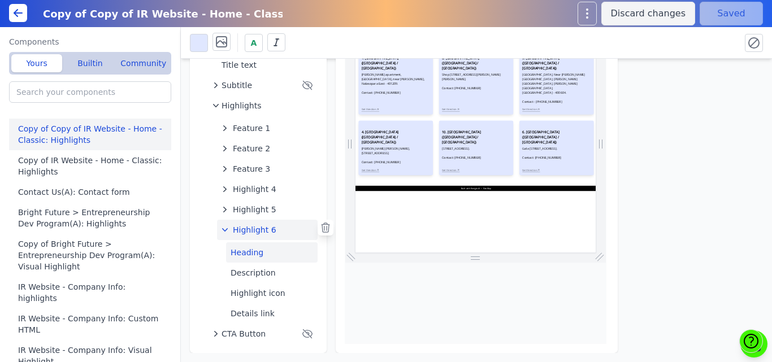
click at [238, 254] on button "Heading" at bounding box center [272, 252] width 92 height 20
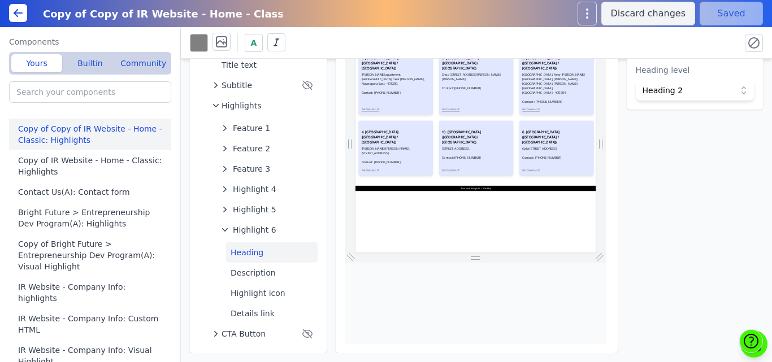
scroll to position [0, 0]
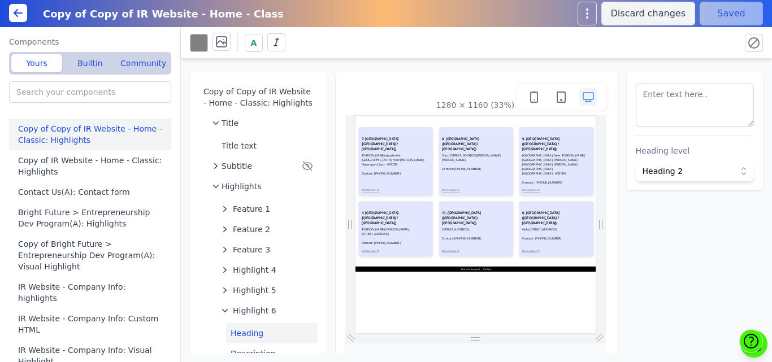
click at [329, 97] on div "Copy of Copy of IR Website - Home - Classic: Highlights Title Title text Subtit…" at bounding box center [476, 206] width 591 height 294
drag, startPoint x: 717, startPoint y: 117, endPoint x: 698, endPoint y: 116, distance: 18.7
click at [698, 116] on textarea at bounding box center [695, 105] width 119 height 43
paste textarea "<h3 style=" font-size: 18px; font-weight: bold;">11. TURBHE CENTER (NAVI - MUMB…"
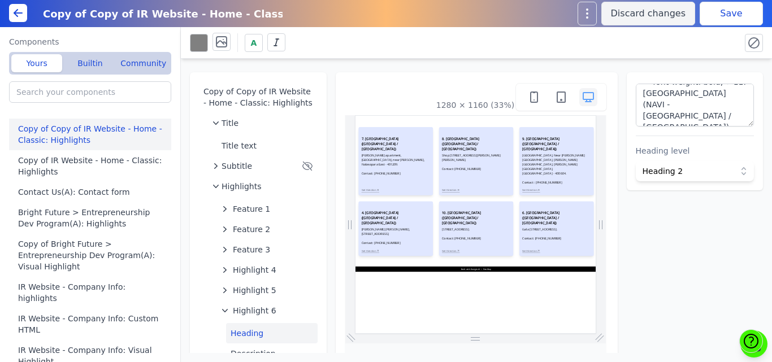
click at [648, 57] on div "A" at bounding box center [476, 43] width 591 height 32
click at [731, 11] on button "Save" at bounding box center [731, 14] width 63 height 24
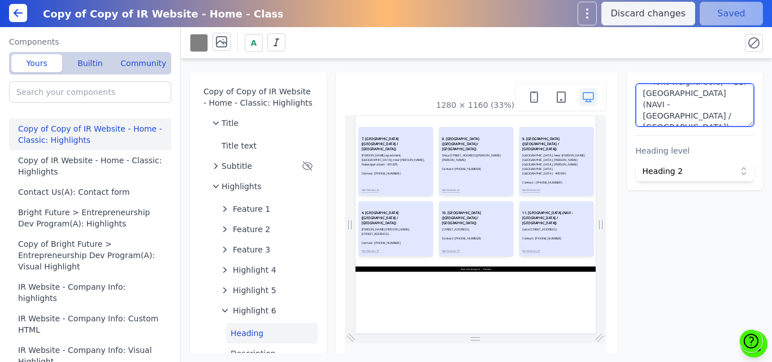
click at [701, 108] on textarea "<h3 style=" font-size: 18px; font-weight: bold;">11. TURBHE CENTER (NAVI - MUMB…" at bounding box center [695, 105] width 119 height 43
click at [328, 181] on div "Copy of Copy of IR Website - Home - Classic: Highlights Title Title text Subtit…" at bounding box center [476, 206] width 591 height 294
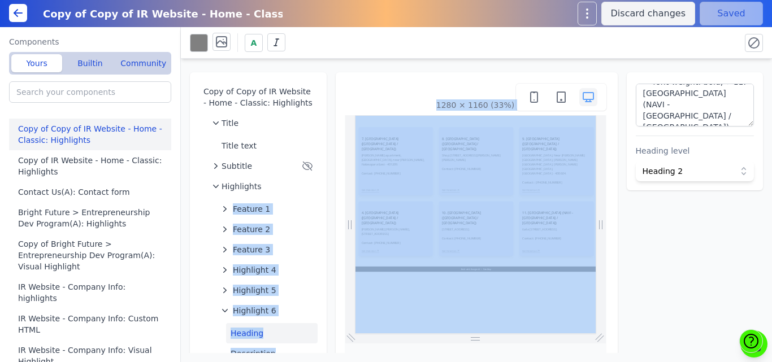
drag, startPoint x: 328, startPoint y: 181, endPoint x: 329, endPoint y: 189, distance: 8.6
click at [329, 189] on div "Copy of Copy of IR Website - Home - Classic: Highlights Title Title text Subtit…" at bounding box center [476, 206] width 591 height 294
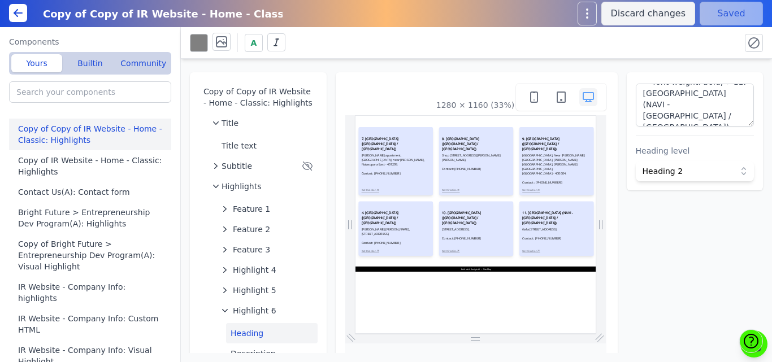
click at [327, 161] on div "Copy of Copy of IR Website - Home - Classic: Highlights Title Title text Subtit…" at bounding box center [476, 206] width 591 height 294
click at [329, 181] on div "Copy of Copy of IR Website - Home - Classic: Highlights Title Title text Subtit…" at bounding box center [476, 206] width 591 height 294
click at [328, 71] on div "Copy of Copy of IR Website - Home - Classic: Highlights Title Title text Subtit…" at bounding box center [476, 206] width 591 height 294
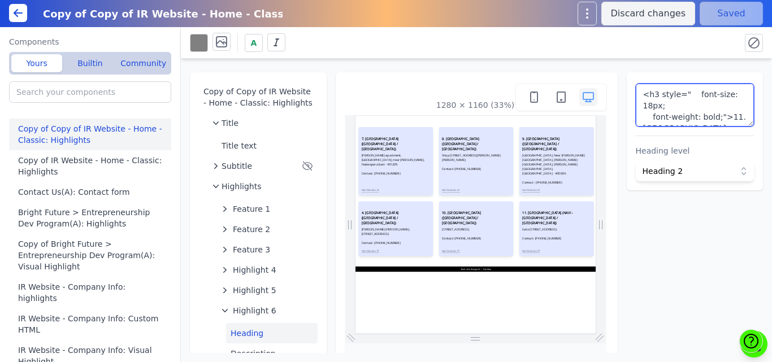
click at [684, 91] on textarea "<h3 style=" font-size: 18px; font-weight: bold;">11. TURBHE CENTER (NAVI - MUMB…" at bounding box center [695, 105] width 119 height 43
type textarea "<h3 style=" font-size: 18px; font-weight: bold;">11. TURBHE CENTER (NAVI - MUMB…"
click at [679, 94] on textarea "<h3 style=" font-size: 18px; font-weight: bold;">11. TURBHE CENTER (NAVI - MUMB…" at bounding box center [695, 105] width 119 height 43
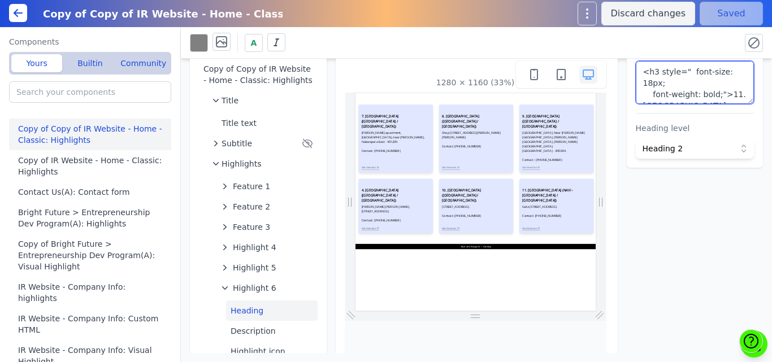
scroll to position [23, 0]
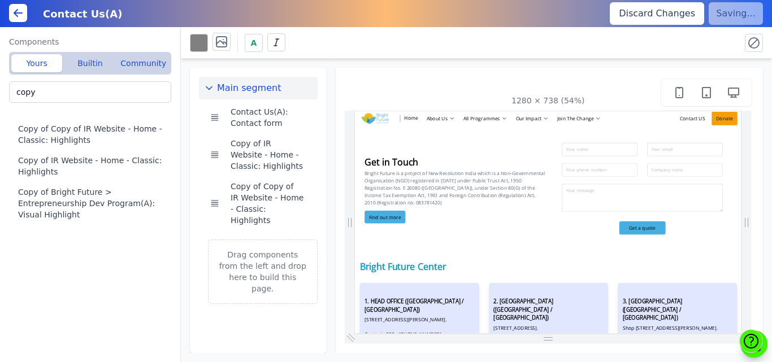
scroll to position [294, 0]
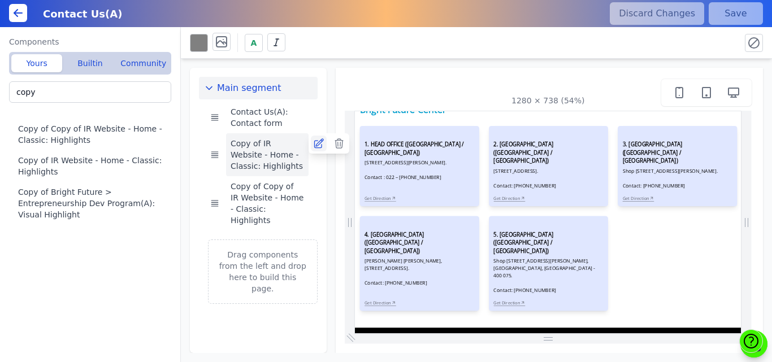
click at [318, 146] on icon at bounding box center [318, 143] width 11 height 11
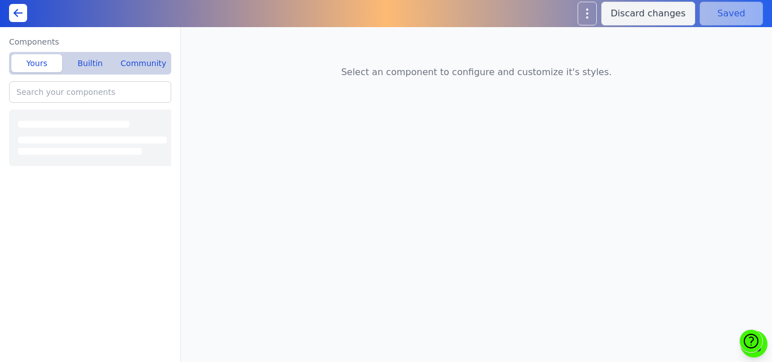
type input "Copy of IR Website - Home - Classic: Highlights"
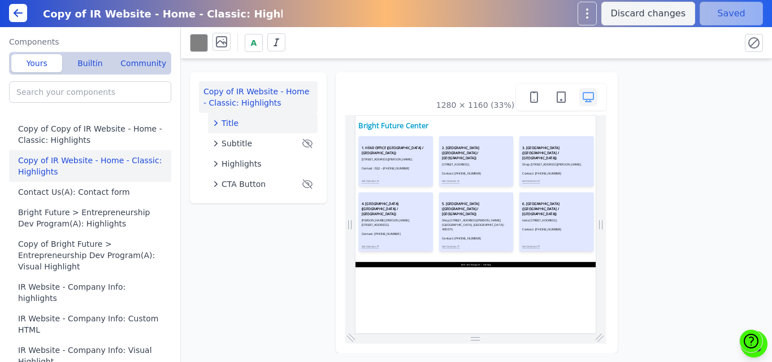
click at [254, 119] on div "Title" at bounding box center [262, 123] width 101 height 11
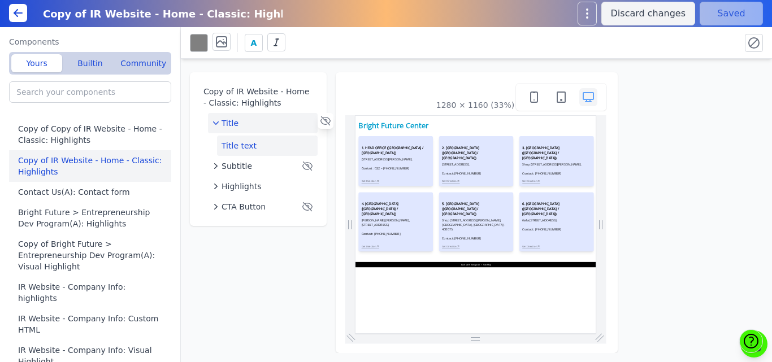
click at [242, 142] on button "Title text" at bounding box center [267, 146] width 101 height 20
click at [328, 90] on div "Copy of IR Website - Home - Classic: Highlights Title Title text Subtitle Highl…" at bounding box center [476, 206] width 591 height 294
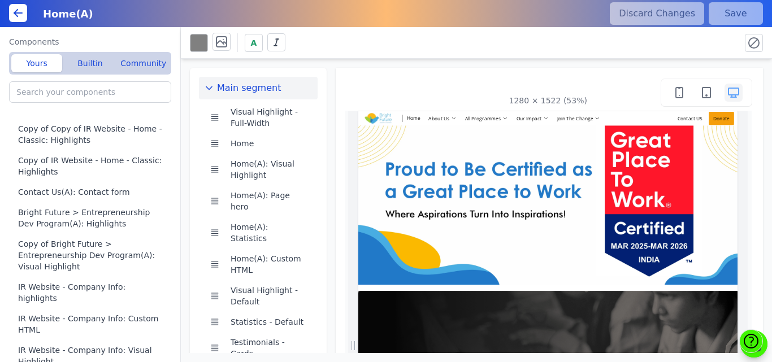
scroll to position [0, 270]
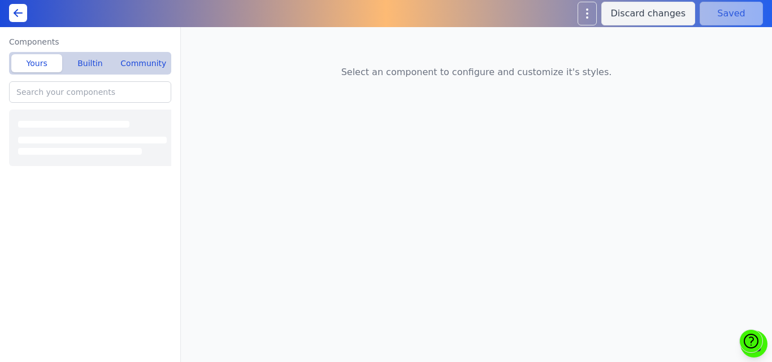
type input "Copy of IR Website - Home - Classic: Highlights"
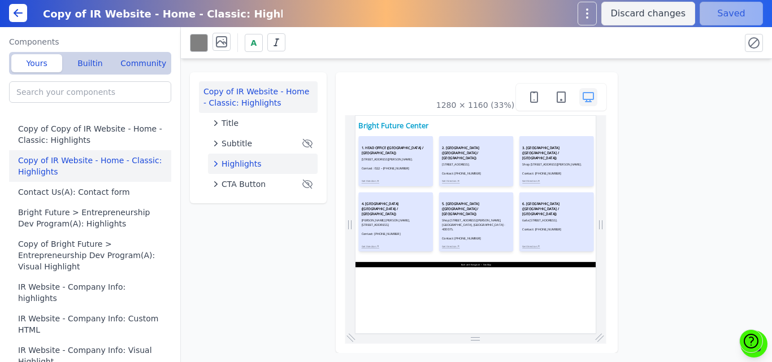
click at [263, 159] on div "Highlights" at bounding box center [262, 163] width 101 height 11
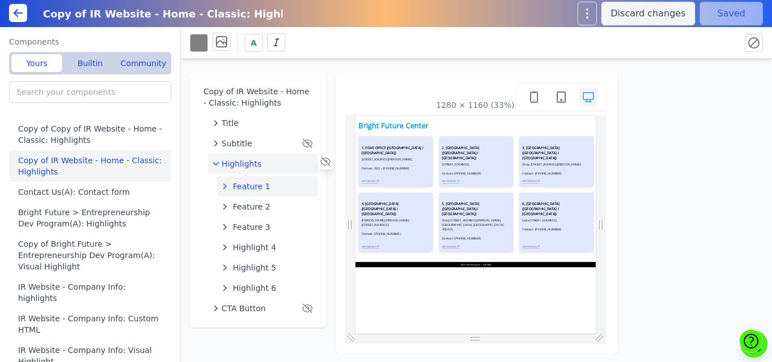
click at [253, 180] on button "Feature 1" at bounding box center [267, 186] width 101 height 20
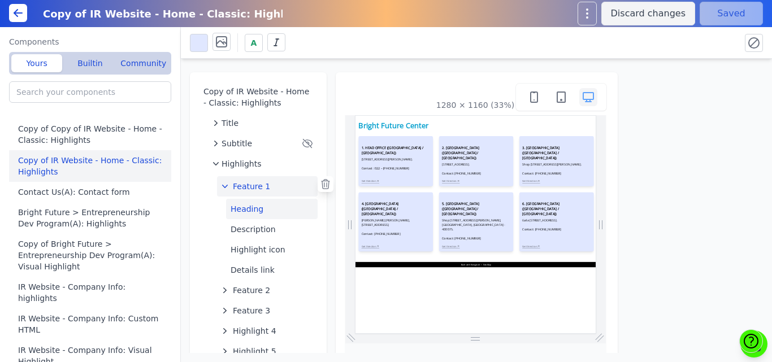
click at [255, 213] on button "Heading" at bounding box center [272, 209] width 92 height 20
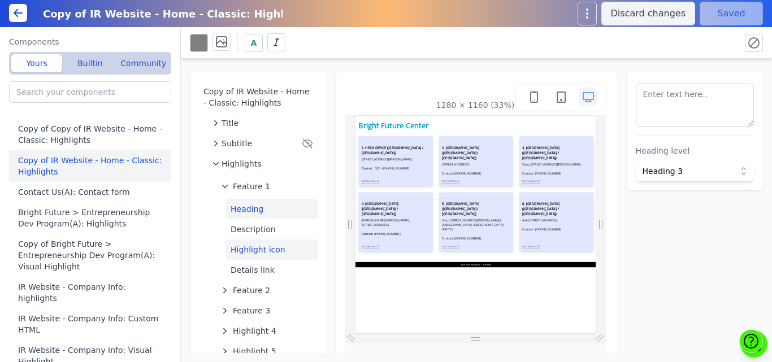
click at [256, 247] on button "Highlight icon" at bounding box center [272, 250] width 92 height 20
click at [247, 227] on button "Description" at bounding box center [272, 229] width 92 height 20
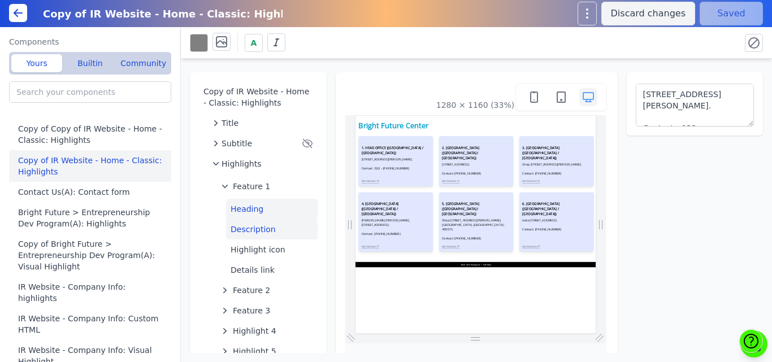
click at [243, 212] on button "Heading" at bounding box center [272, 209] width 92 height 20
click at [245, 229] on button "Description" at bounding box center [272, 229] width 92 height 20
type textarea "Office No 601 & 602, 6th Floor, Origin 108, Kumbhar Wada Bhakti-Bhavan, Sindhi …"
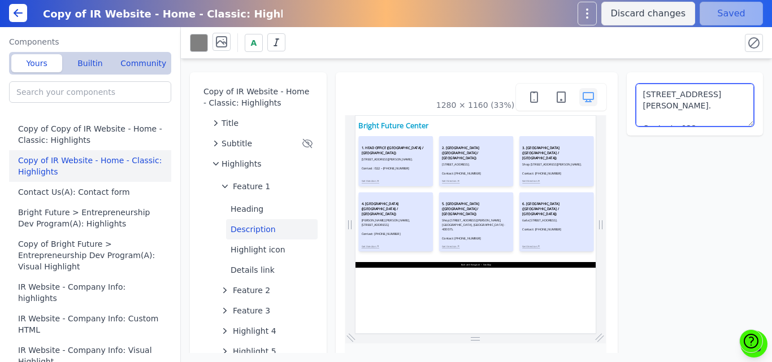
click at [656, 109] on textarea "Office No 601 & 602, 6th Floor, Origin 108, Kumbhar Wada Bhakti-Bhavan, Sindhi …" at bounding box center [695, 105] width 119 height 43
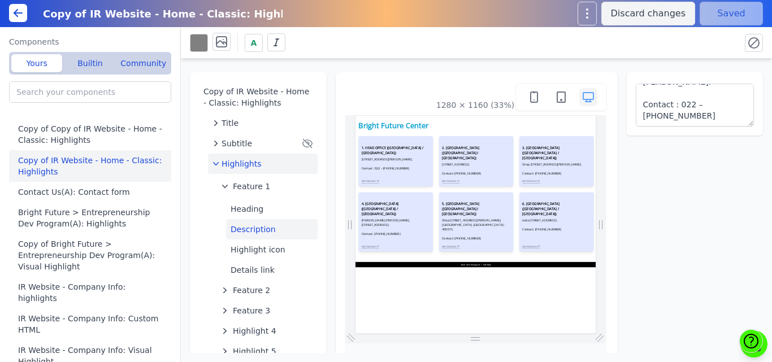
click at [236, 160] on span "Highlights" at bounding box center [242, 163] width 40 height 11
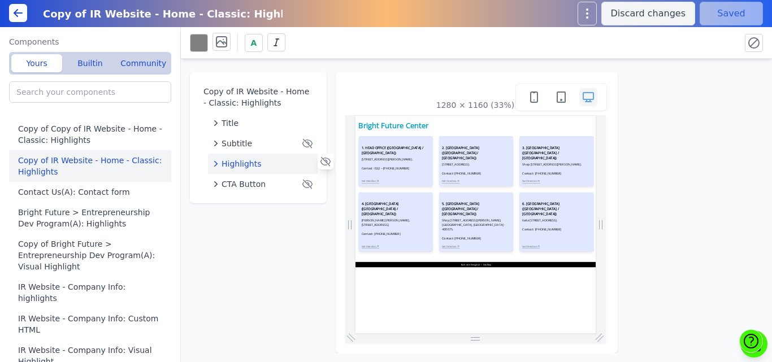
click at [236, 160] on span "Highlights" at bounding box center [242, 163] width 40 height 11
click at [245, 205] on span "Feature 2" at bounding box center [251, 206] width 37 height 11
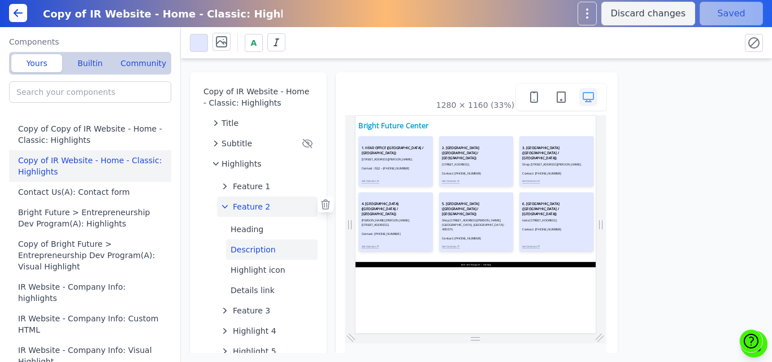
click at [250, 251] on button "Description" at bounding box center [272, 250] width 92 height 20
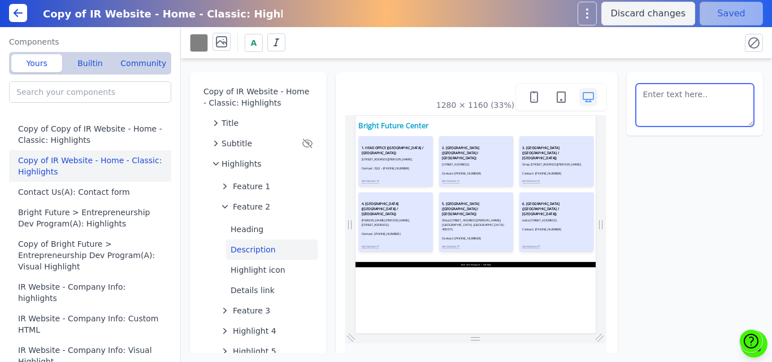
click at [687, 108] on textarea at bounding box center [695, 105] width 119 height 43
click at [667, 111] on textarea at bounding box center [695, 105] width 119 height 43
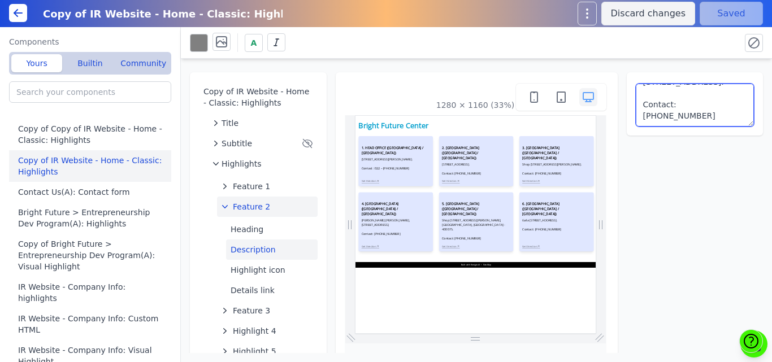
type textarea "35 A, Behind Pandit Clinic, Kamgar Nagar, Kurla East, Mumbai 400024. Contact: +…"
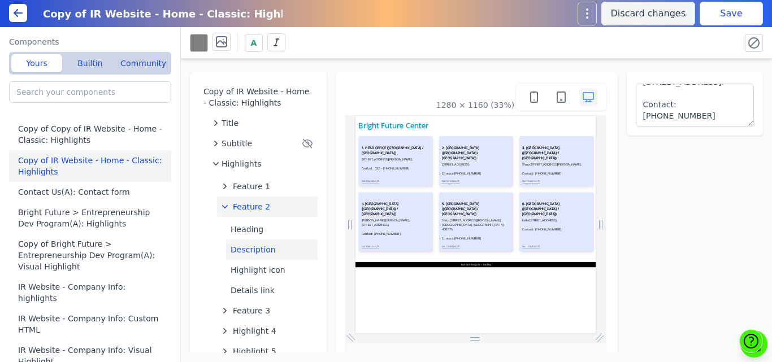
click at [266, 211] on button "Feature 2" at bounding box center [267, 207] width 101 height 20
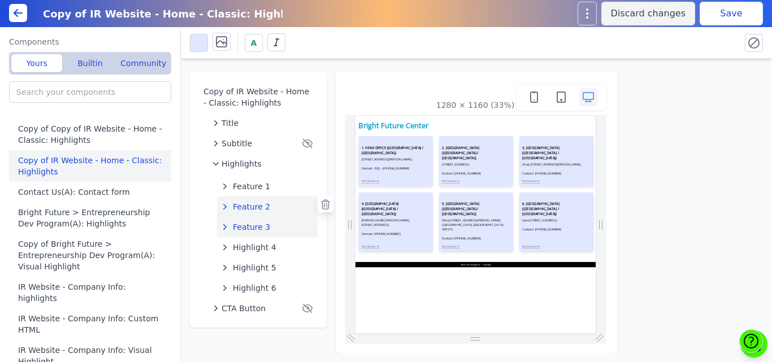
click at [257, 231] on span "Feature 3" at bounding box center [251, 227] width 37 height 11
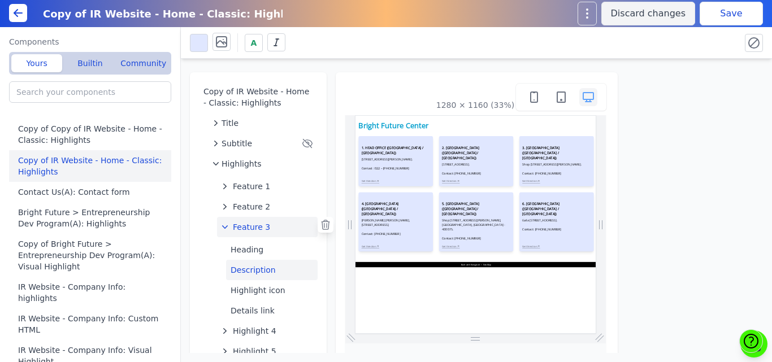
click at [253, 271] on button "Description" at bounding box center [272, 270] width 92 height 20
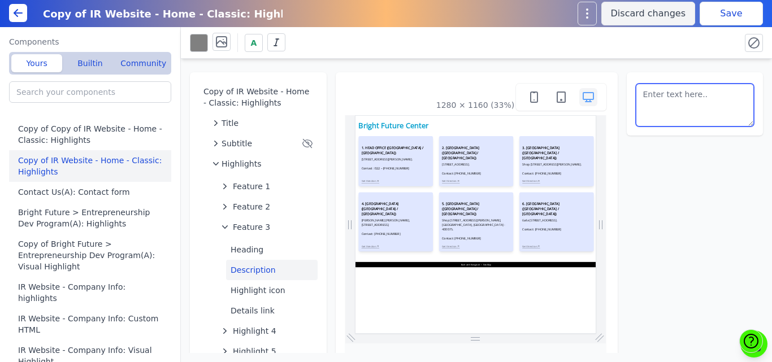
click at [667, 106] on textarea at bounding box center [695, 105] width 119 height 43
click at [667, 112] on textarea at bounding box center [695, 105] width 119 height 43
type textarea "Shop No. 105 / 111, Gala No. 8, Dr. E. Moses Road, Near Four Seasons Hotel, Wor…"
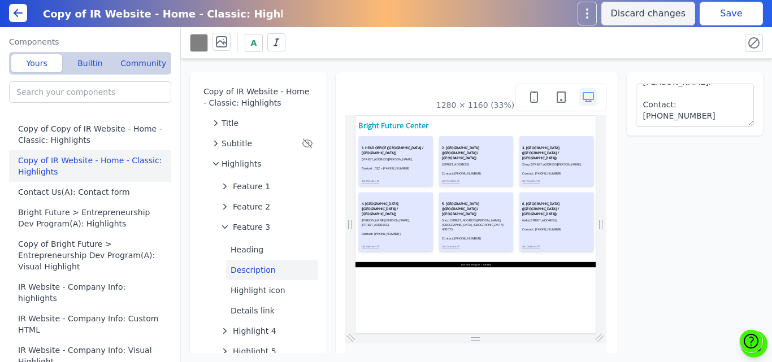
click at [726, 16] on button "Save" at bounding box center [731, 14] width 63 height 24
click at [285, 224] on button "Feature 3" at bounding box center [267, 227] width 101 height 20
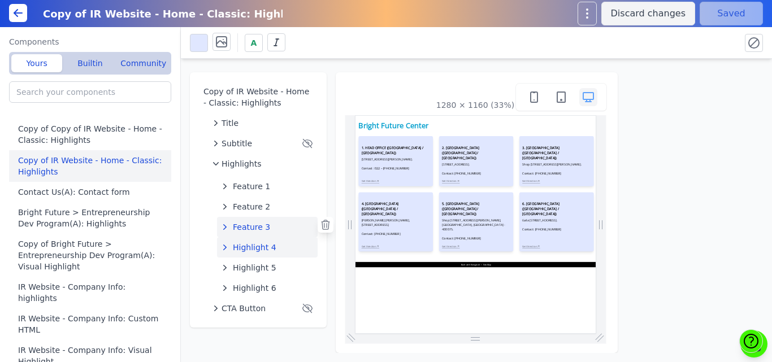
click at [264, 244] on span "Highlight 4" at bounding box center [255, 247] width 44 height 11
click at [250, 229] on span "Feature 3" at bounding box center [251, 227] width 37 height 11
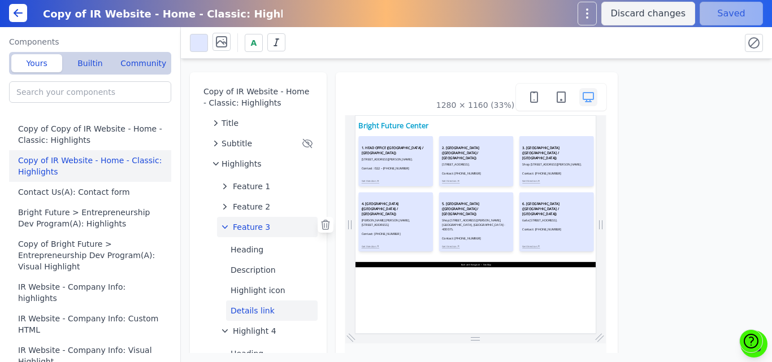
click at [246, 310] on button "Details link" at bounding box center [272, 311] width 92 height 20
select select
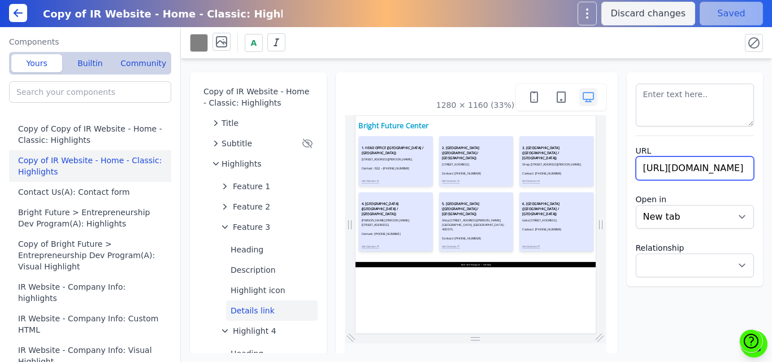
click at [684, 171] on input "[URL][DOMAIN_NAME]" at bounding box center [695, 169] width 119 height 24
paste input "Qb9TGs1EktXDVMTc8"
type input "[URL][DOMAIN_NAME]"
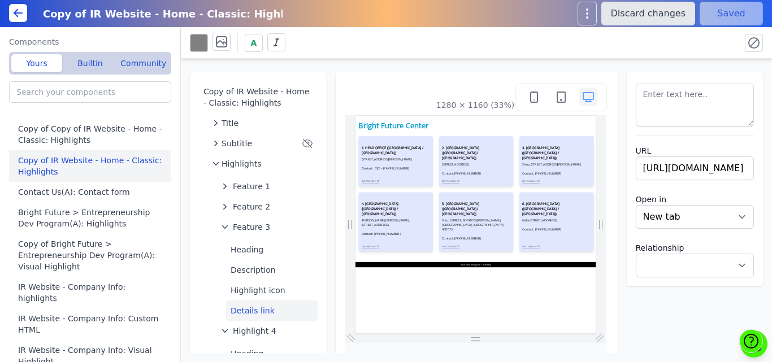
select select
click at [681, 23] on button "Discard changes" at bounding box center [648, 14] width 94 height 24
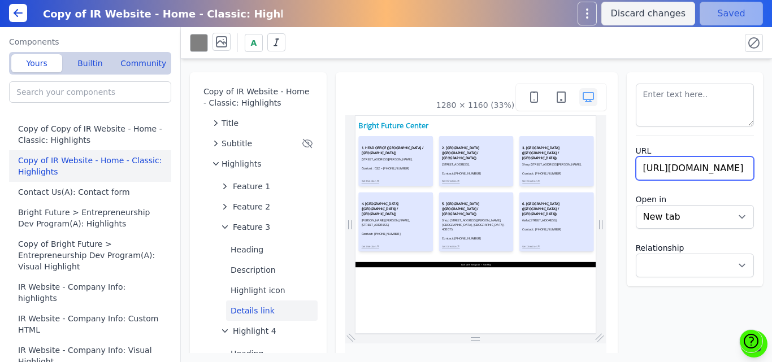
click at [659, 168] on input "[URL][DOMAIN_NAME]" at bounding box center [695, 169] width 119 height 24
click at [707, 67] on div "Copy of IR Website - Home - Classic: Highlights Title Subtitle Highlights Featu…" at bounding box center [476, 206] width 591 height 294
click at [696, 57] on div "A" at bounding box center [476, 43] width 591 height 32
click at [251, 224] on span "Feature 3" at bounding box center [251, 227] width 37 height 11
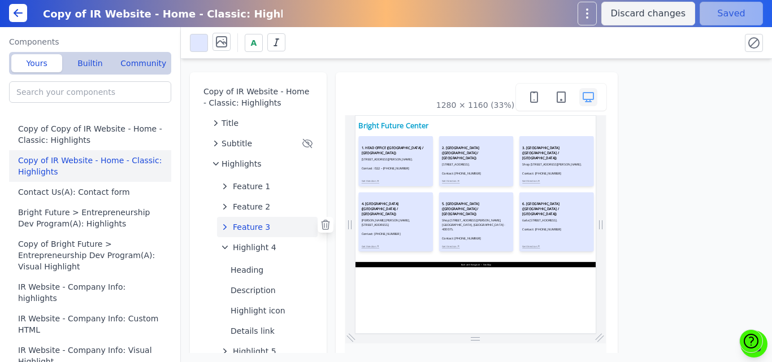
click at [251, 224] on span "Feature 3" at bounding box center [251, 227] width 37 height 11
click at [245, 255] on button "Heading" at bounding box center [272, 250] width 92 height 20
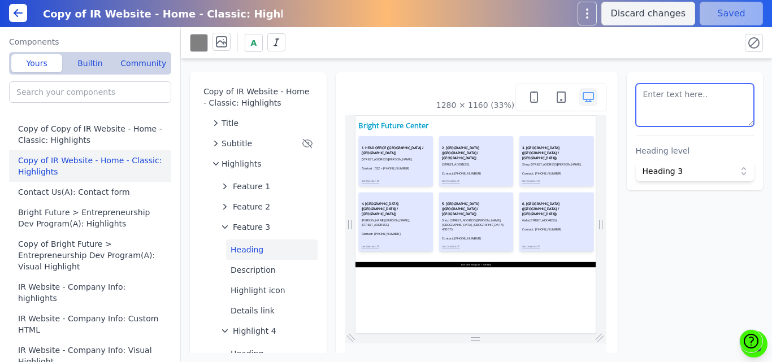
scroll to position [24, 0]
drag, startPoint x: 715, startPoint y: 118, endPoint x: 703, endPoint y: 119, distance: 11.9
click at [703, 119] on textarea at bounding box center [695, 105] width 119 height 43
paste textarea "<h3 style=" font-size: 18px; font-weight: bold;">9. [GEOGRAPHIC_DATA] ([GEOGRAP…"
type textarea "<h3 style=" font-size: 18px; font-weight: bold;">9. [GEOGRAPHIC_DATA] ([GEOGRAP…"
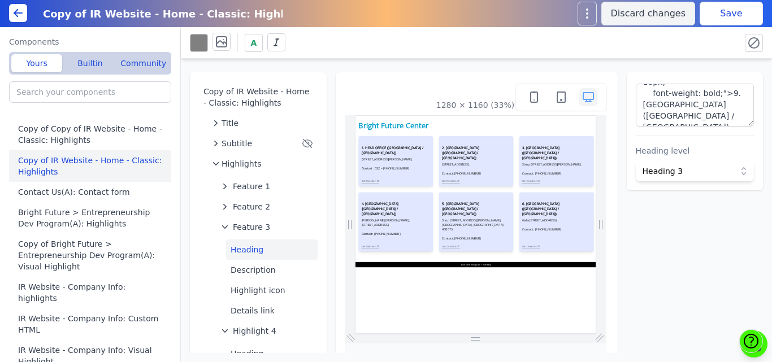
click at [652, 44] on div "A" at bounding box center [460, 43] width 541 height 20
click at [724, 14] on button "Save" at bounding box center [731, 14] width 63 height 24
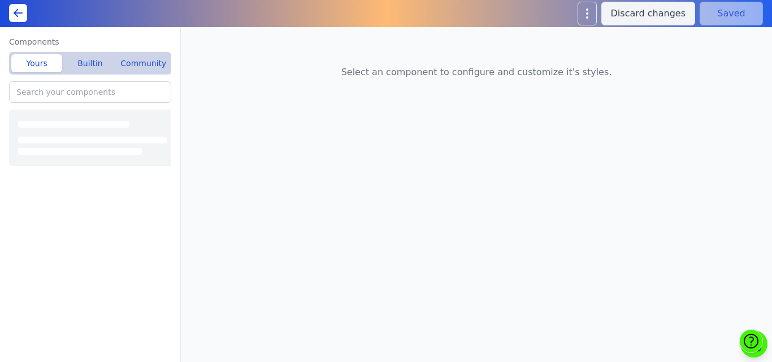
type input "Copy of Copy of IR Website - Home - Classic: Highlights"
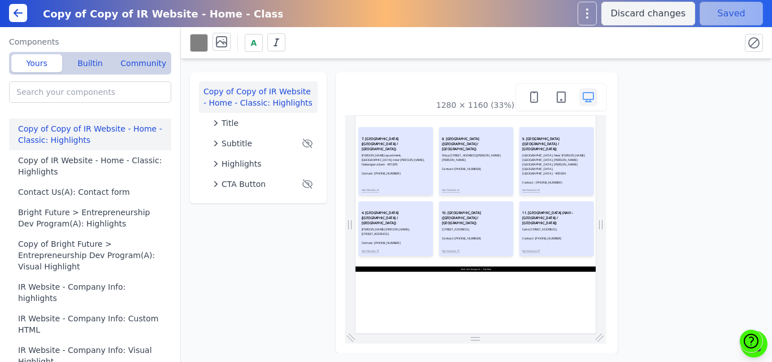
click at [613, 183] on div "1280 × 1160 (33%)" at bounding box center [477, 212] width 282 height 281
click at [247, 164] on span "Highlights" at bounding box center [242, 163] width 40 height 11
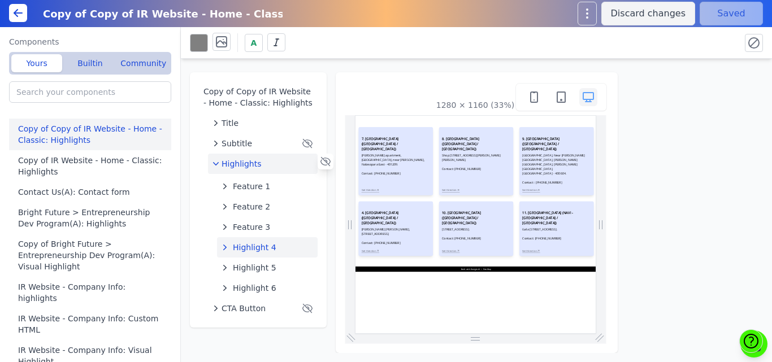
click at [253, 246] on span "Highlight 4" at bounding box center [255, 247] width 44 height 11
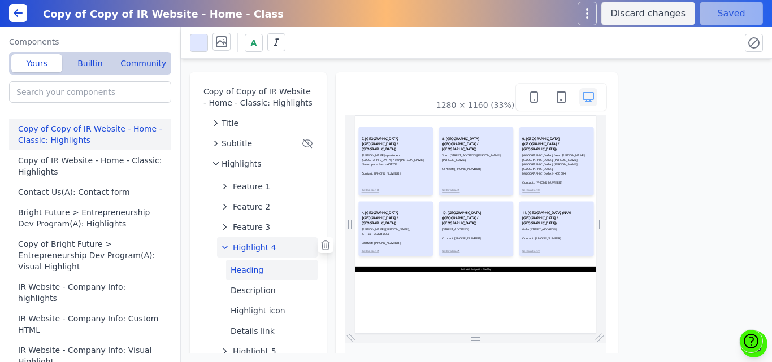
click at [249, 268] on button "Heading" at bounding box center [272, 270] width 92 height 20
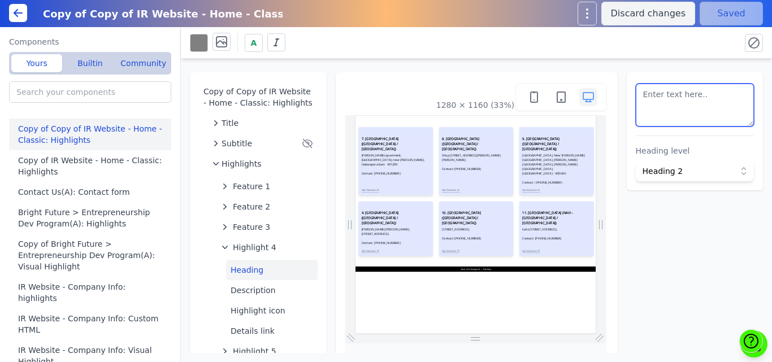
scroll to position [35, 0]
drag, startPoint x: 715, startPoint y: 114, endPoint x: 698, endPoint y: 115, distance: 17.5
click at [698, 115] on textarea at bounding box center [695, 105] width 119 height 43
paste textarea "<h3 style=" font-size: 18px; font-weight: bold;">VILEPARLE CENTER (MUMBAI / MAH…"
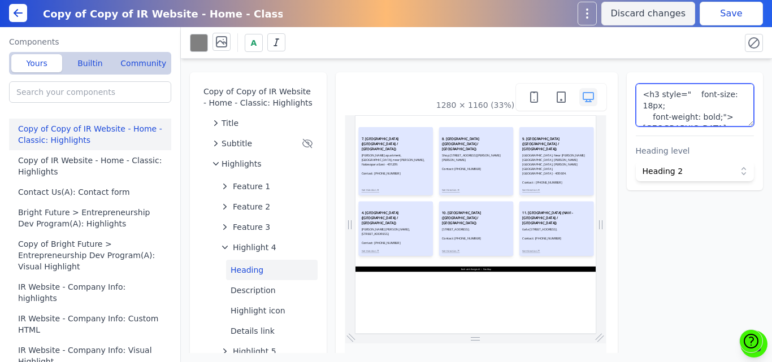
click at [663, 98] on textarea "<h3 style=" font-size: 18px; font-weight: bold;">VILEPARLE CENTER (MUMBAI / MAH…" at bounding box center [695, 105] width 119 height 43
click at [663, 92] on textarea "<h3 style=" font-size: 18px; font-weight: bold;">VILEPARLE CENTER (MUMBAI / MAH…" at bounding box center [695, 105] width 119 height 43
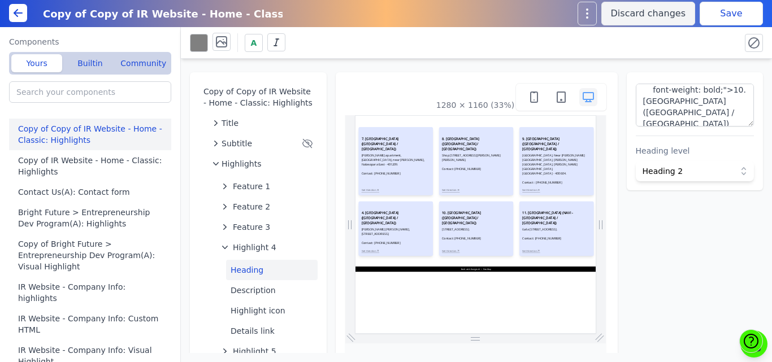
click at [714, 17] on button "Save" at bounding box center [731, 14] width 63 height 24
click at [246, 289] on button "Description" at bounding box center [272, 290] width 92 height 20
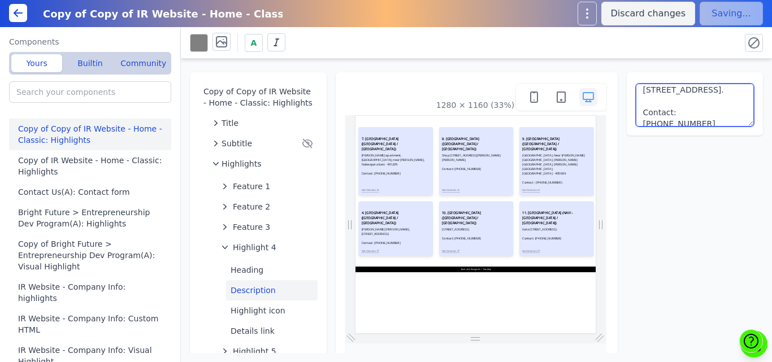
click at [668, 112] on textarea "Shashi Bhuvan, Flat No.2, Jangal-Mangal Road, Near Saaz Cinema, Bhandup West, M…" at bounding box center [695, 105] width 119 height 43
paste textarea "Utkarsha Mandal Malaviya Road, Utkarsha Mandal Chowk, Vileparle East, Mumbai – …"
click at [722, 103] on textarea "Utkarsha Mandal Malaviya Road, Utkarsha Mandal Chowk, Vileparle East, Mumbai – …" at bounding box center [695, 105] width 119 height 43
click at [720, 119] on textarea "Utkarsha Mandal Malaviya Road, Utkarsha Mandal Chowk, Vileparle East, Mumbai – …" at bounding box center [695, 105] width 119 height 43
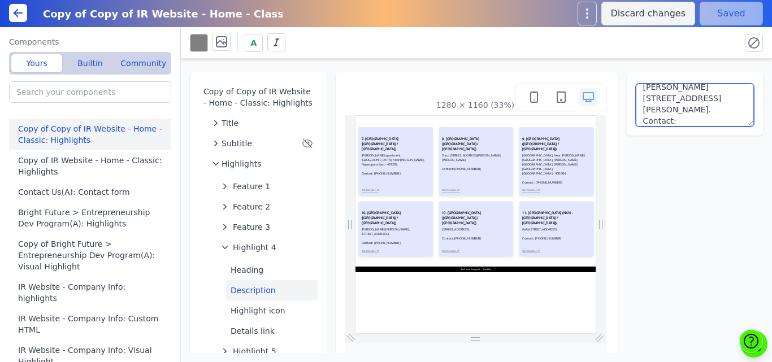
scroll to position [30, 0]
click at [718, 98] on textarea "Utkarsha Mandal Malaviya Road, Utkarsha Mandal Chowk, Vileparle East, Mumbai – …" at bounding box center [695, 105] width 119 height 43
click at [717, 121] on textarea "Utkarsha Mandal Malaviya Road, Utkarsha Mandal Chowk, Vileparle East, Mumbai – …" at bounding box center [695, 105] width 119 height 43
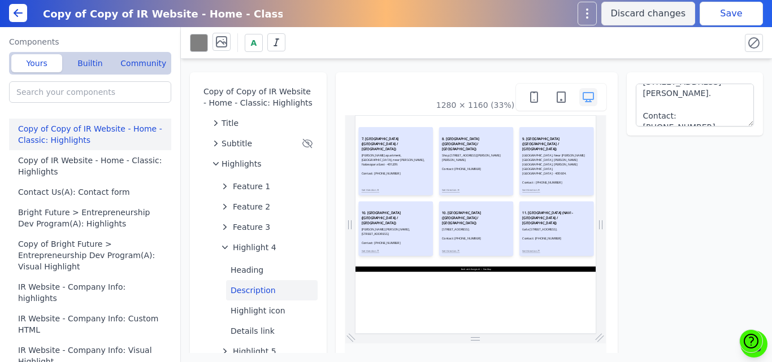
click at [707, 33] on div "A" at bounding box center [460, 43] width 541 height 20
click at [722, 15] on button "Save" at bounding box center [731, 14] width 63 height 24
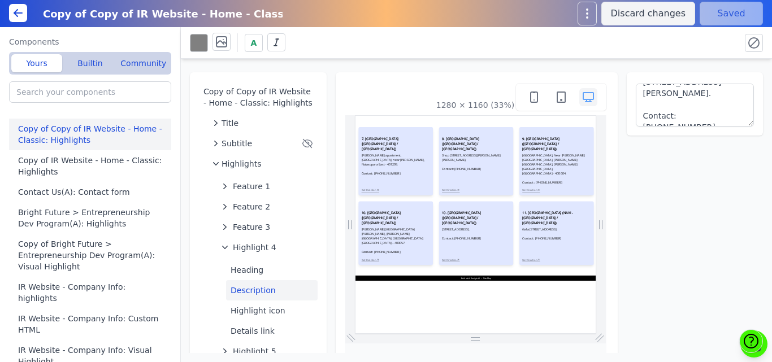
scroll to position [0, 0]
click at [668, 32] on div "A" at bounding box center [476, 43] width 573 height 22
click at [242, 329] on button "Details link" at bounding box center [272, 331] width 92 height 20
type textarea "Get Direction"
select select
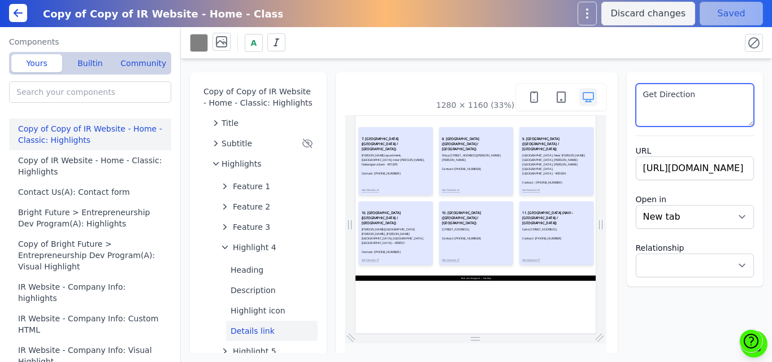
click at [684, 103] on textarea "Get Direction" at bounding box center [695, 105] width 119 height 43
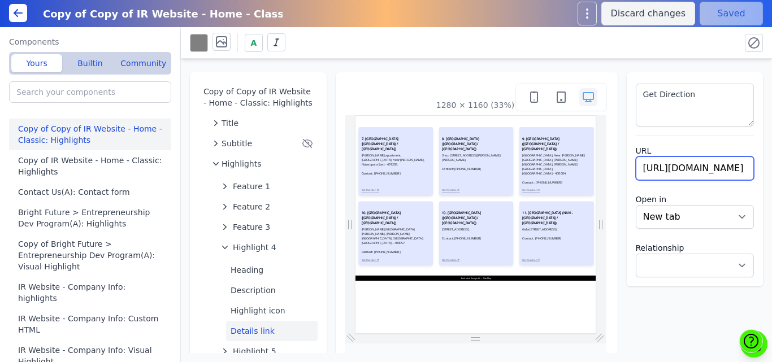
click at [653, 167] on input "https://maps.app.goo.gl/9m1uQg7cAtYXuhvMA" at bounding box center [695, 169] width 119 height 24
click at [578, 67] on div "Copy of Copy of IR Website - Home - Classic: Highlights Title Subtitle Highligh…" at bounding box center [476, 206] width 591 height 294
click at [676, 169] on input "https://maps.app.goo.gl/9m1uQg7cAtYXuhvMA" at bounding box center [695, 169] width 119 height 24
type input "#"
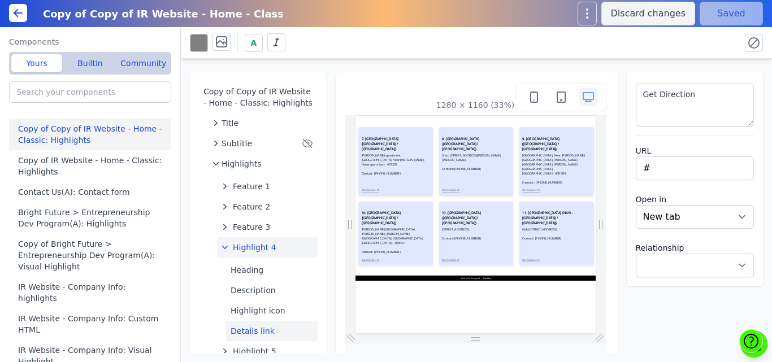
select select
click at [261, 249] on span "Highlight 4" at bounding box center [255, 247] width 44 height 11
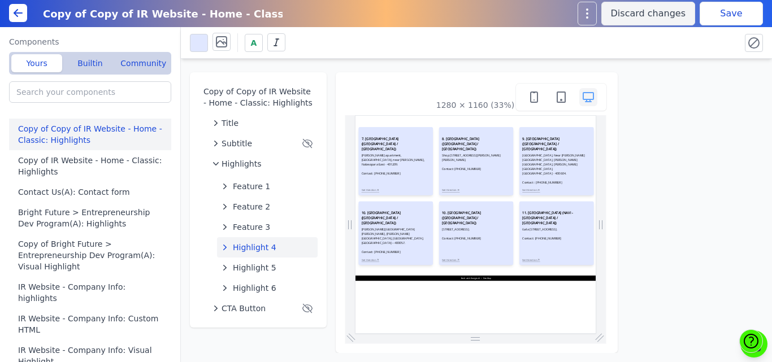
click at [727, 7] on button "Save" at bounding box center [731, 14] width 63 height 24
click at [260, 266] on span "Highlight 5" at bounding box center [255, 267] width 44 height 11
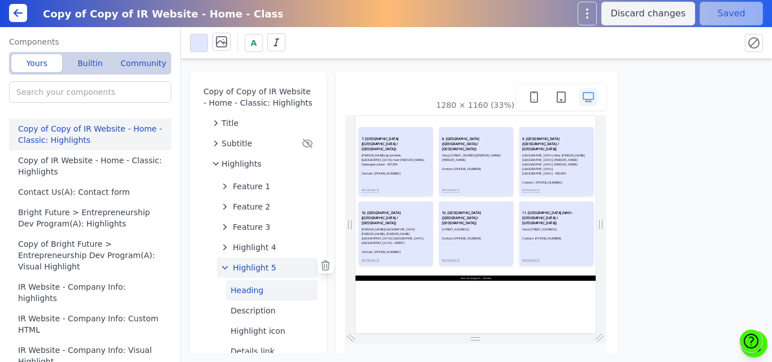
click at [249, 292] on button "Heading" at bounding box center [272, 290] width 92 height 20
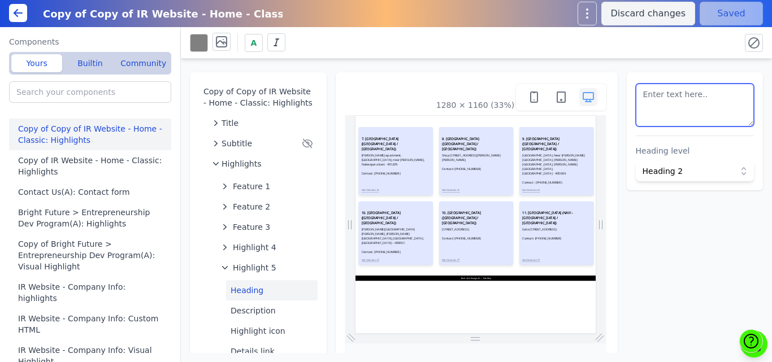
click at [724, 116] on textarea at bounding box center [695, 105] width 119 height 43
type textarea "<h3 style=" font-size: 18px; font-weight: bold;">11. VIKHROLI CENTER (MUMBAI / …"
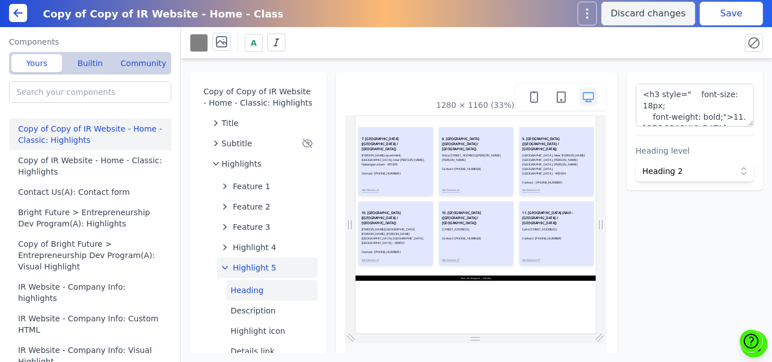
click at [263, 271] on span "Highlight 5" at bounding box center [255, 267] width 44 height 11
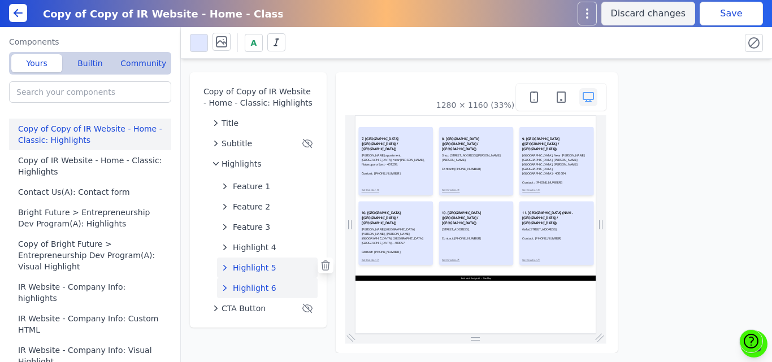
click at [252, 285] on span "Highlight 6" at bounding box center [255, 288] width 44 height 11
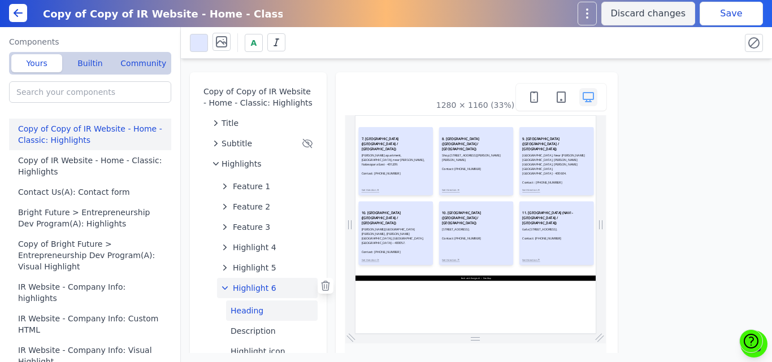
click at [249, 311] on button "Heading" at bounding box center [272, 311] width 92 height 20
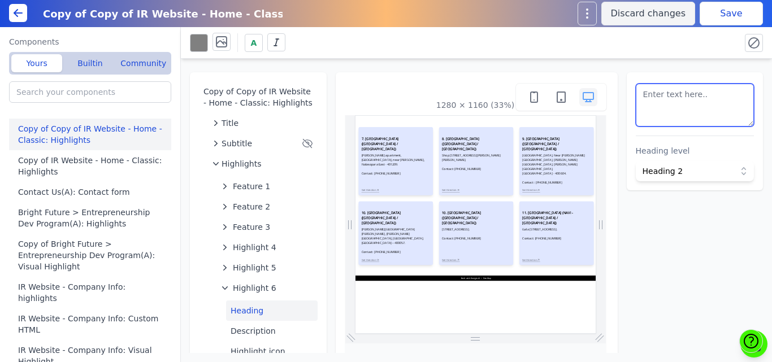
click at [726, 116] on textarea at bounding box center [695, 105] width 119 height 43
type textarea "<h3 style=" font-size: 18px; font-weight: bold;">12. TURBHE CENTER (NAVI - MUMB…"
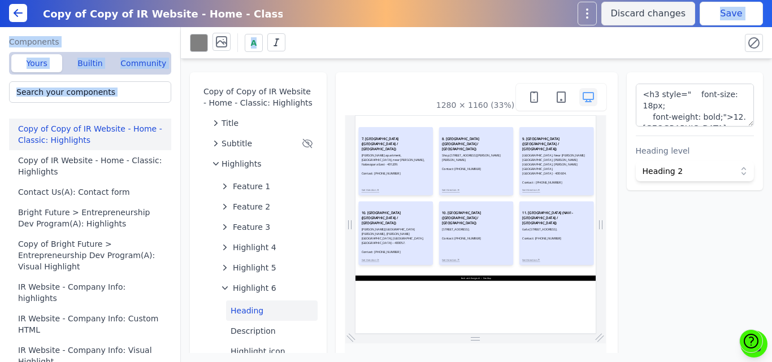
drag, startPoint x: 721, startPoint y: 42, endPoint x: 720, endPoint y: 12, distance: 29.4
click at [720, 12] on div "Copy of Copy of IR Website - Home - Classic: Highlights Discard changes Save Co…" at bounding box center [386, 181] width 772 height 362
click at [720, 12] on button "Save" at bounding box center [731, 14] width 63 height 24
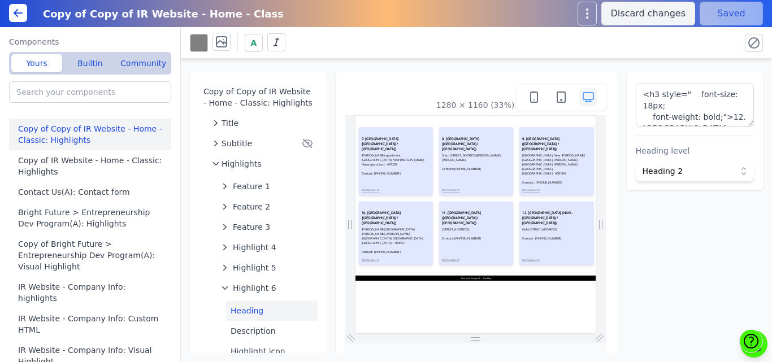
click at [591, 66] on div "Copy of Copy of IR Website - Home - Classic: Highlights Title Subtitle Highligh…" at bounding box center [476, 206] width 591 height 294
click at [589, 12] on button "button" at bounding box center [586, 14] width 19 height 24
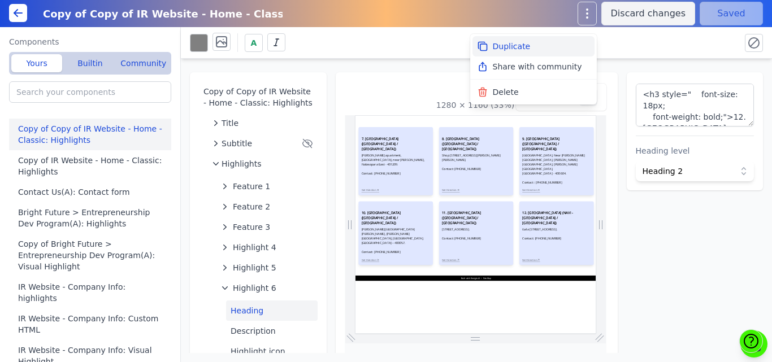
click at [520, 43] on button "Duplicate" at bounding box center [533, 46] width 122 height 20
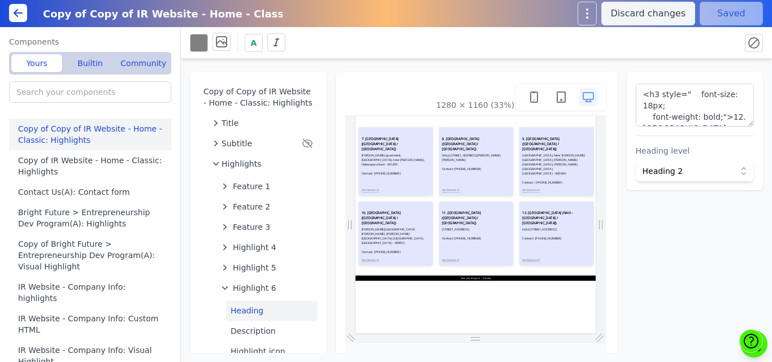
type input "Copy of Copy of Copy of IR Website - Home - Classic: Highlights"
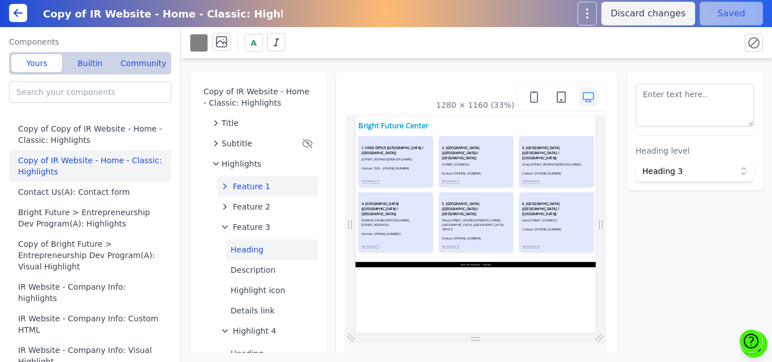
scroll to position [24, 0]
click at [249, 247] on button "Heading" at bounding box center [272, 250] width 92 height 20
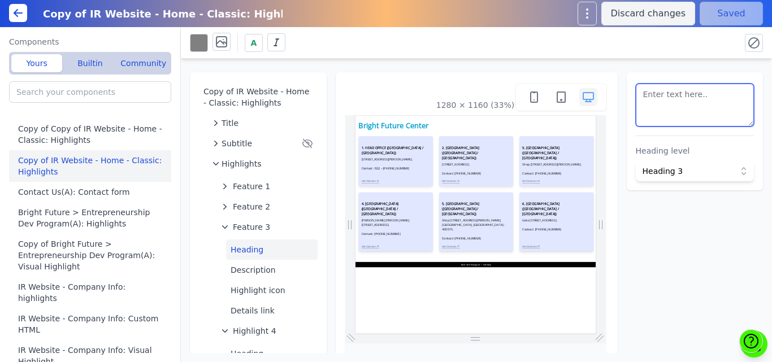
drag, startPoint x: 716, startPoint y: 91, endPoint x: 702, endPoint y: 115, distance: 27.9
click at [702, 115] on textarea at bounding box center [695, 105] width 119 height 43
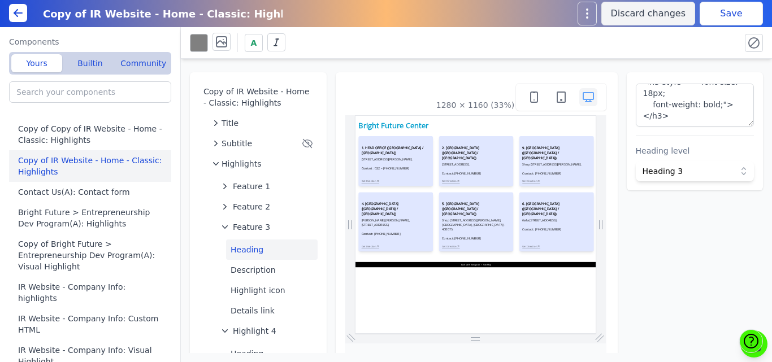
click at [181, 134] on div "Copy of IR Website - Home - Classic: Highlights Title Subtitle Highlights Featu…" at bounding box center [476, 206] width 591 height 294
click at [713, 112] on textarea "<h3 style=" font-size: 18px; font-weight: bold;"></h3>" at bounding box center [695, 105] width 119 height 43
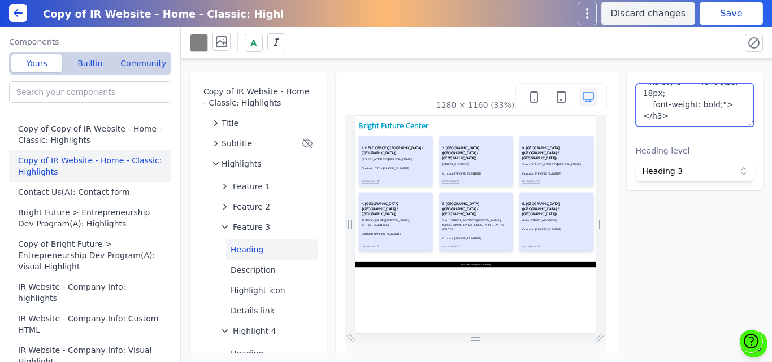
drag, startPoint x: 713, startPoint y: 112, endPoint x: 696, endPoint y: 99, distance: 21.4
click at [696, 99] on textarea "<h3 style=" font-size: 18px; font-weight: bold;"></h3>" at bounding box center [695, 105] width 119 height 43
drag, startPoint x: 696, startPoint y: 99, endPoint x: 698, endPoint y: 115, distance: 16.5
click at [698, 115] on textarea "<h3 style=" font-size: 18px; font-weight: bold;"></h3>" at bounding box center [695, 105] width 119 height 43
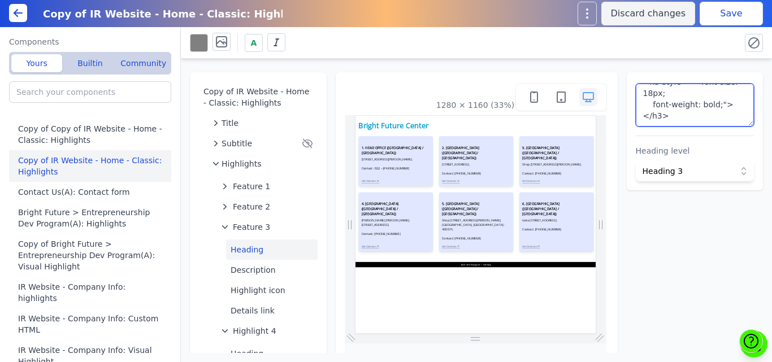
click at [698, 115] on textarea "<h3 style=" font-size: 18px; font-weight: bold;"></h3>" at bounding box center [695, 105] width 119 height 43
drag, startPoint x: 698, startPoint y: 115, endPoint x: 672, endPoint y: 67, distance: 54.9
click at [672, 67] on div "Copy of IR Website - Home - Classic: Highlights Title Subtitle Highlights Featu…" at bounding box center [476, 206] width 591 height 294
click at [672, 89] on textarea "<h3 style=" font-size: 18px; font-weight: bold;"></h3>" at bounding box center [695, 105] width 119 height 43
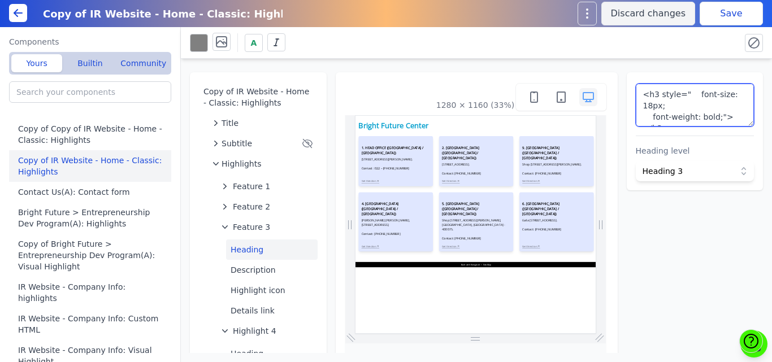
drag, startPoint x: 672, startPoint y: 89, endPoint x: 675, endPoint y: 114, distance: 25.1
click at [675, 114] on textarea "<h3 style=" font-size: 18px; font-weight: bold;"></h3>" at bounding box center [695, 105] width 119 height 43
drag, startPoint x: 675, startPoint y: 114, endPoint x: 662, endPoint y: 80, distance: 35.8
click at [662, 80] on div "<h3 style=" font-size: 18px; font-weight: bold;"></h3> Heading level Heading 3" at bounding box center [695, 131] width 137 height 118
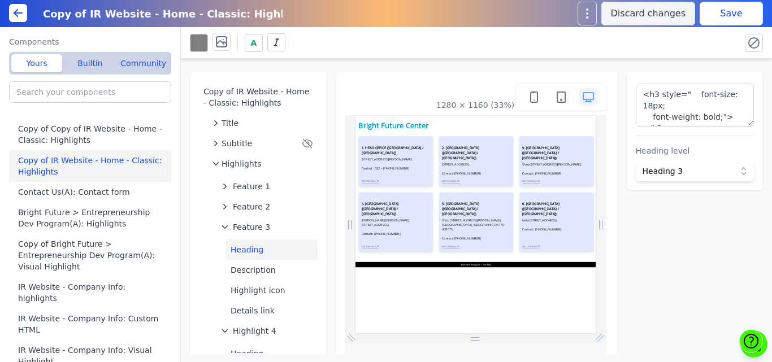
click at [662, 80] on div "<h3 style=" font-size: 18px; font-weight: bold;"></h3> Heading level Heading 3" at bounding box center [695, 131] width 137 height 118
click at [684, 95] on textarea "<h3 style=" font-size: 18px; font-weight: bold;"></h3>" at bounding box center [695, 105] width 119 height 43
click at [662, 60] on div "Copy of IR Website - Home - Classic: Highlights Title Subtitle Highlights Featu…" at bounding box center [476, 206] width 591 height 294
click at [620, 66] on div "Copy of IR Website - Home - Classic: Highlights Title Subtitle Highlights Featu…" at bounding box center [476, 206] width 591 height 294
click at [251, 247] on button "Heading" at bounding box center [272, 250] width 92 height 20
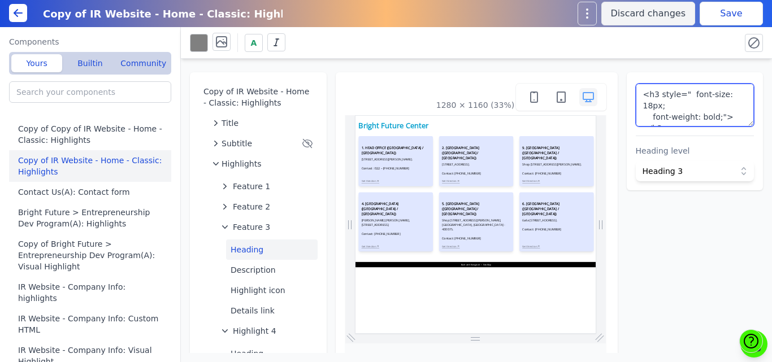
click at [722, 119] on textarea "<h3 style=" font-size: 18px; font-weight: bold;"></h3>" at bounding box center [695, 105] width 119 height 43
paste textarea "3. [GEOGRAPHIC_DATA] ([GEOGRAPHIC_DATA] / [GEOGRAPHIC_DATA])"
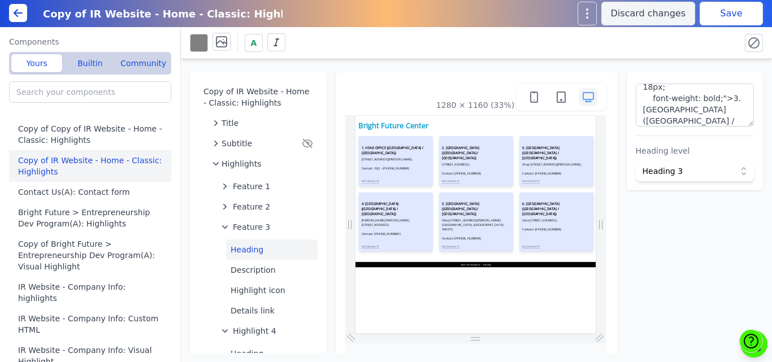
click at [706, 10] on button "Save" at bounding box center [731, 14] width 63 height 24
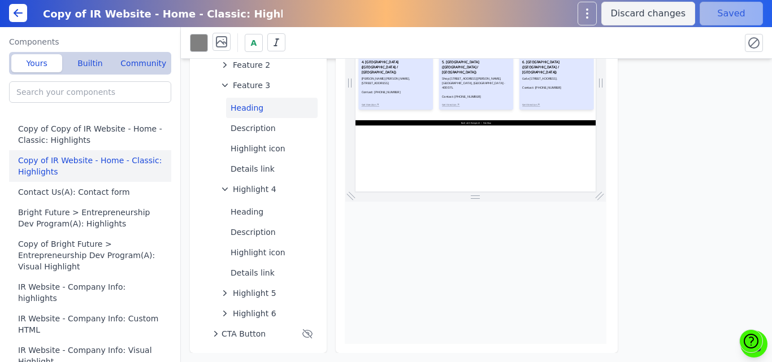
scroll to position [0, 0]
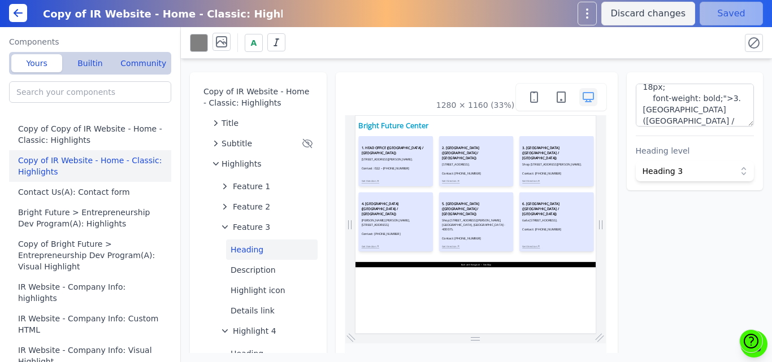
click at [327, 286] on div "Copy of IR Website - Home - Classic: Highlights Title Subtitle Highlights Featu…" at bounding box center [476, 206] width 591 height 294
click at [641, 97] on textarea "<h3 style=" font-size: 18px; font-weight: bold;">3. [GEOGRAPHIC_DATA] ([GEOGRAP…" at bounding box center [695, 105] width 119 height 43
click at [257, 271] on button "Description" at bounding box center [272, 270] width 92 height 20
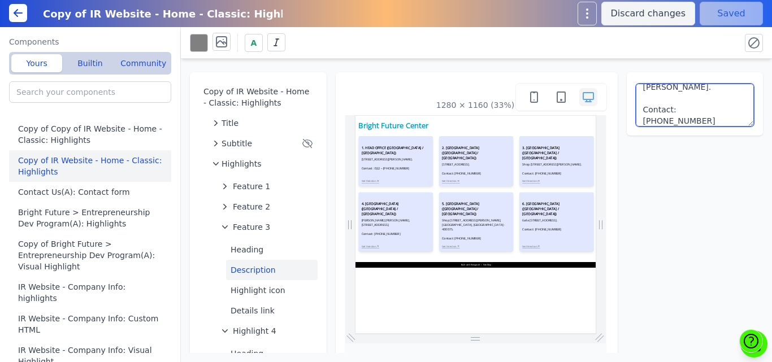
click at [665, 103] on textarea "Shop [STREET_ADDRESS][PERSON_NAME]. Contact: [PHONE_NUMBER]" at bounding box center [695, 105] width 119 height 43
paste textarea "Contact:"
click at [731, 96] on textarea "Shop [STREET_ADDRESS][PERSON_NAME]. Contact: [PHONE_NUMBER]" at bounding box center [695, 105] width 119 height 43
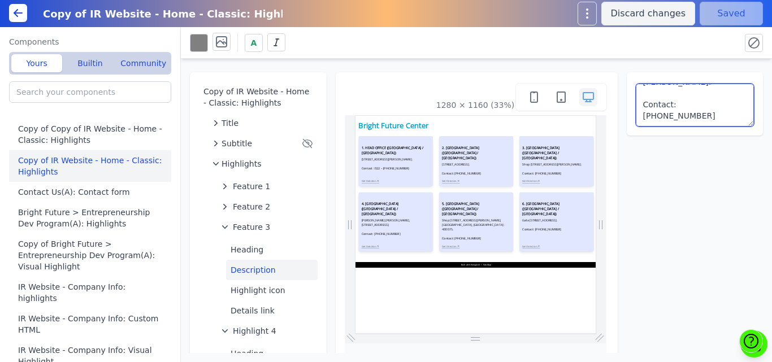
type textarea "Shop [STREET_ADDRESS][PERSON_NAME]. Contact: [PHONE_NUMBER]"
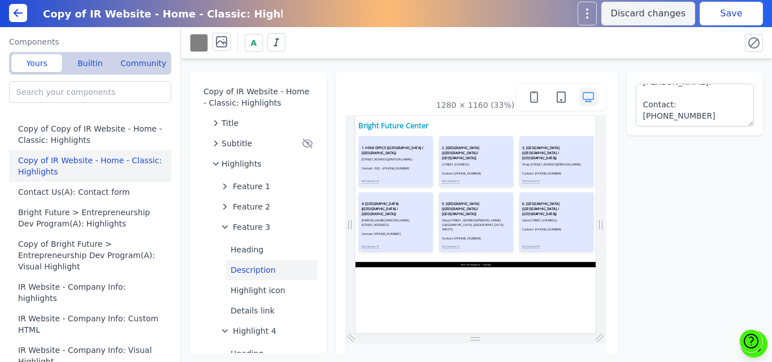
drag, startPoint x: 674, startPoint y: 52, endPoint x: 711, endPoint y: 18, distance: 50.4
click at [680, 44] on div "A" at bounding box center [460, 43] width 541 height 20
click at [718, 14] on button "Save" at bounding box center [731, 14] width 63 height 24
click at [517, 40] on div "A" at bounding box center [460, 43] width 541 height 20
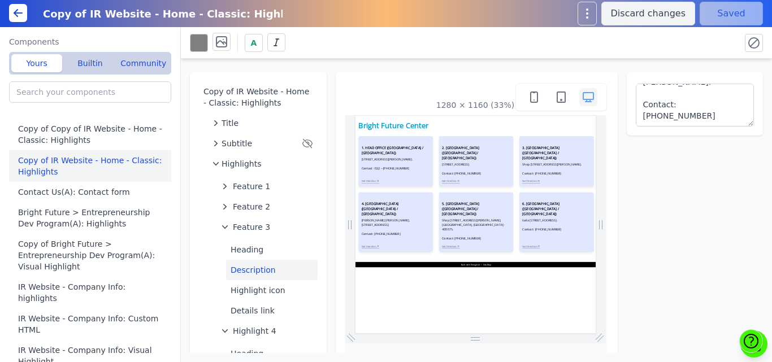
click at [487, 60] on div "Copy of IR Website - Home - Classic: Highlights Title Subtitle Highlights Featu…" at bounding box center [476, 206] width 591 height 294
click at [464, 66] on div "Copy of IR Website - Home - Classic: Highlights Title Subtitle Highlights Featu…" at bounding box center [476, 206] width 591 height 294
click at [486, 77] on div "1280 × 1160 (33%)" at bounding box center [477, 283] width 282 height 423
drag, startPoint x: 486, startPoint y: 77, endPoint x: 462, endPoint y: 101, distance: 33.6
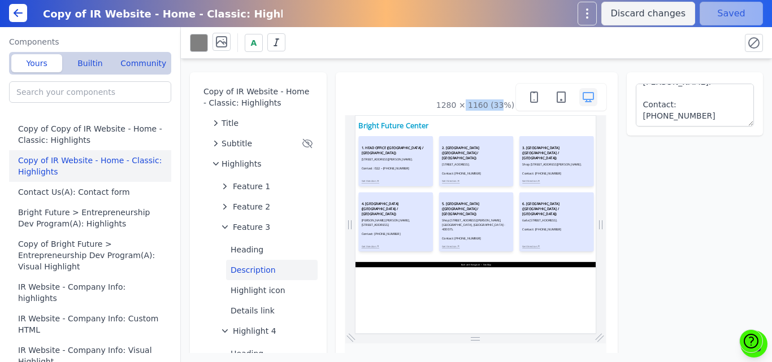
click at [462, 101] on div "1280 × 1160 (33%)" at bounding box center [477, 283] width 282 height 423
click at [462, 101] on div "1280 × 1160 (33%)" at bounding box center [475, 104] width 78 height 11
drag, startPoint x: 442, startPoint y: 102, endPoint x: 506, endPoint y: 110, distance: 65.0
click at [506, 110] on div "1280 × 1160 (33%)" at bounding box center [476, 97] width 262 height 27
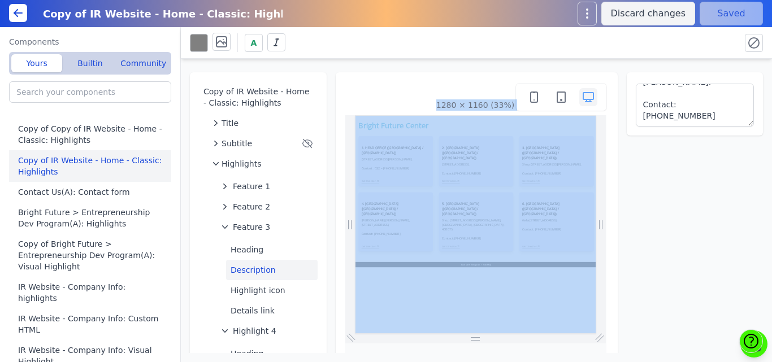
drag, startPoint x: 506, startPoint y: 110, endPoint x: 389, endPoint y: 79, distance: 121.2
click at [389, 79] on div "1280 × 1160 (33%)" at bounding box center [477, 283] width 282 height 423
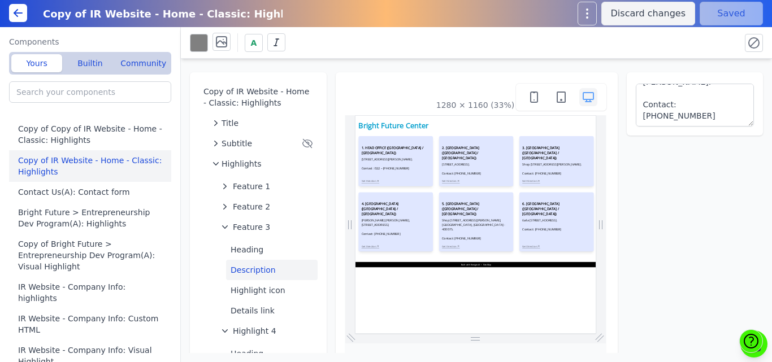
click at [605, 151] on div "1280 × 1160 (33%)" at bounding box center [477, 283] width 282 height 423
click at [263, 226] on span "Feature 3" at bounding box center [251, 227] width 37 height 11
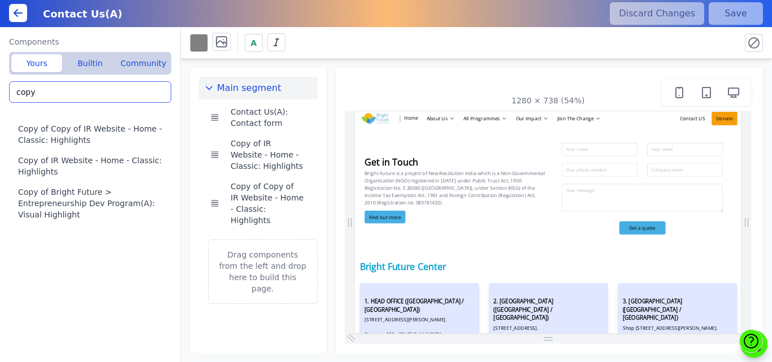
drag, startPoint x: 37, startPoint y: 90, endPoint x: 5, endPoint y: 93, distance: 32.9
click at [5, 93] on div "Components Yours Builtin Community copy Copy of Copy of IR Website - Home - Cla…" at bounding box center [90, 194] width 181 height 335
click at [47, 94] on input "copy" at bounding box center [90, 91] width 162 height 21
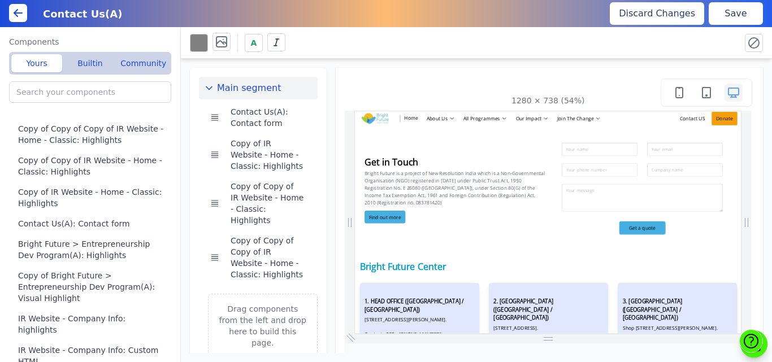
click at [736, 15] on button "Save" at bounding box center [736, 13] width 54 height 23
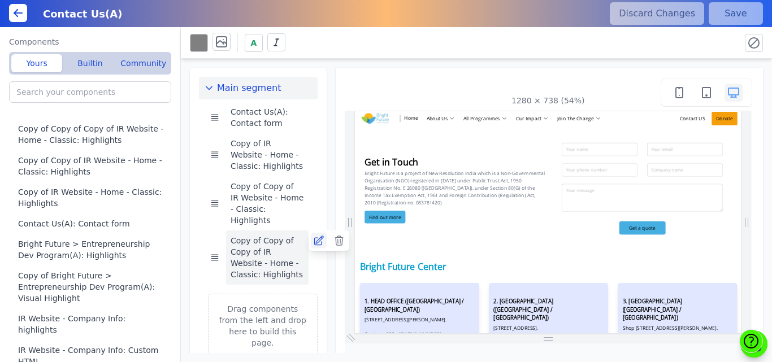
click at [319, 235] on icon at bounding box center [318, 240] width 11 height 11
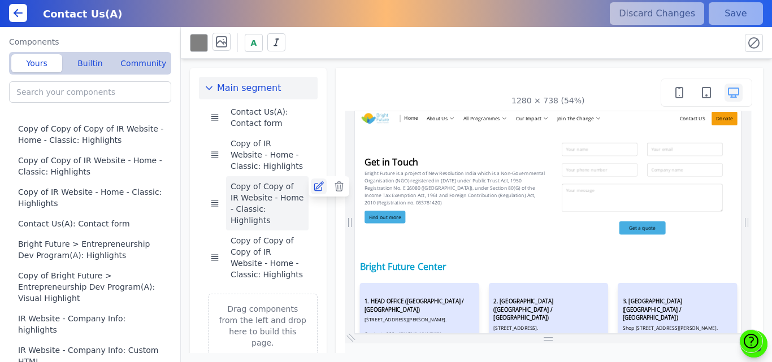
click at [317, 185] on icon at bounding box center [318, 186] width 11 height 11
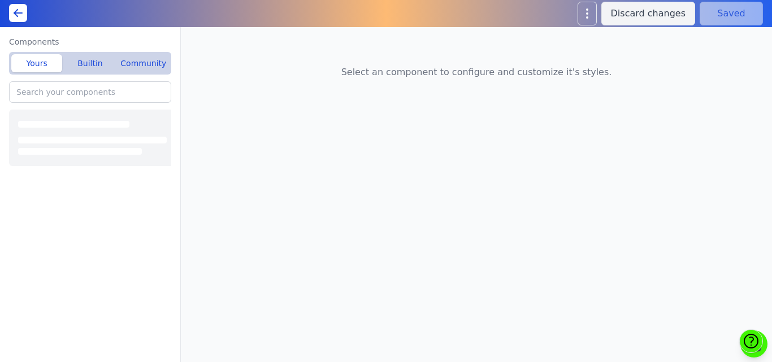
type input "Copy of Copy of Copy of IR Website - Home - Classic: Highlights"
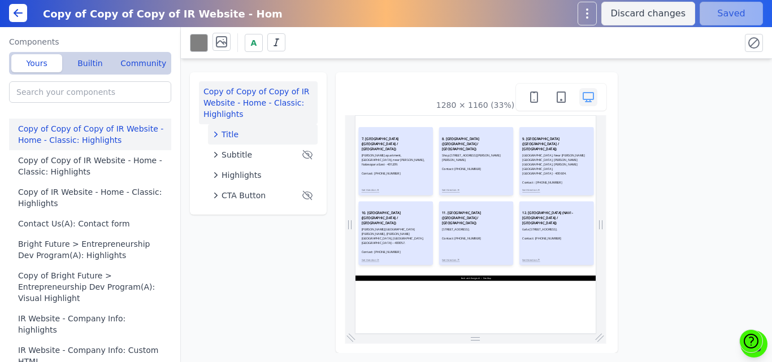
click at [258, 133] on div "Title" at bounding box center [262, 134] width 101 height 11
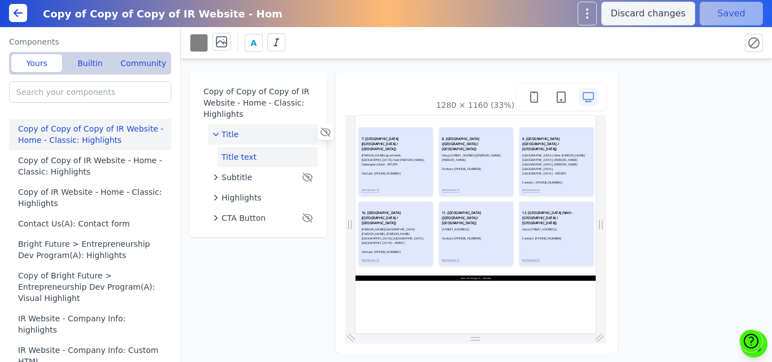
click at [244, 153] on button "Title text" at bounding box center [267, 157] width 101 height 20
click at [239, 134] on div "Title" at bounding box center [262, 134] width 101 height 11
click at [240, 175] on span "Highlights" at bounding box center [242, 175] width 40 height 11
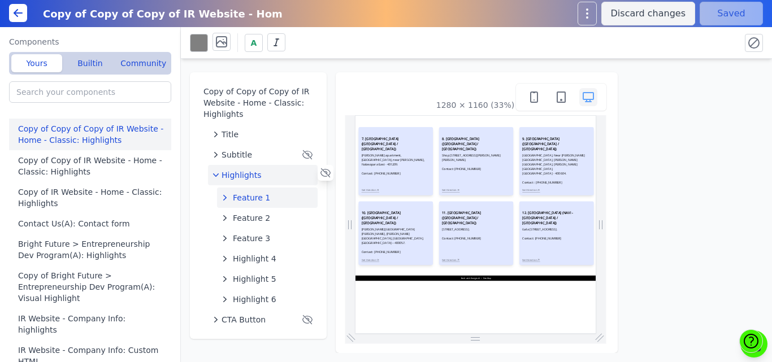
click at [240, 196] on span "Feature 1" at bounding box center [251, 197] width 37 height 11
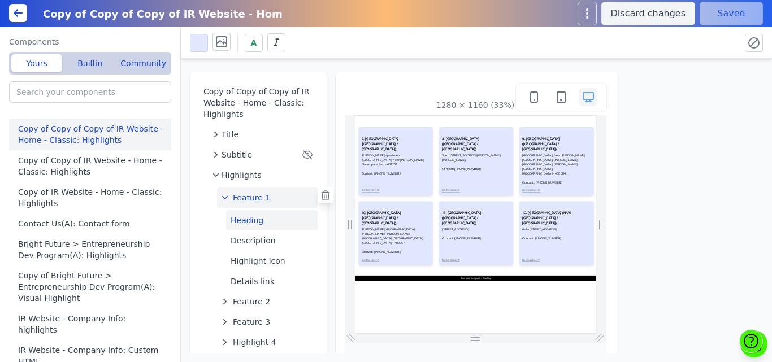
click at [242, 219] on button "Heading" at bounding box center [272, 220] width 92 height 20
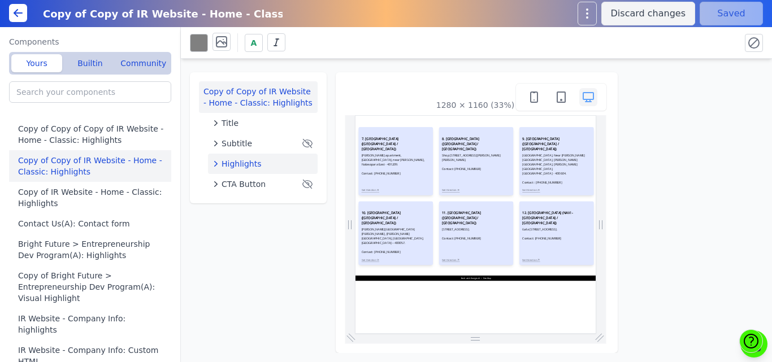
click at [245, 167] on span "Highlights" at bounding box center [242, 163] width 40 height 11
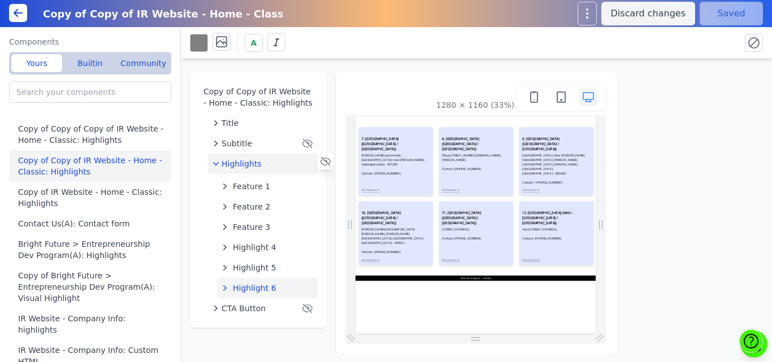
click at [254, 286] on span "Highlight 6" at bounding box center [255, 288] width 44 height 11
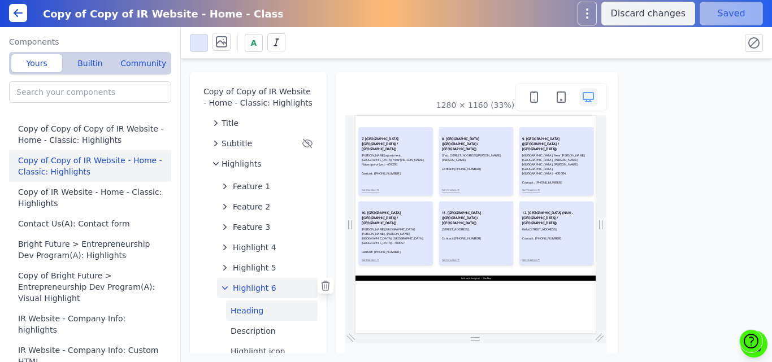
click at [254, 310] on button "Heading" at bounding box center [272, 311] width 92 height 20
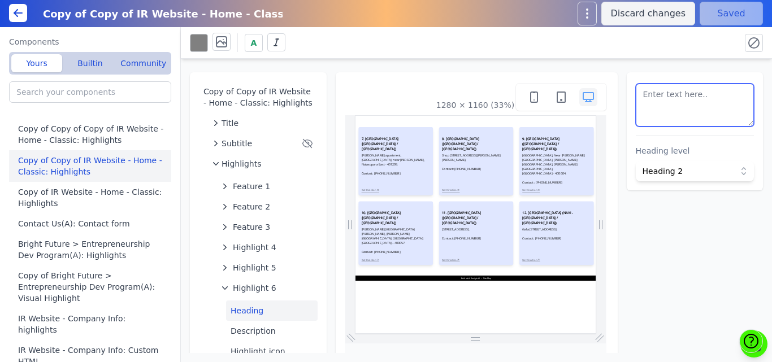
click at [675, 111] on textarea at bounding box center [695, 105] width 119 height 43
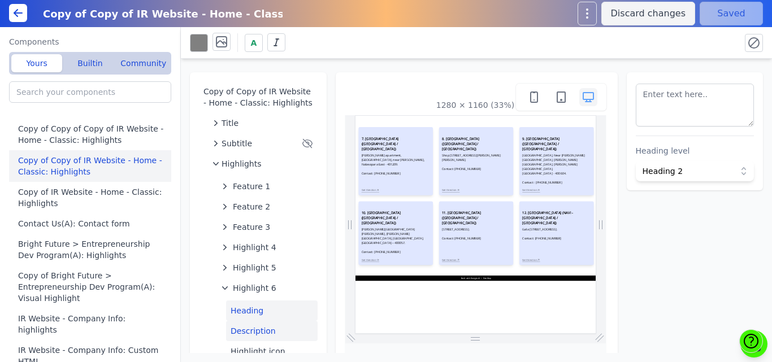
click at [245, 328] on button "Description" at bounding box center [272, 331] width 92 height 20
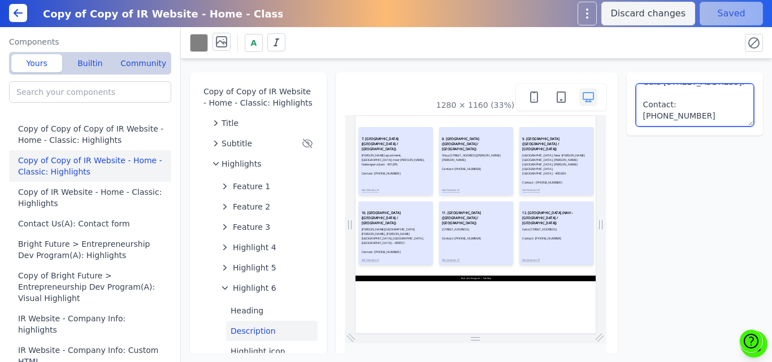
click at [688, 102] on textarea "Gala [STREET_ADDRESS]. Contact: [PHONE_NUMBER]" at bounding box center [695, 105] width 119 height 43
paste textarea "Shop No. 6279/4 D, [DOMAIN_NAME] Ltd, [STREET_ADDRESS]. Contact: [PHONE_NUMBER]"
click at [728, 97] on textarea "Shop No. 6279/4 D, [DOMAIN_NAME] Ltd, [STREET_ADDRESS]. Contact: [PHONE_NUMBER]" at bounding box center [695, 105] width 119 height 43
click at [689, 86] on textarea "Shop No. 6279/4 D, [DOMAIN_NAME] Ltd, [STREET_ADDRESS]. Contact: [PHONE_NUMBER]" at bounding box center [695, 105] width 119 height 43
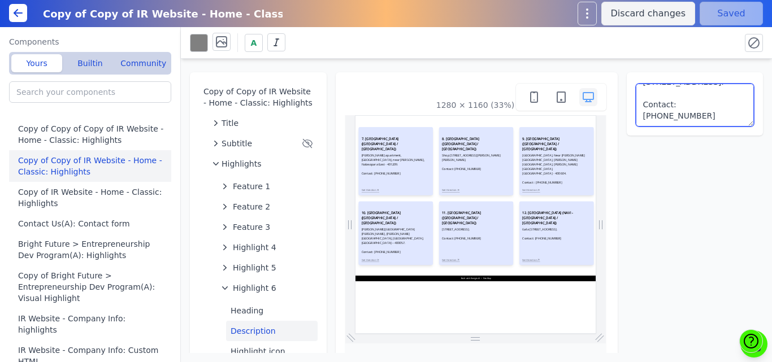
scroll to position [30, 0]
type textarea "Shop No. 6279/4 D, [DOMAIN_NAME] Ltd, [STREET_ADDRESS]. Contact: [PHONE_NUMBER]"
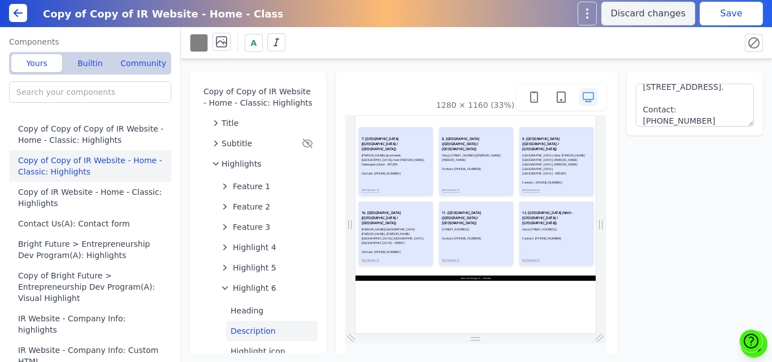
click at [695, 51] on div "A" at bounding box center [460, 43] width 541 height 20
click at [732, 8] on button "Save" at bounding box center [731, 14] width 63 height 24
